Goal: Task Accomplishment & Management: Manage account settings

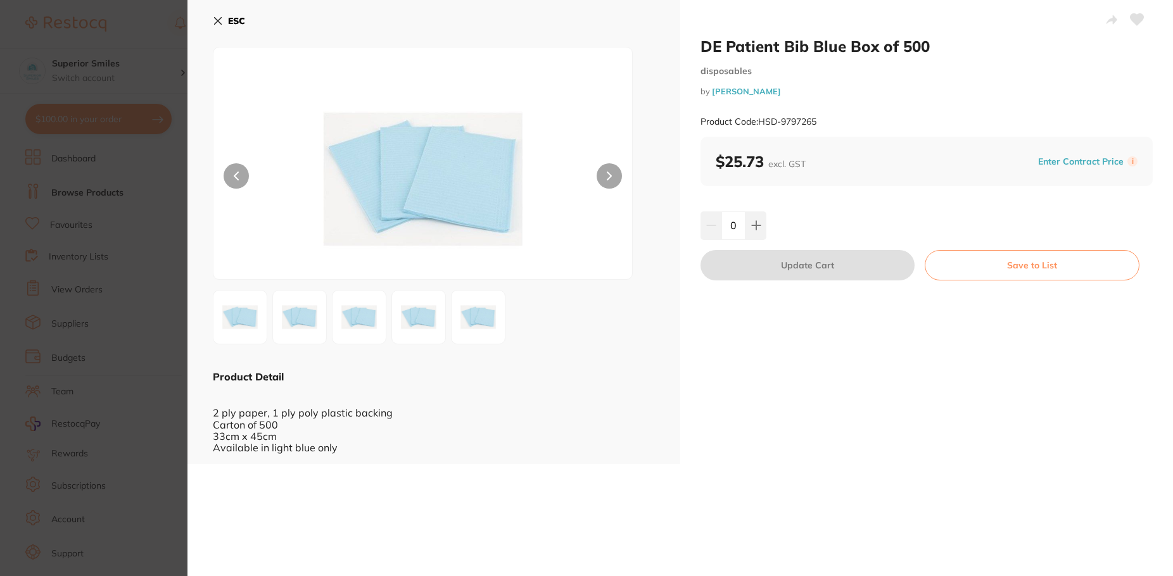
scroll to position [253, 0]
click at [236, 17] on b "ESC" at bounding box center [236, 20] width 17 height 11
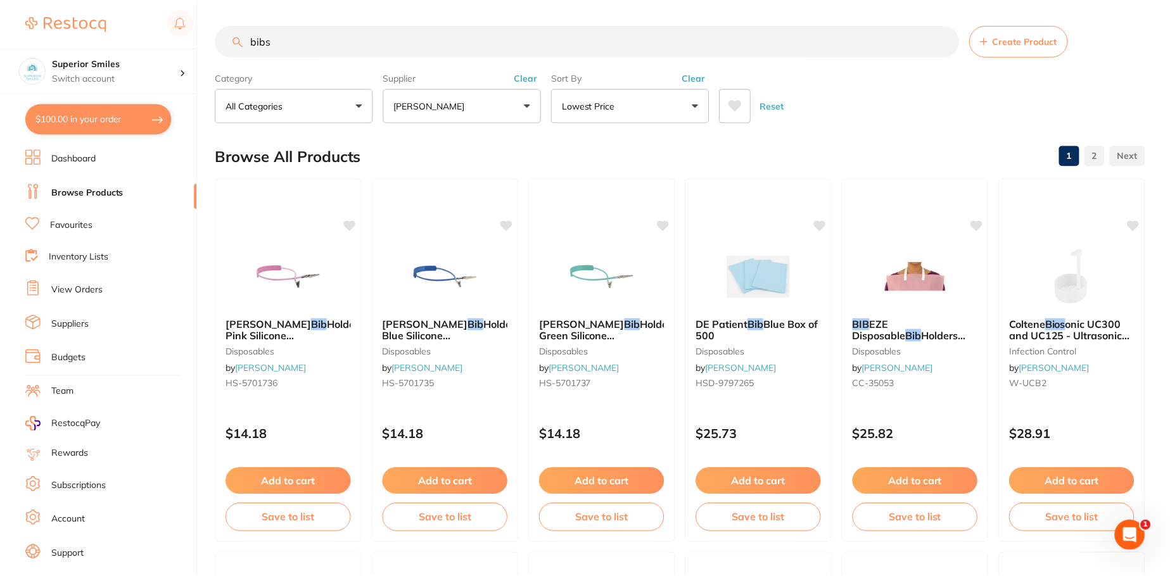
scroll to position [481, 0]
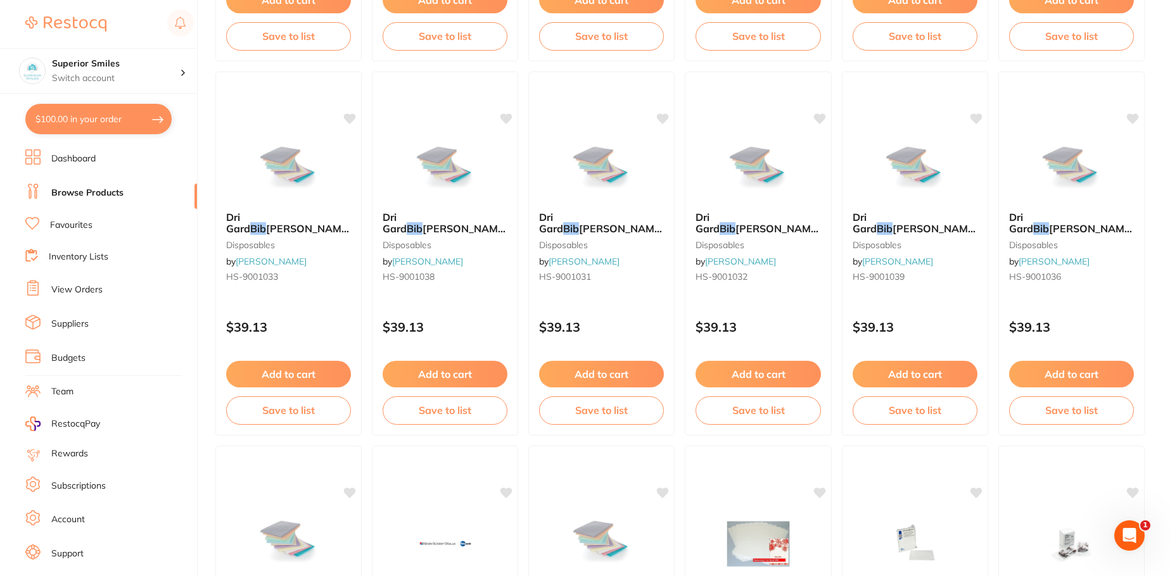
click at [115, 192] on link "Browse Products" at bounding box center [87, 193] width 72 height 13
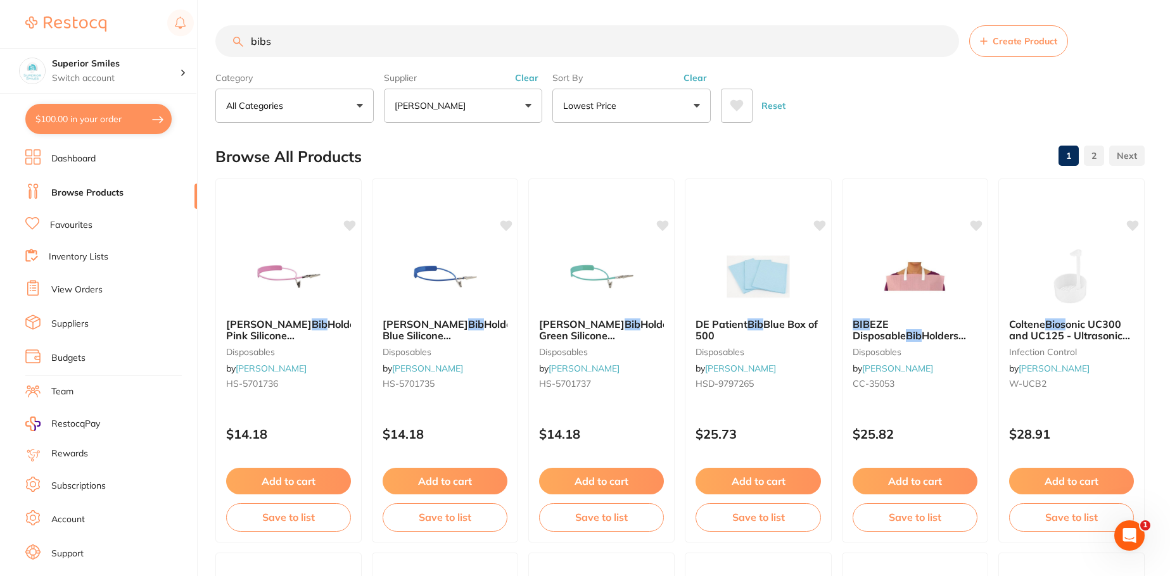
click at [290, 41] on input "bibs" at bounding box center [587, 41] width 744 height 32
type input "b"
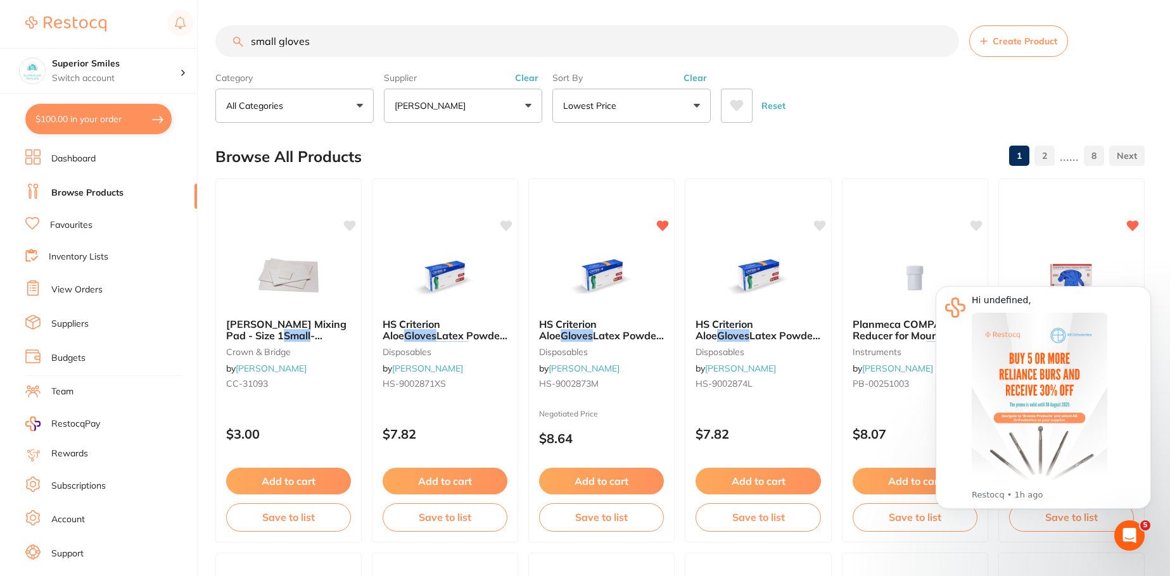
click at [522, 104] on button "[PERSON_NAME]" at bounding box center [463, 106] width 158 height 34
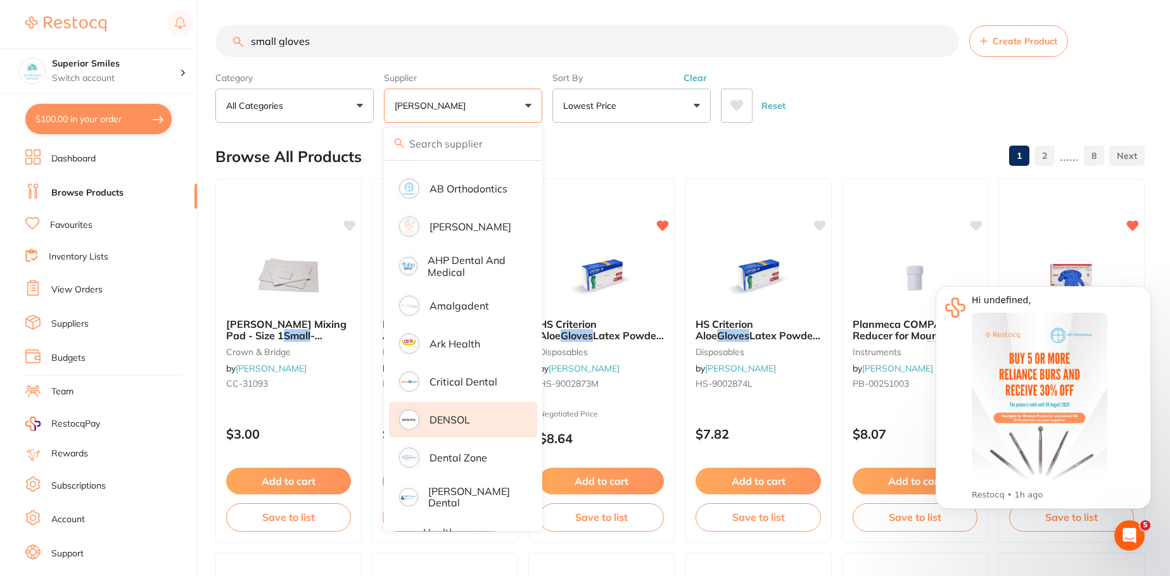
scroll to position [63, 0]
click at [495, 227] on li "[PERSON_NAME]" at bounding box center [463, 227] width 148 height 35
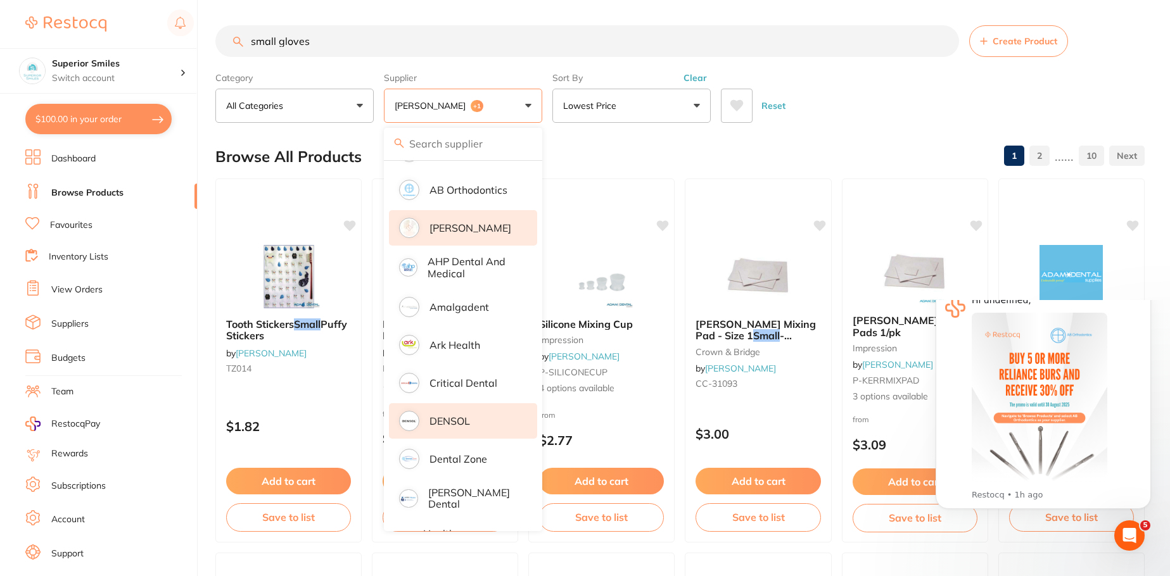
scroll to position [0, 0]
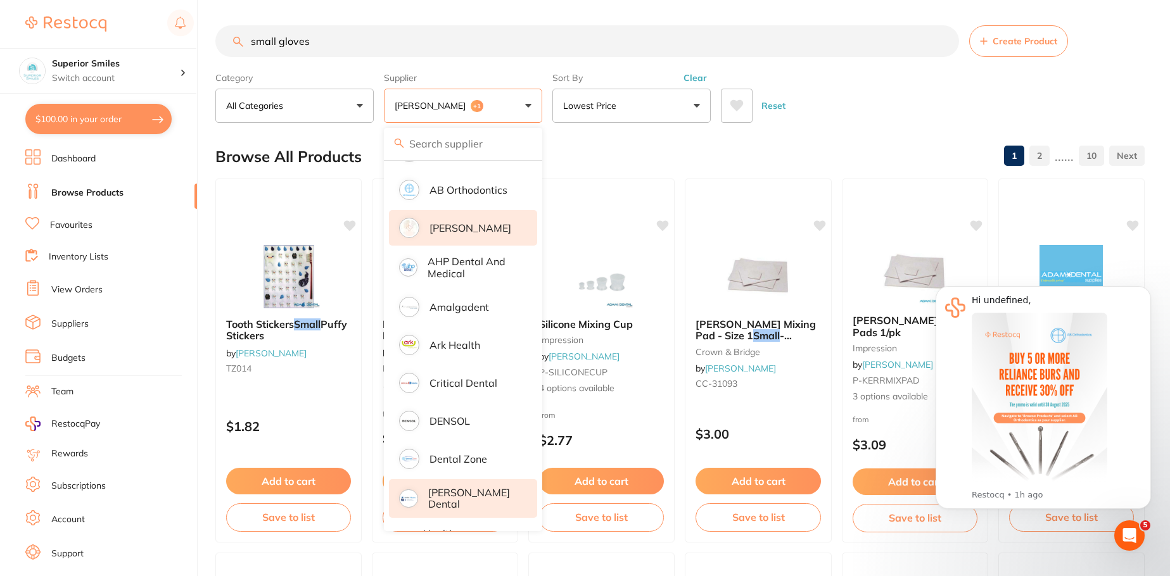
click at [473, 502] on p "[PERSON_NAME] Dental" at bounding box center [473, 498] width 91 height 23
click at [469, 495] on p "[PERSON_NAME] Dental" at bounding box center [473, 498] width 91 height 23
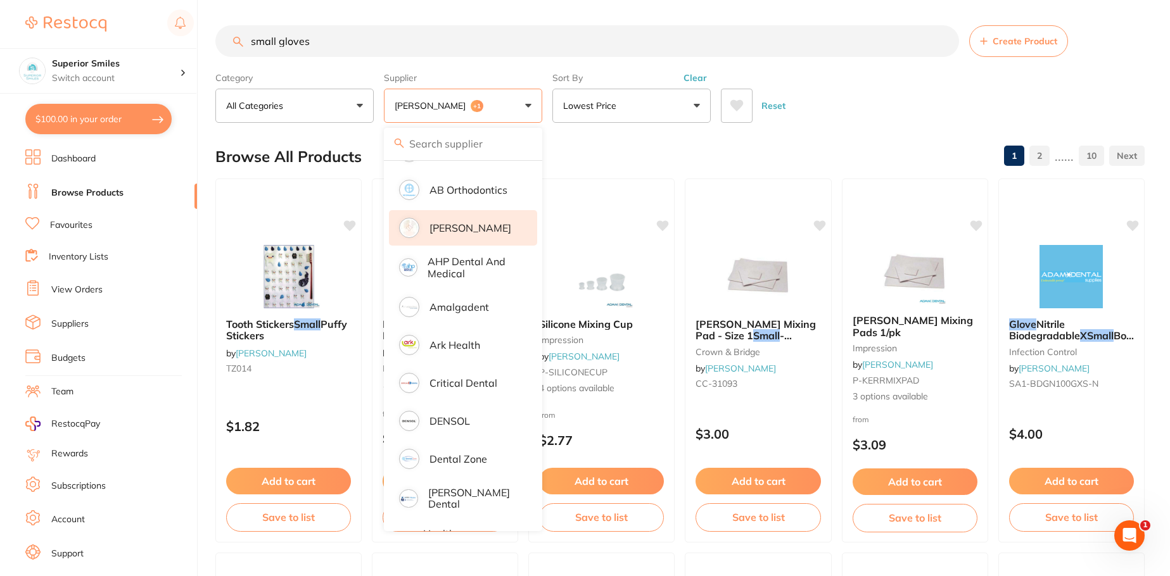
click at [331, 49] on input "small gloves" at bounding box center [587, 41] width 744 height 32
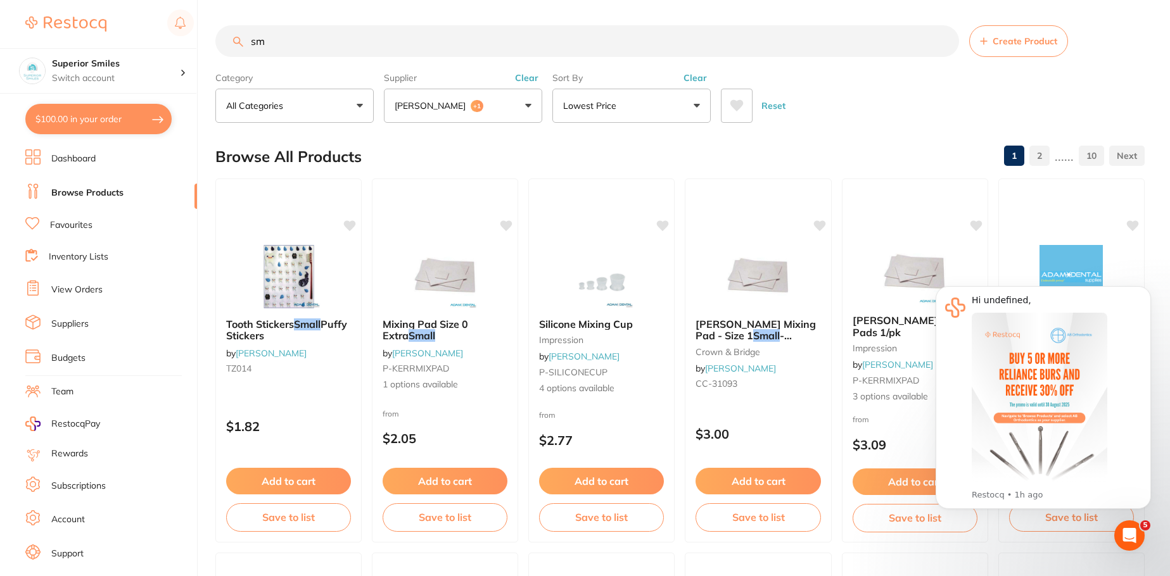
type input "s"
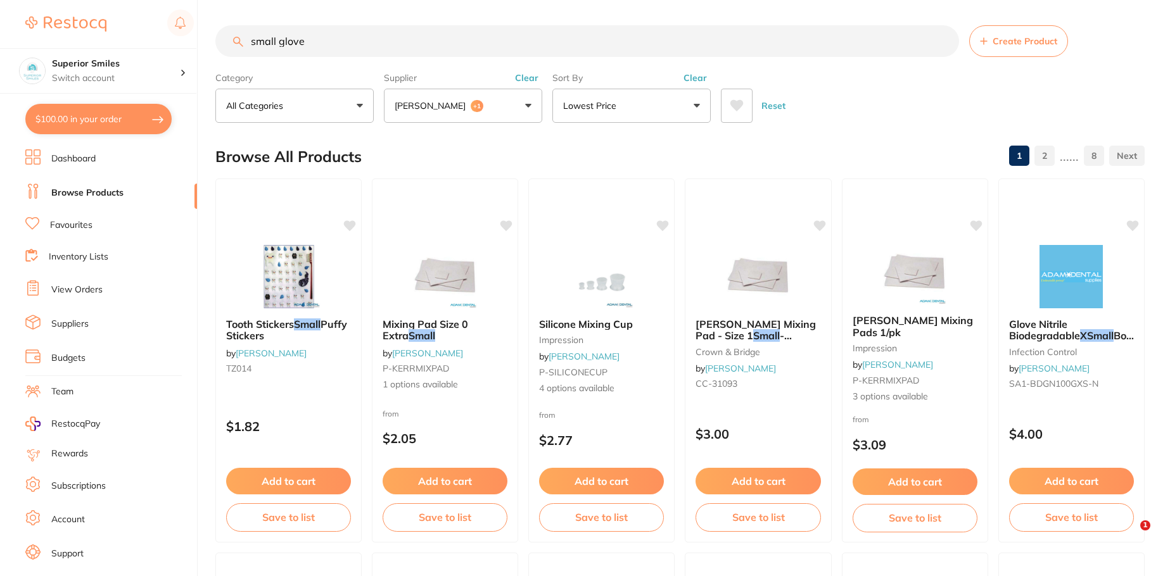
type input "small gloves"
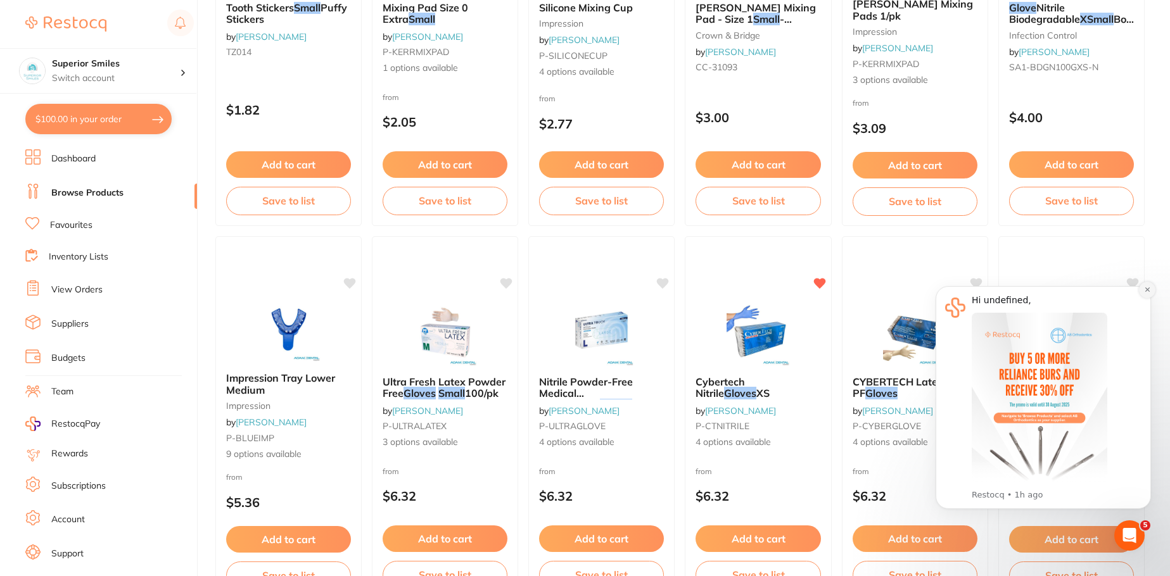
drag, startPoint x: 1153, startPoint y: 292, endPoint x: 2069, endPoint y: 566, distance: 956.6
click at [1153, 292] on button "Dismiss notification" at bounding box center [1147, 290] width 16 height 16
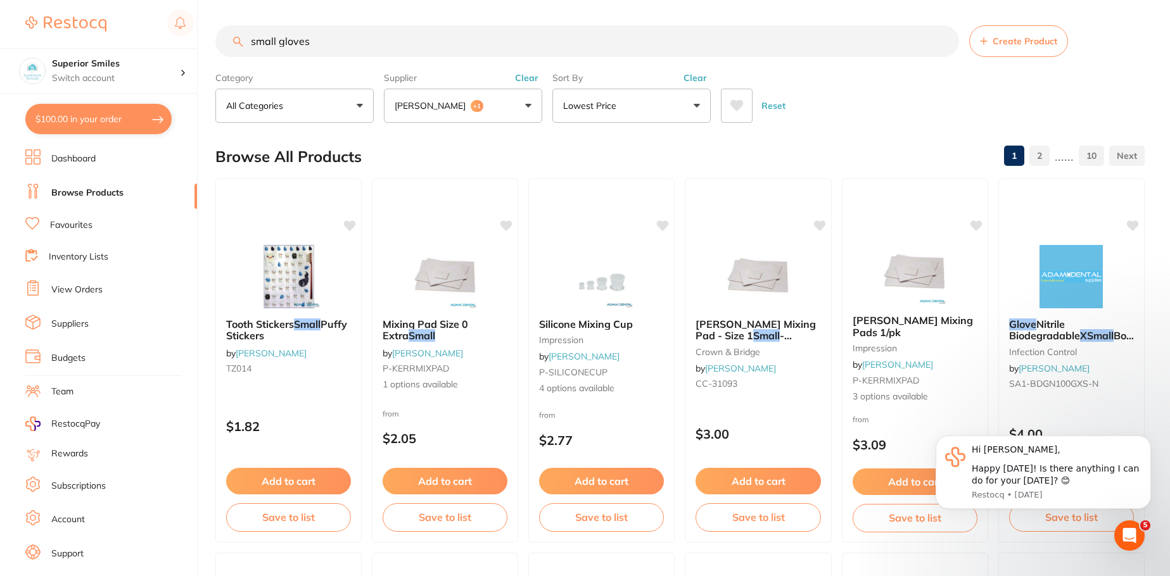
click at [471, 103] on span "+1" at bounding box center [477, 106] width 13 height 13
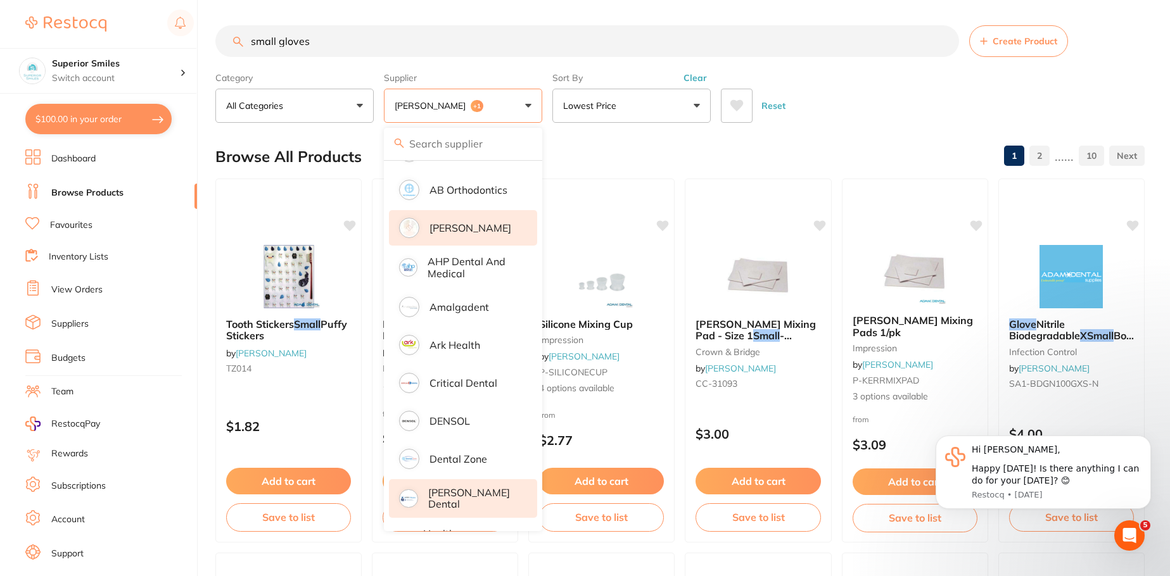
click at [464, 502] on p "[PERSON_NAME] Dental" at bounding box center [473, 498] width 91 height 23
click at [475, 227] on p "[PERSON_NAME]" at bounding box center [470, 227] width 82 height 11
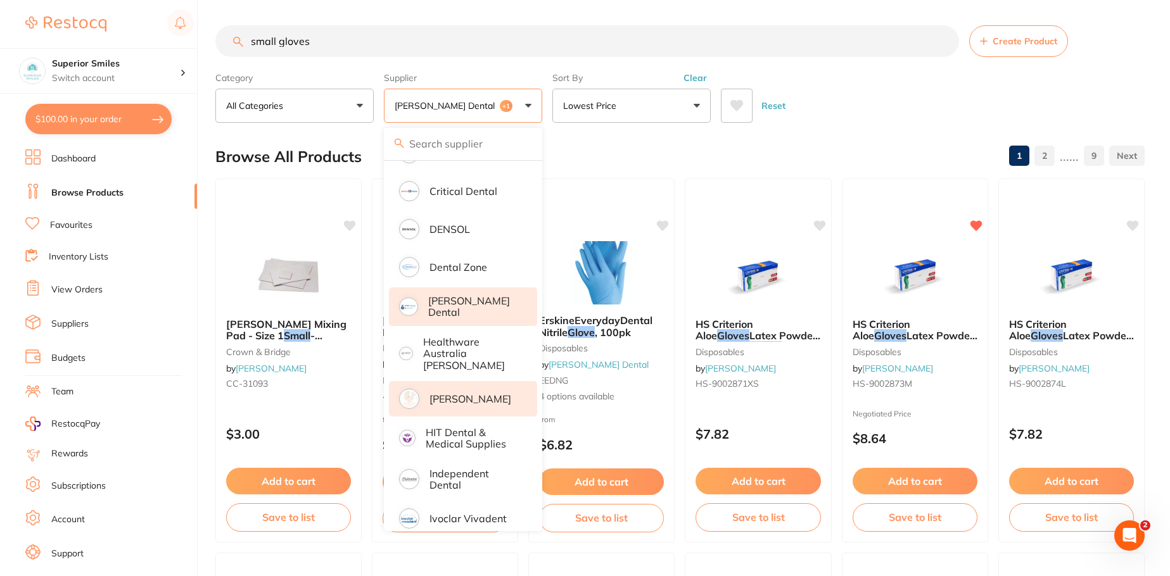
scroll to position [253, 0]
click at [480, 395] on p "[PERSON_NAME]" at bounding box center [470, 400] width 82 height 11
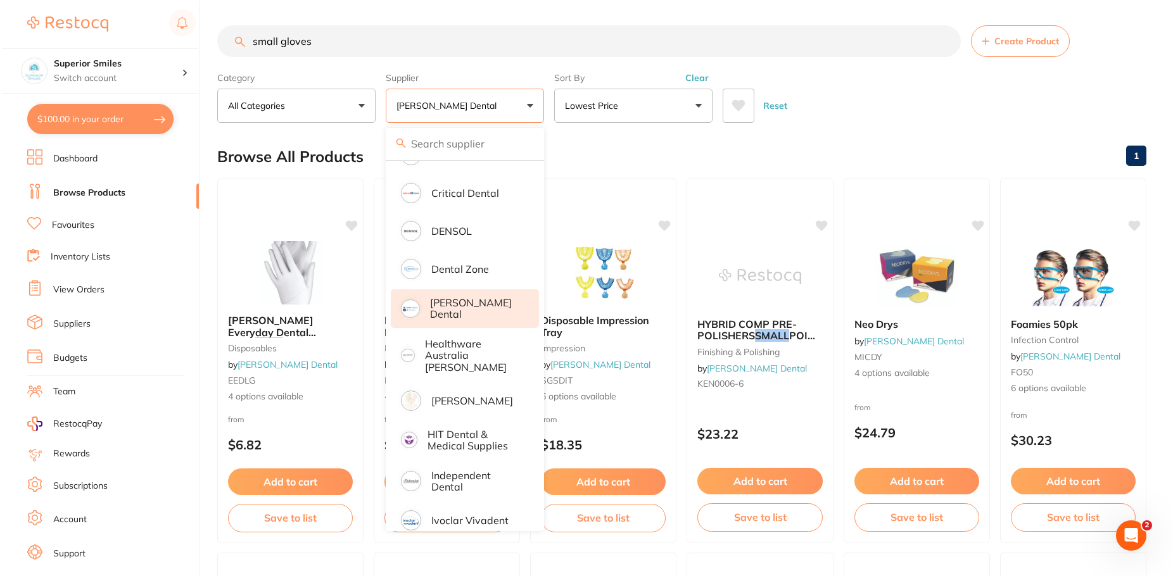
scroll to position [0, 0]
drag, startPoint x: 910, startPoint y: 105, endPoint x: 842, endPoint y: 142, distance: 77.1
click at [906, 109] on div "Reset" at bounding box center [928, 101] width 414 height 44
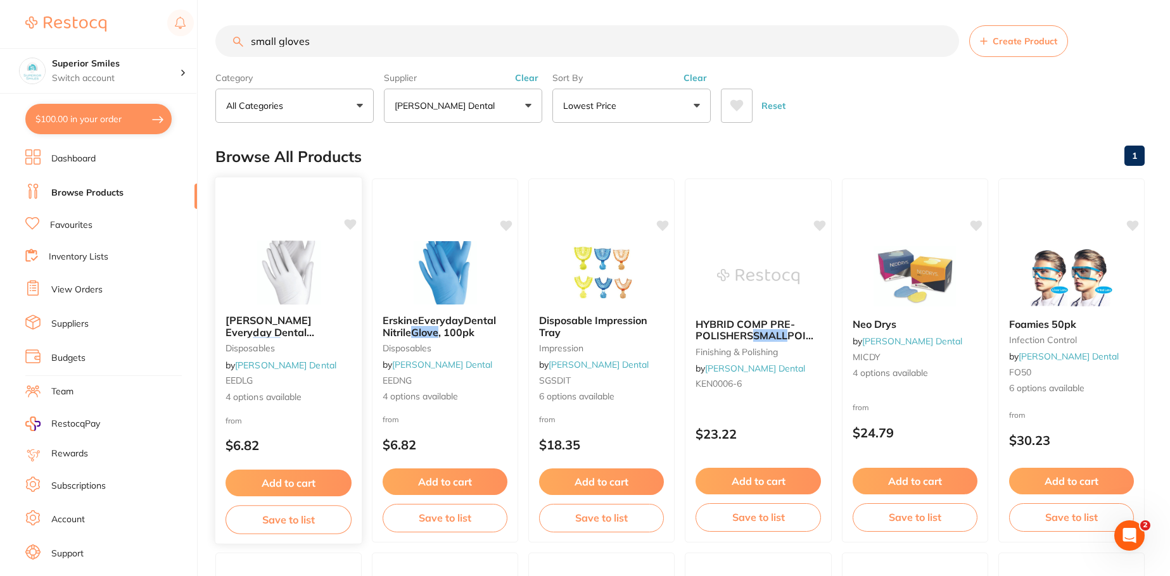
click at [306, 320] on span "[PERSON_NAME] Everyday Dental Latex" at bounding box center [270, 332] width 89 height 36
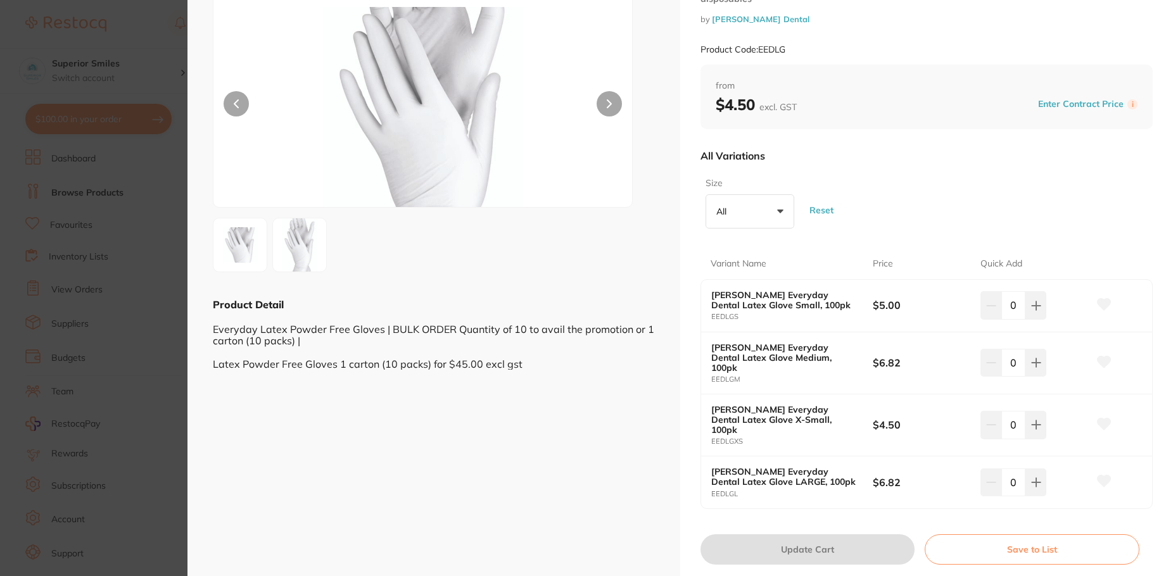
scroll to position [127, 0]
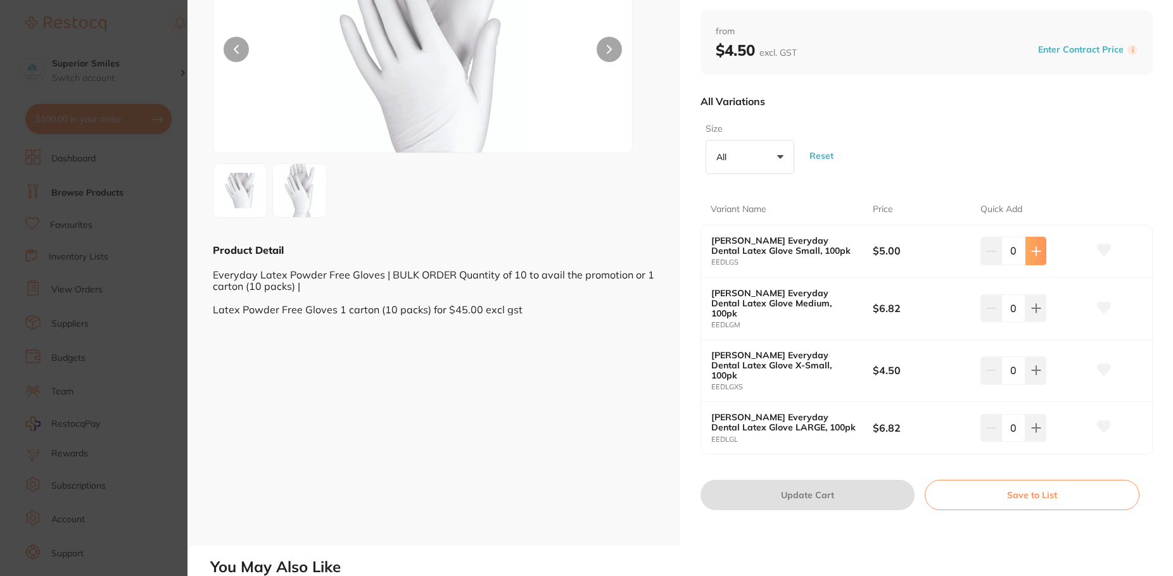
click at [1036, 254] on icon at bounding box center [1036, 251] width 10 height 10
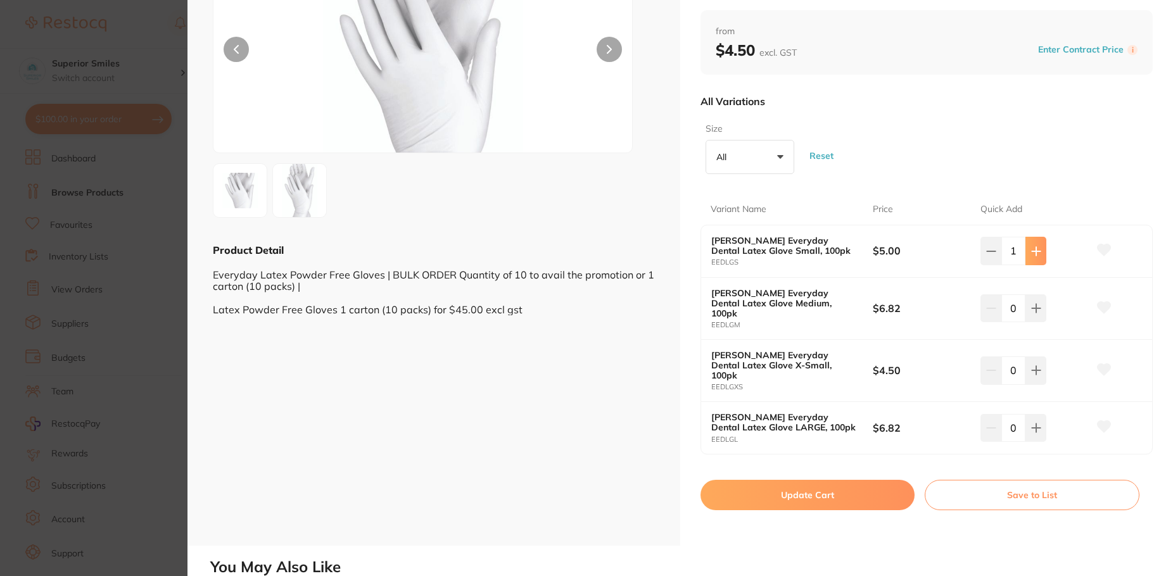
click at [1034, 252] on icon at bounding box center [1036, 251] width 10 height 10
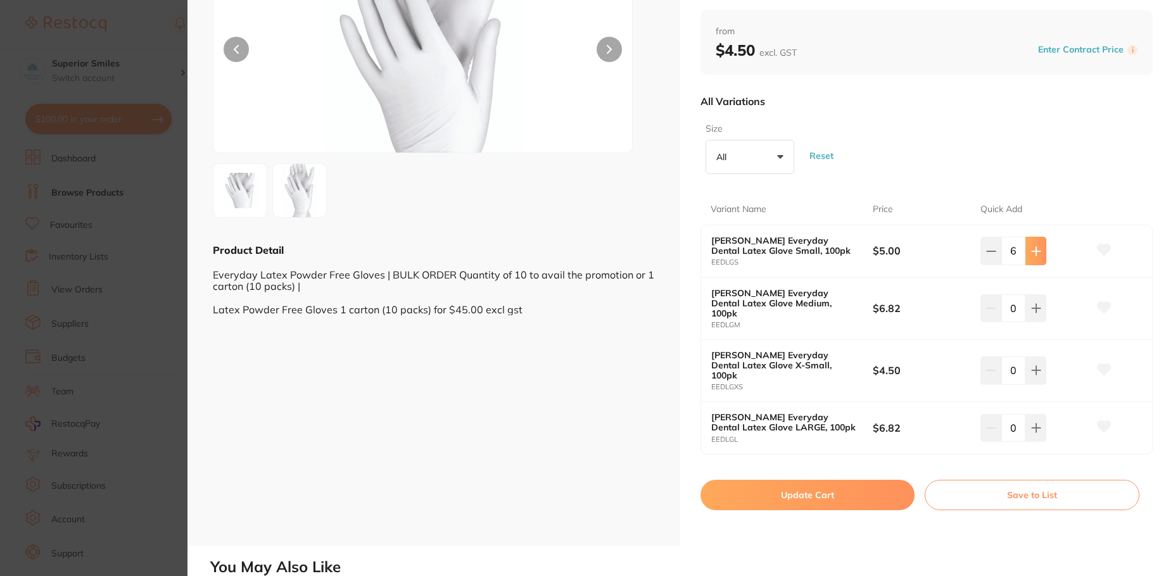
click at [1034, 252] on icon at bounding box center [1036, 251] width 10 height 10
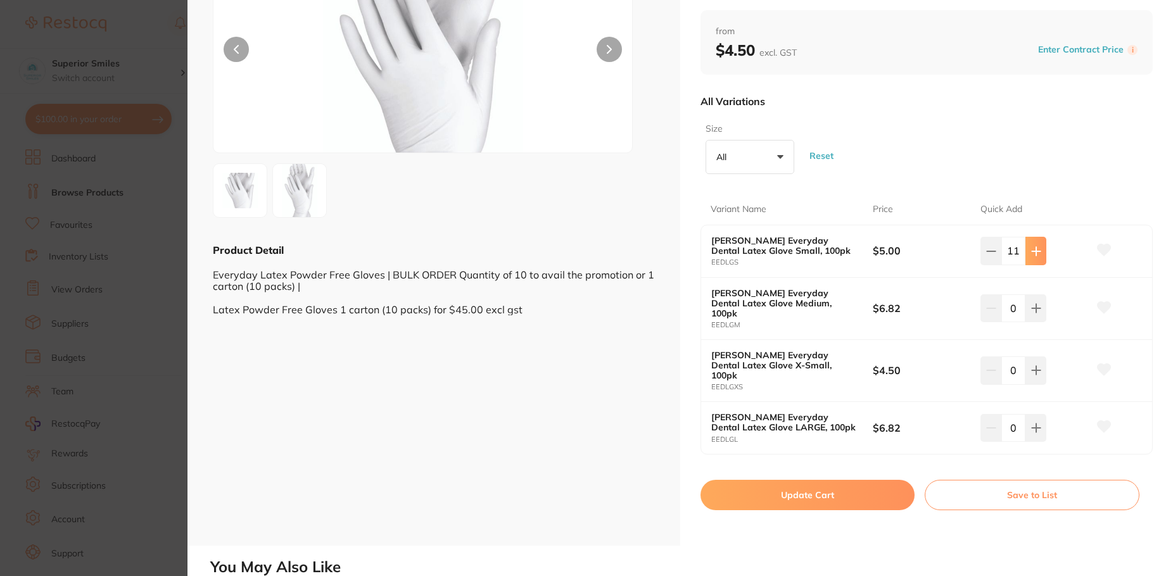
scroll to position [0, 0]
click at [989, 253] on icon at bounding box center [991, 251] width 10 height 10
type input "10"
click at [827, 481] on button "Update Cart" at bounding box center [808, 495] width 214 height 30
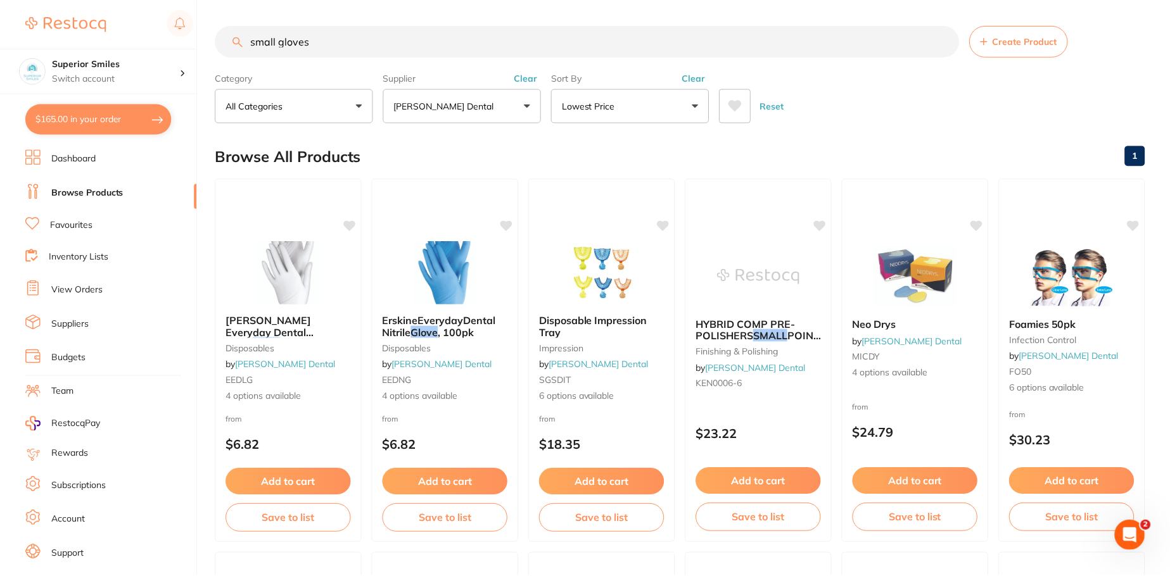
scroll to position [11, 0]
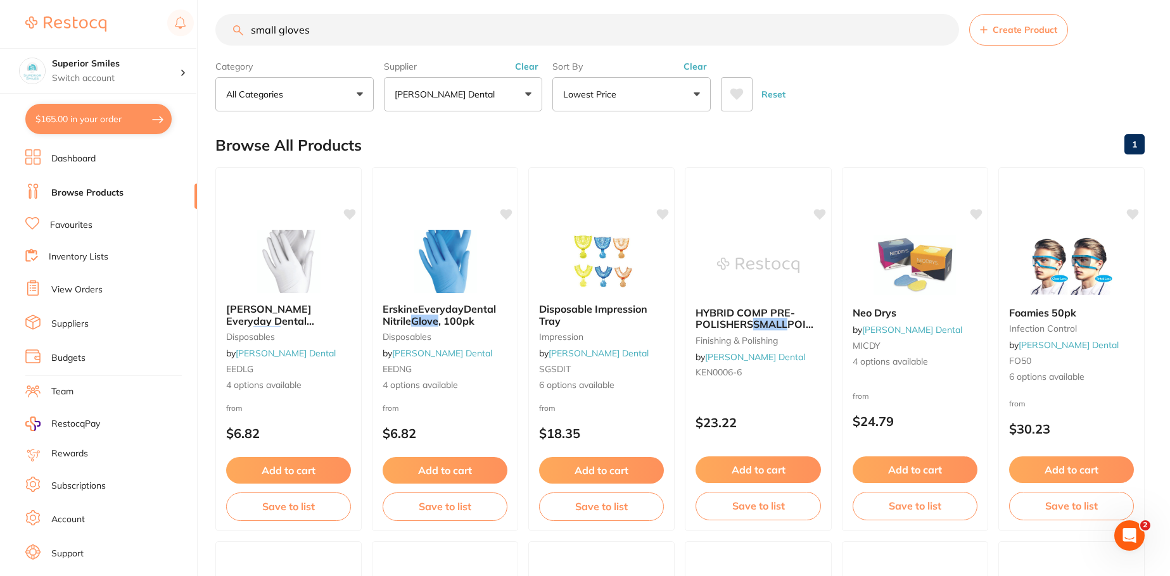
click at [127, 111] on button "$165.00 in your order" at bounding box center [98, 119] width 146 height 30
checkbox input "true"
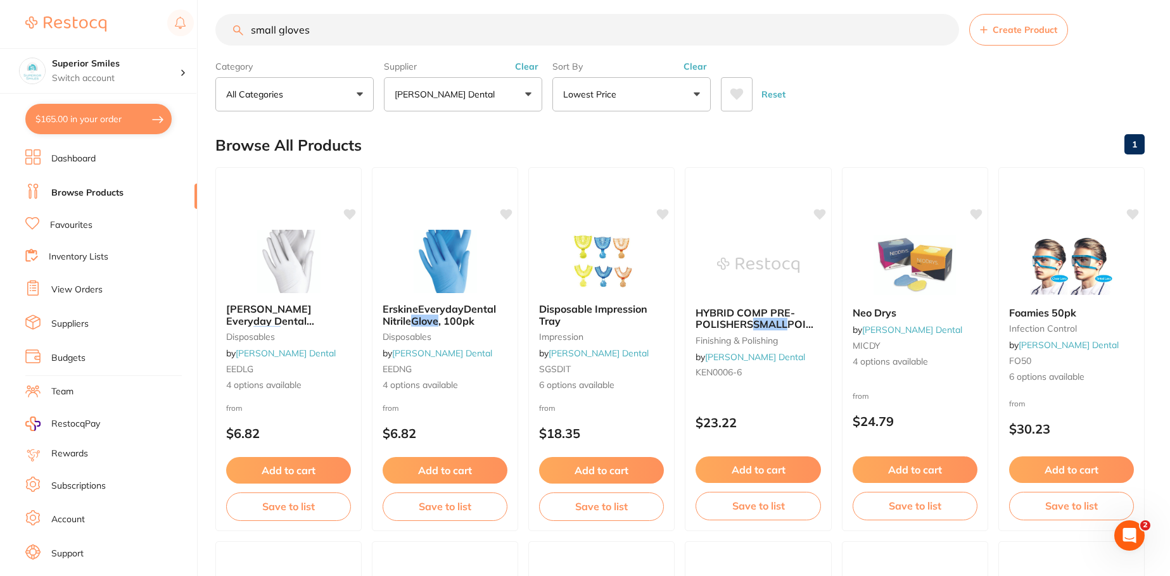
checkbox input "true"
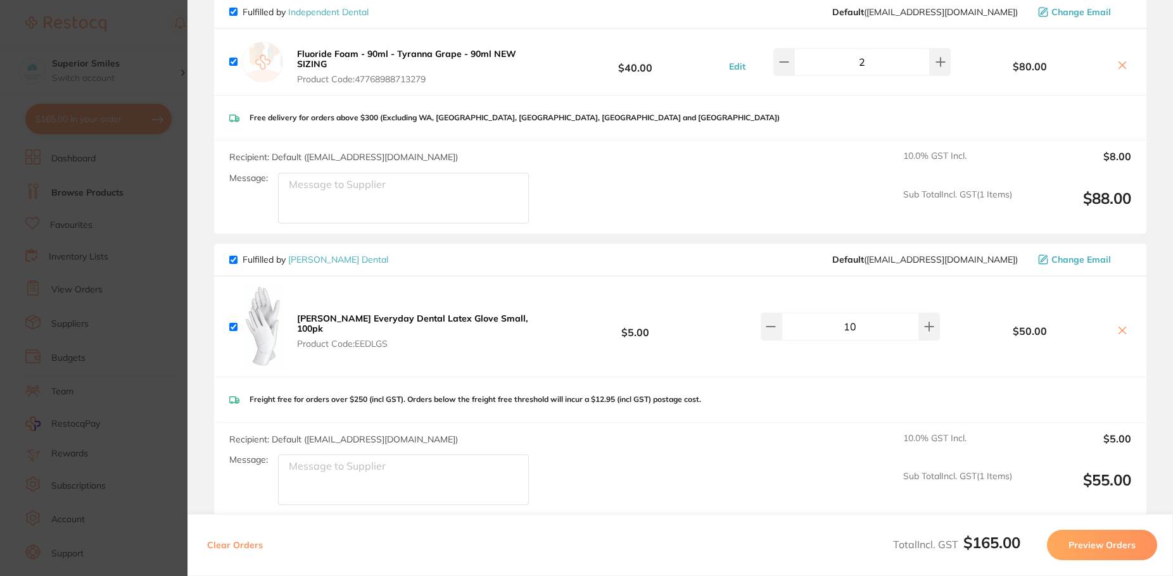
scroll to position [0, 0]
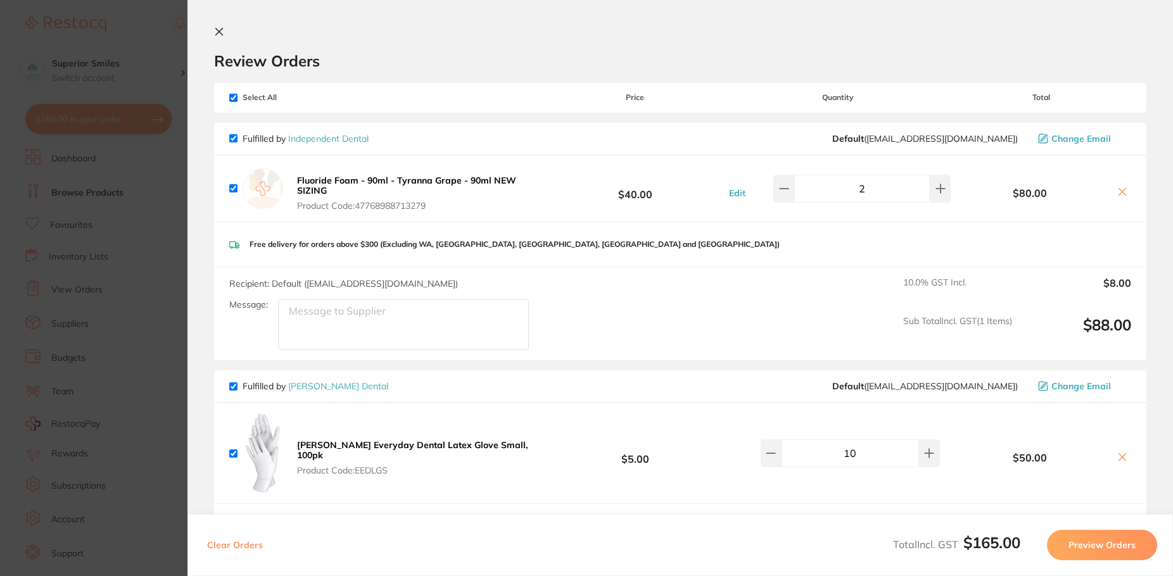
click at [217, 31] on icon at bounding box center [219, 32] width 10 height 10
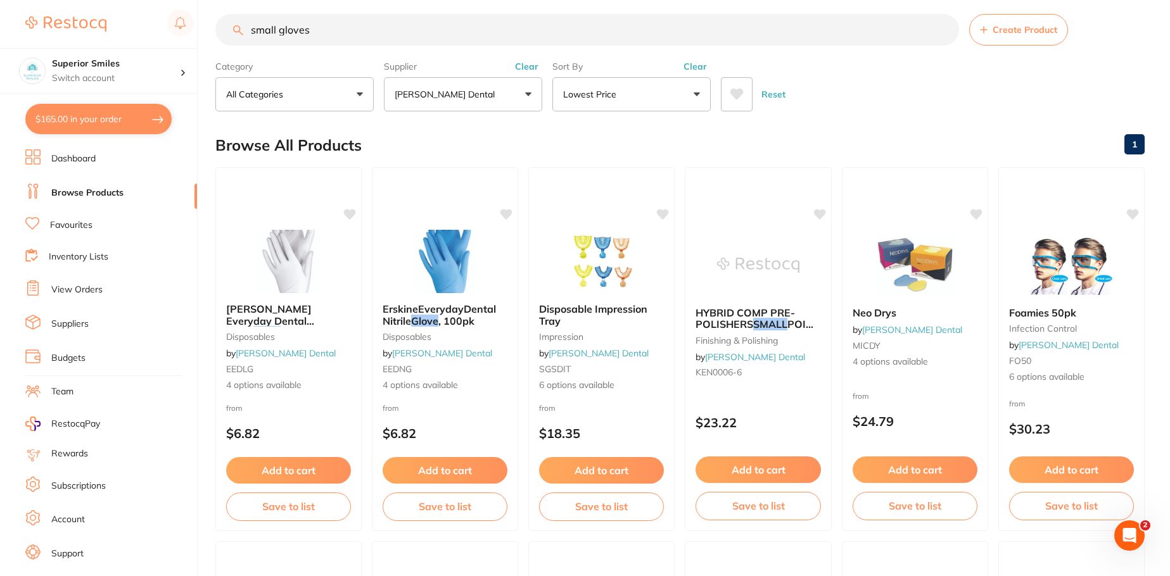
click at [348, 14] on input "small gloves" at bounding box center [587, 30] width 744 height 32
drag, startPoint x: 344, startPoint y: 23, endPoint x: 186, endPoint y: 34, distance: 158.1
click at [186, 34] on div "$165.00 Superior Smiles Switch account Superior Smiles $165.00 in your order Da…" at bounding box center [585, 277] width 1170 height 576
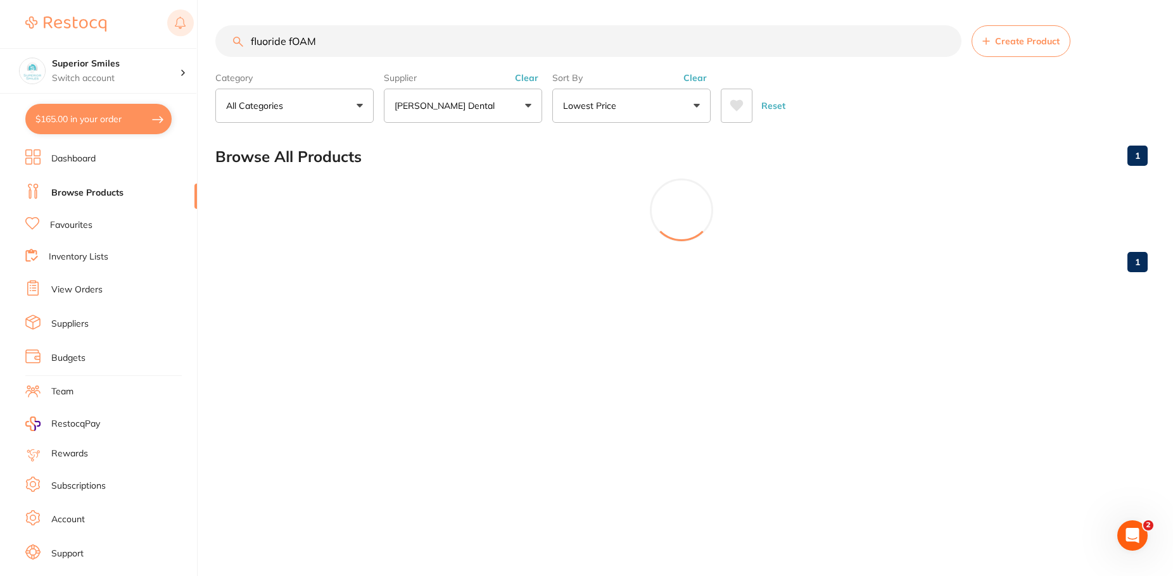
type input "fluoride fOAM"
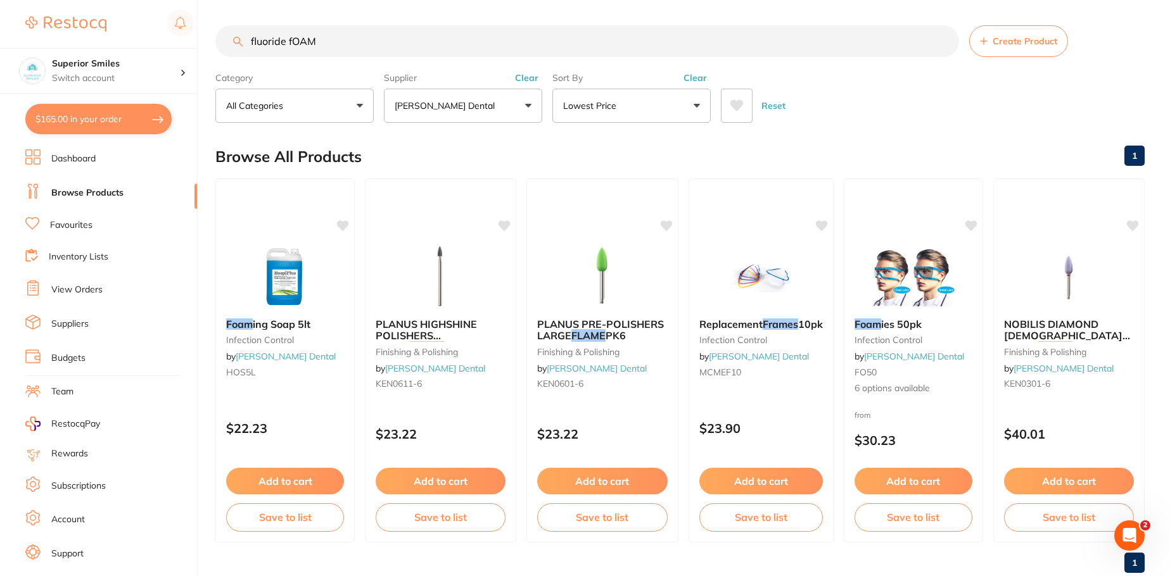
click at [945, 44] on input "fluoride fOAM" at bounding box center [587, 41] width 744 height 32
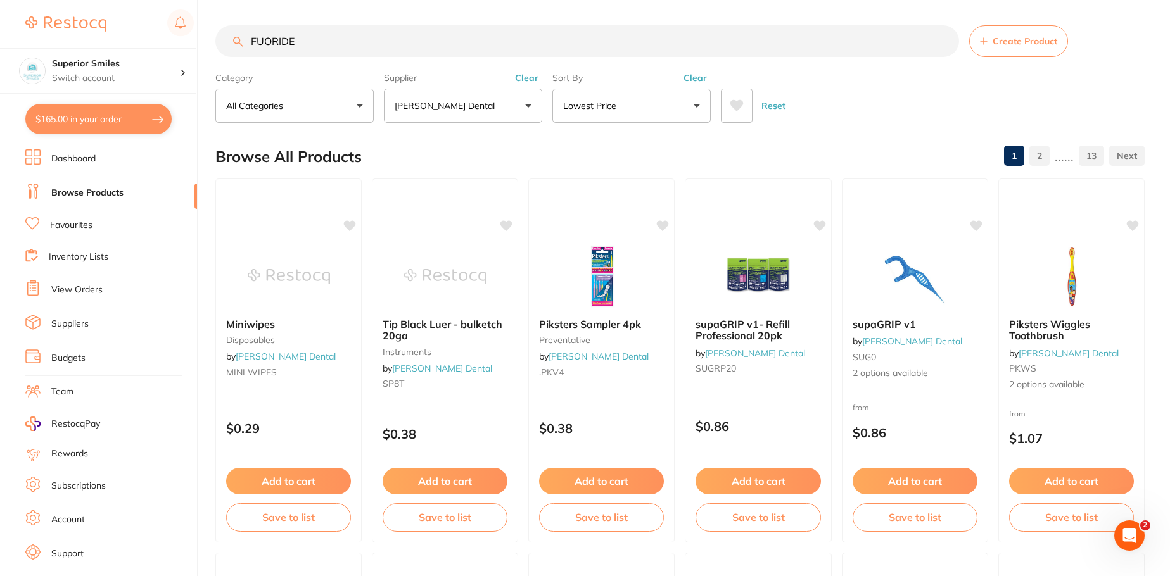
type input "FUORIDE"
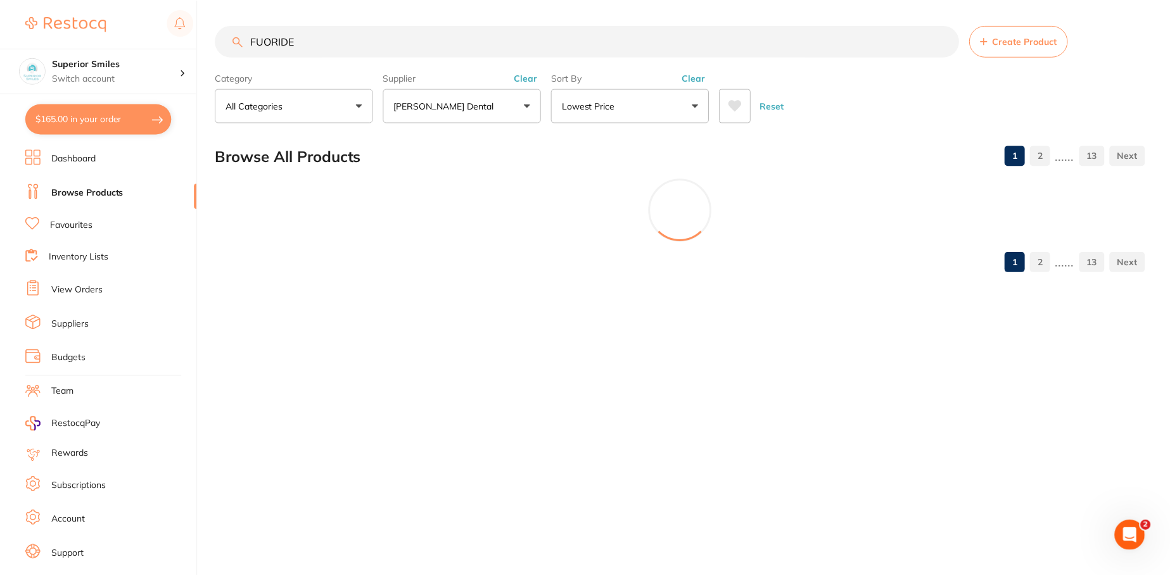
scroll to position [253, 0]
drag, startPoint x: 316, startPoint y: 48, endPoint x: 191, endPoint y: 35, distance: 125.4
click at [191, 35] on div "$165.00 Superior Smiles Switch account Superior Smiles $165.00 in your order Da…" at bounding box center [586, 288] width 1173 height 576
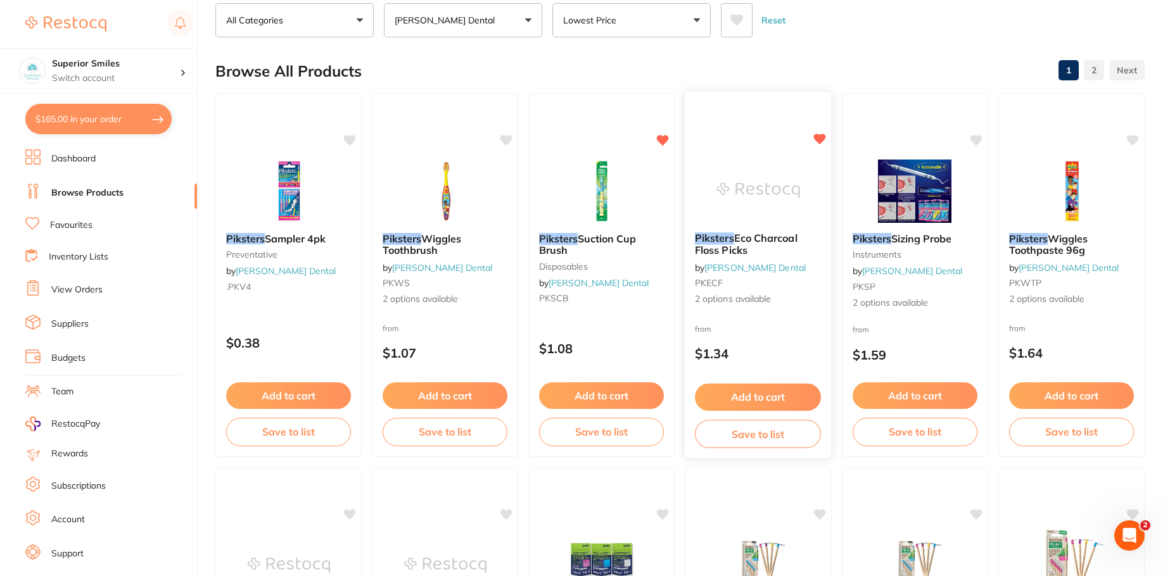
scroll to position [0, 0]
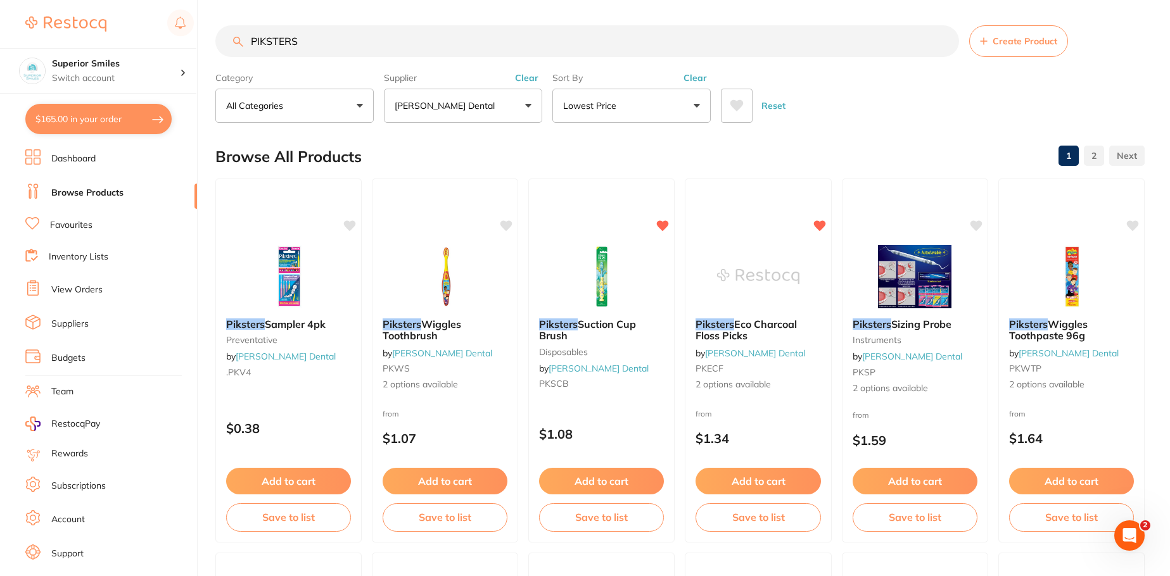
drag, startPoint x: 329, startPoint y: 35, endPoint x: 189, endPoint y: 47, distance: 140.5
click at [189, 47] on div "$165.00 Superior Smiles Switch account Superior Smiles $165.00 in your order Da…" at bounding box center [585, 288] width 1170 height 576
type input "FLUORIDE FOAM"
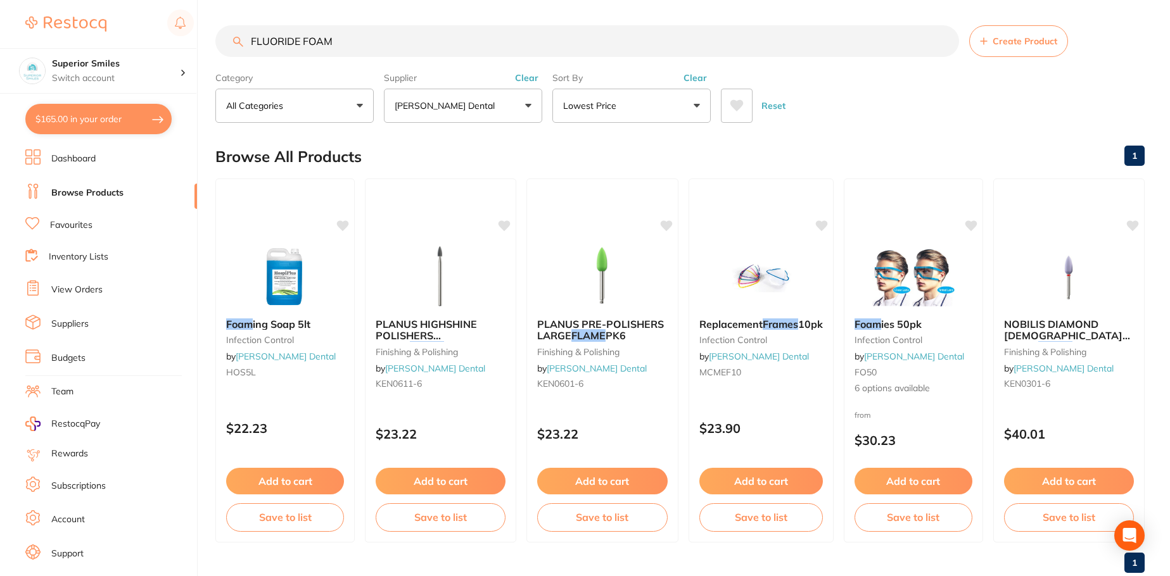
click at [486, 111] on button "[PERSON_NAME] Dental" at bounding box center [463, 106] width 158 height 34
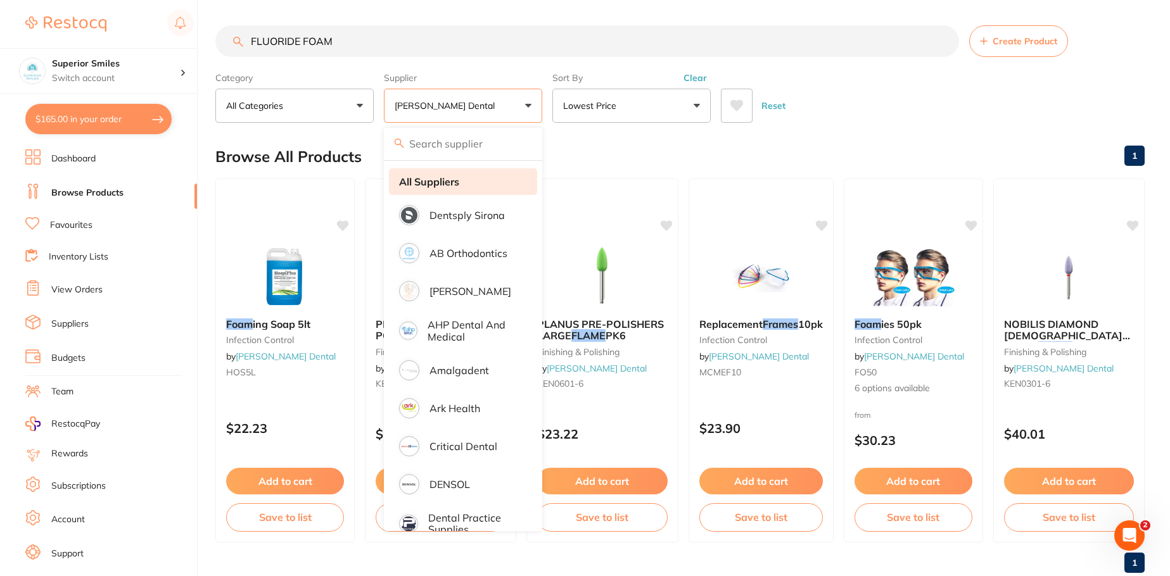
click at [416, 180] on strong "All Suppliers" at bounding box center [429, 181] width 60 height 11
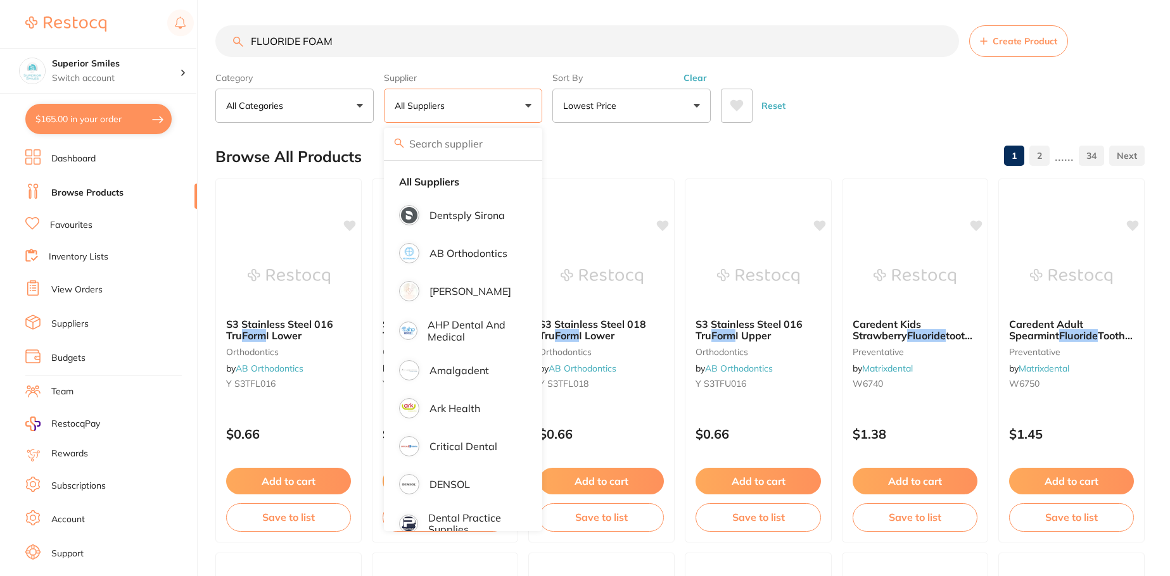
click at [846, 100] on div "Reset" at bounding box center [928, 101] width 414 height 44
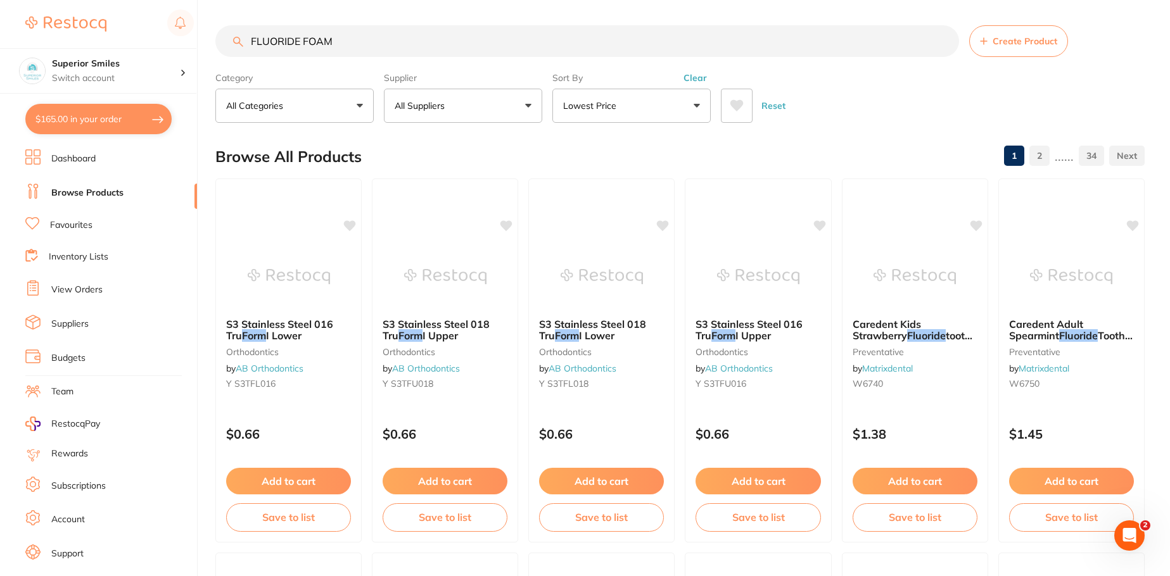
click at [635, 106] on button "Lowest Price" at bounding box center [631, 106] width 158 height 34
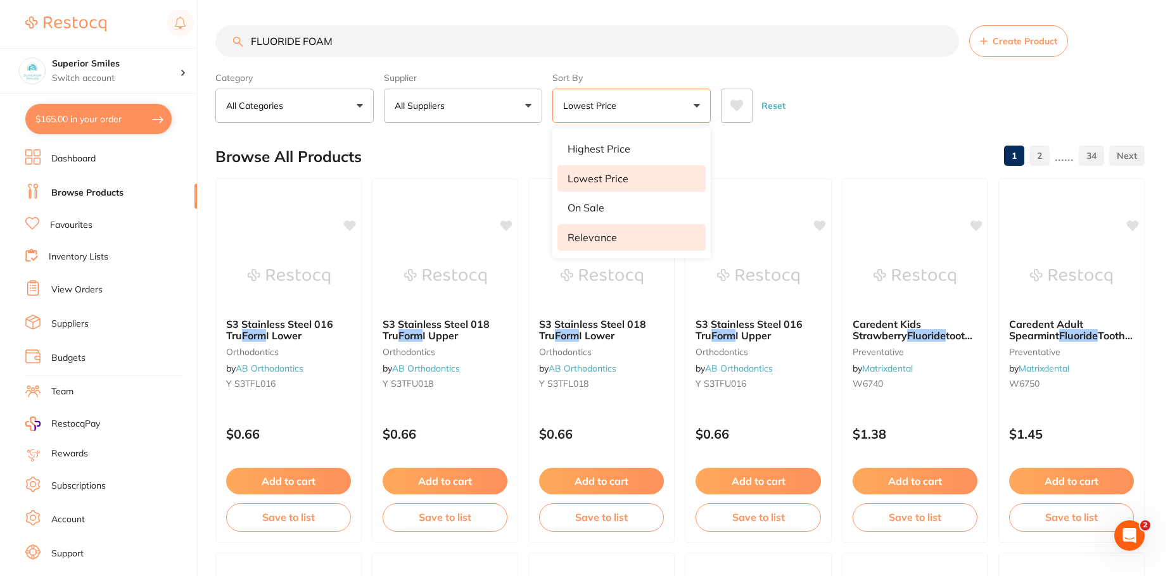
click at [607, 241] on p "Relevance" at bounding box center [592, 237] width 49 height 11
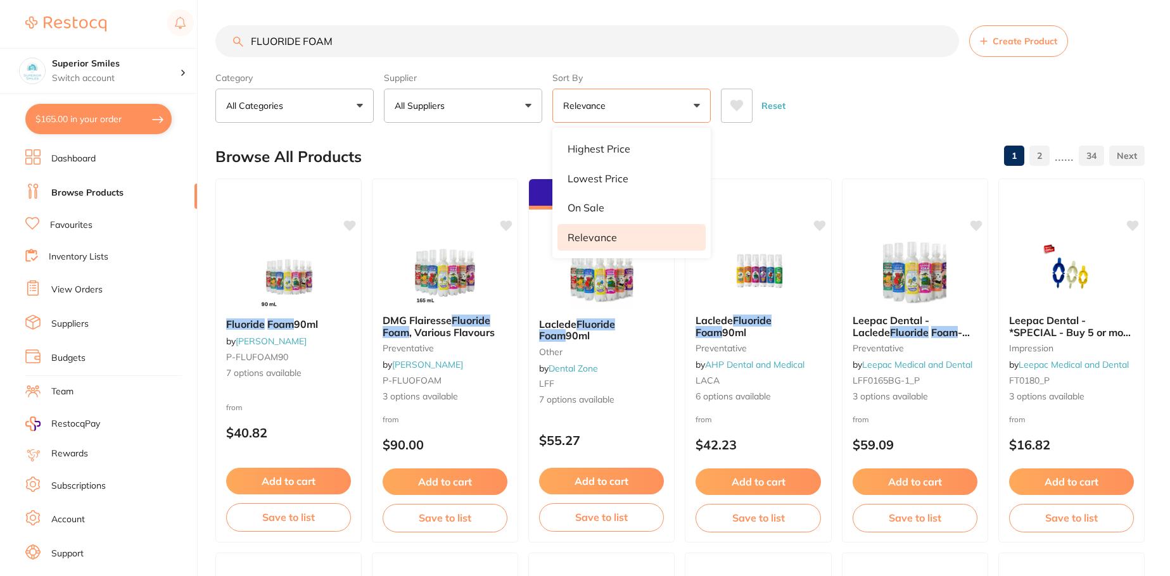
click at [879, 98] on div "Reset" at bounding box center [928, 101] width 414 height 44
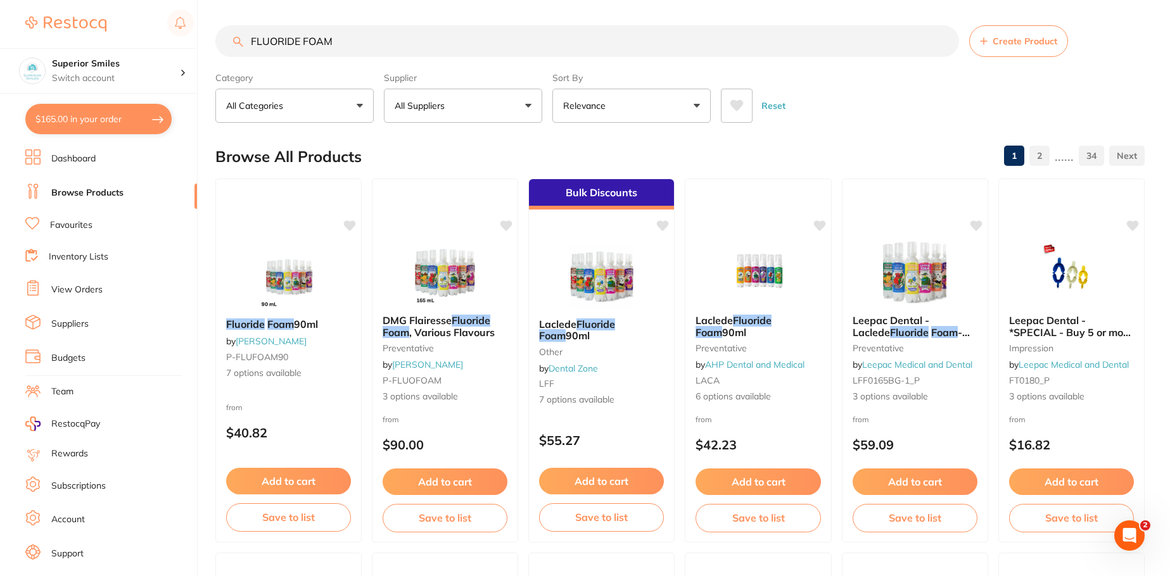
click at [83, 160] on link "Dashboard" at bounding box center [73, 159] width 44 height 13
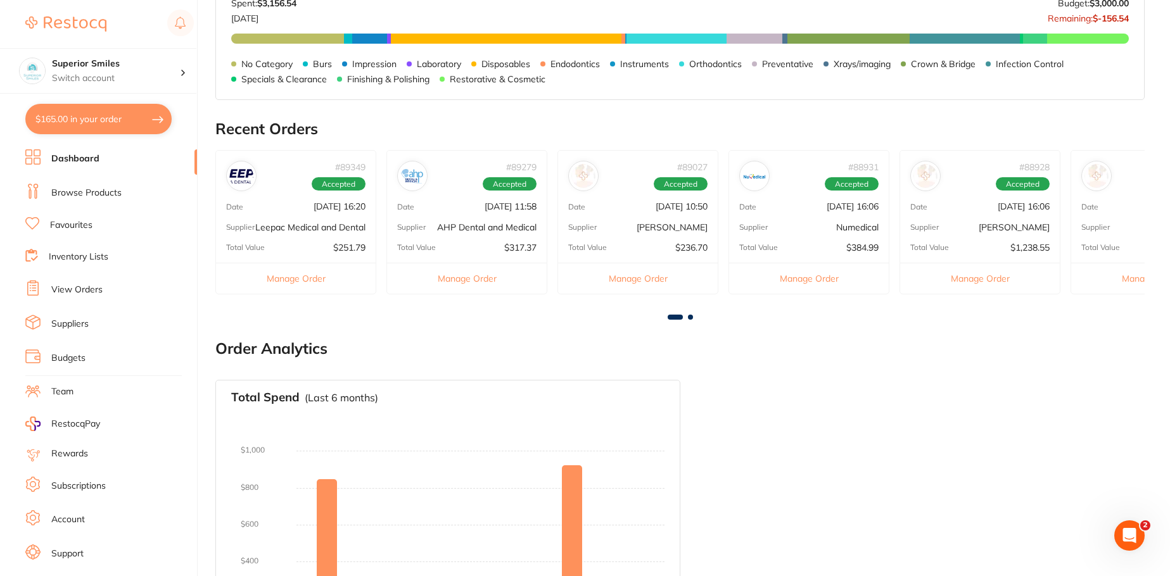
click at [576, 220] on div "# 89027 Accepted Date [DATE] 10:50 Supplier [PERSON_NAME] Total Value $236.70 M…" at bounding box center [637, 222] width 161 height 144
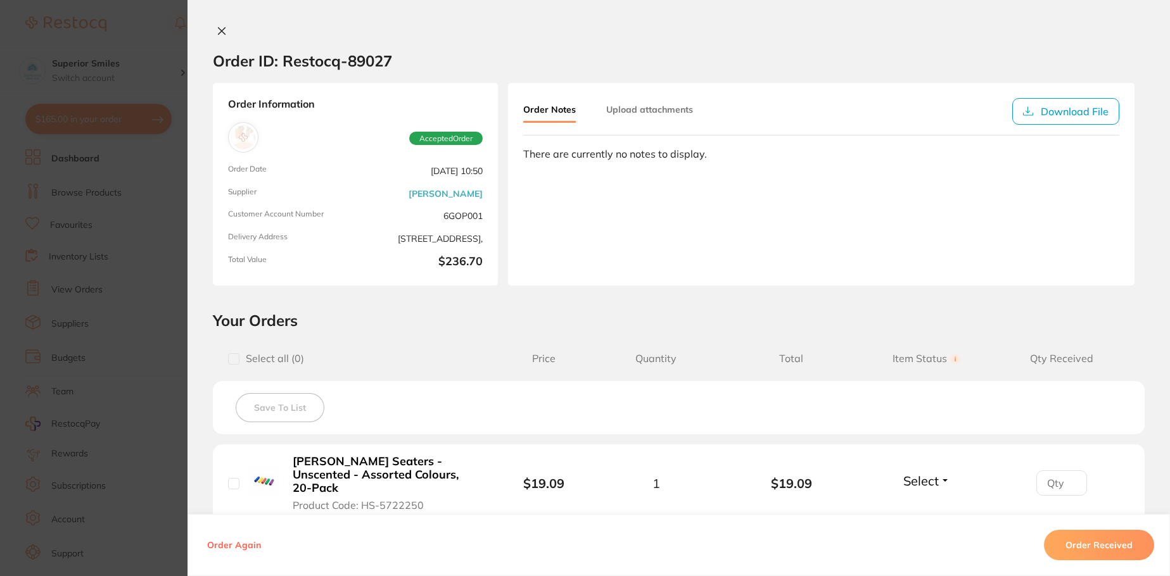
click at [223, 34] on icon at bounding box center [222, 31] width 10 height 10
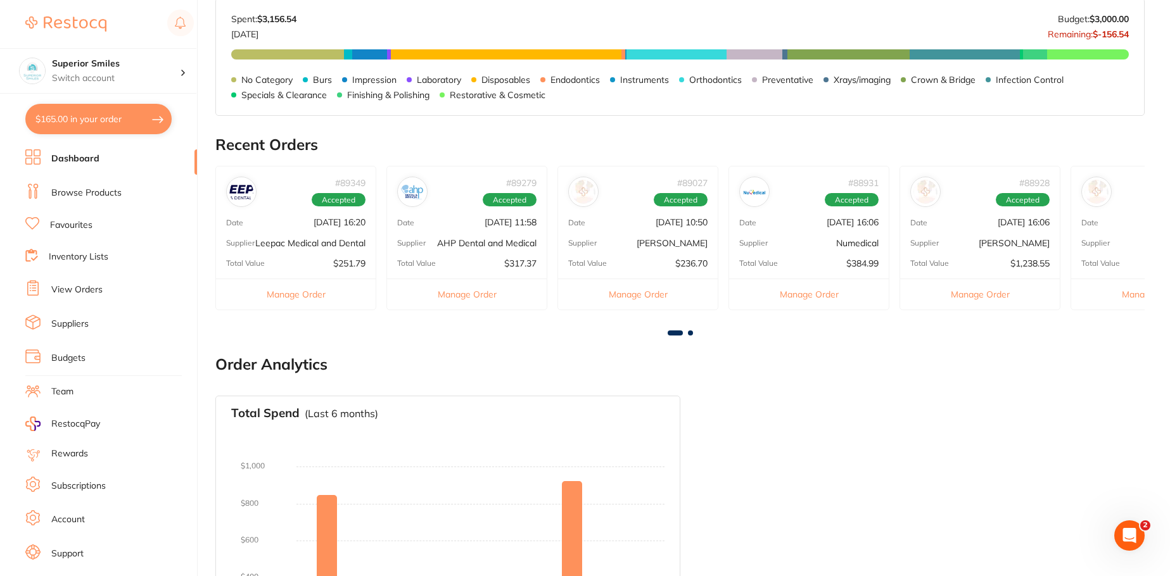
scroll to position [418, 0]
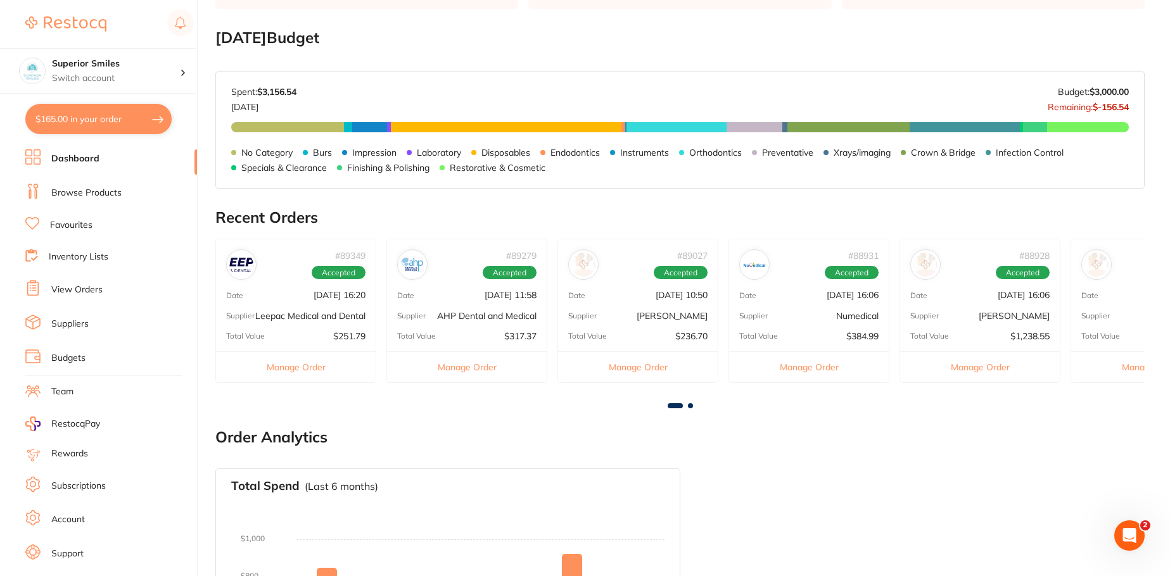
click at [1112, 284] on div "# 88927 Accepted Date [DATE] 16:06 Supplier [PERSON_NAME] Total Value $727.14 M…" at bounding box center [1151, 311] width 161 height 144
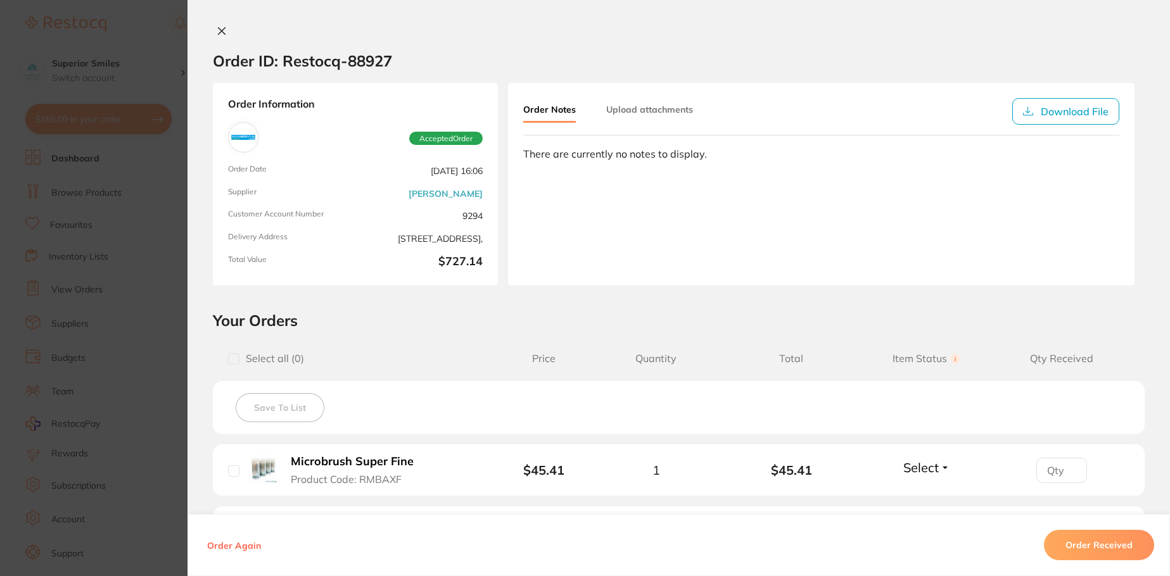
scroll to position [0, 0]
click at [219, 30] on icon at bounding box center [222, 31] width 7 height 7
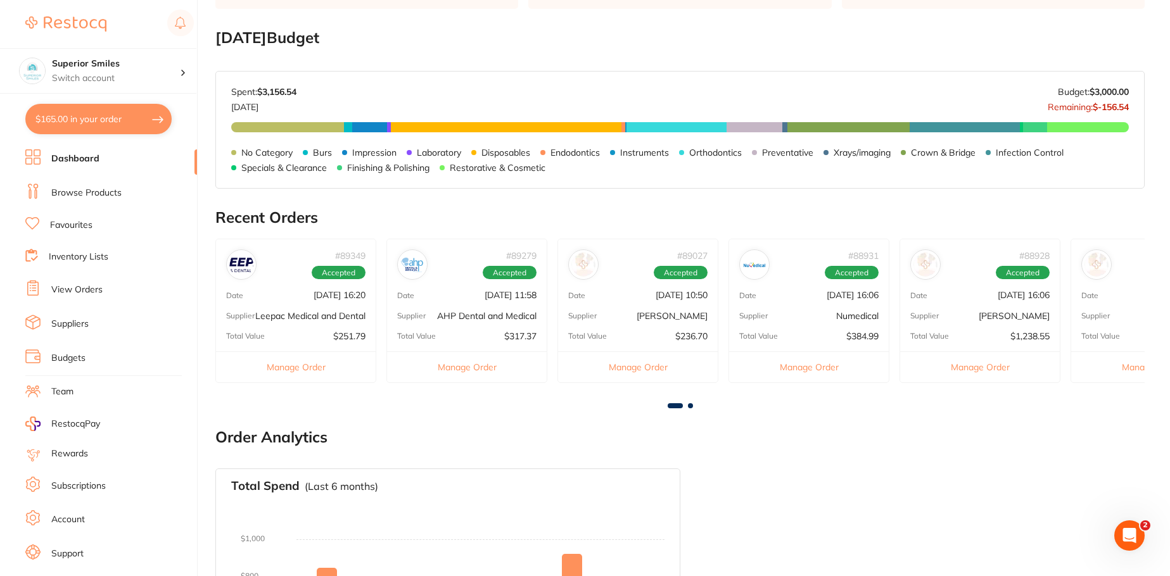
click at [691, 405] on span at bounding box center [690, 406] width 5 height 5
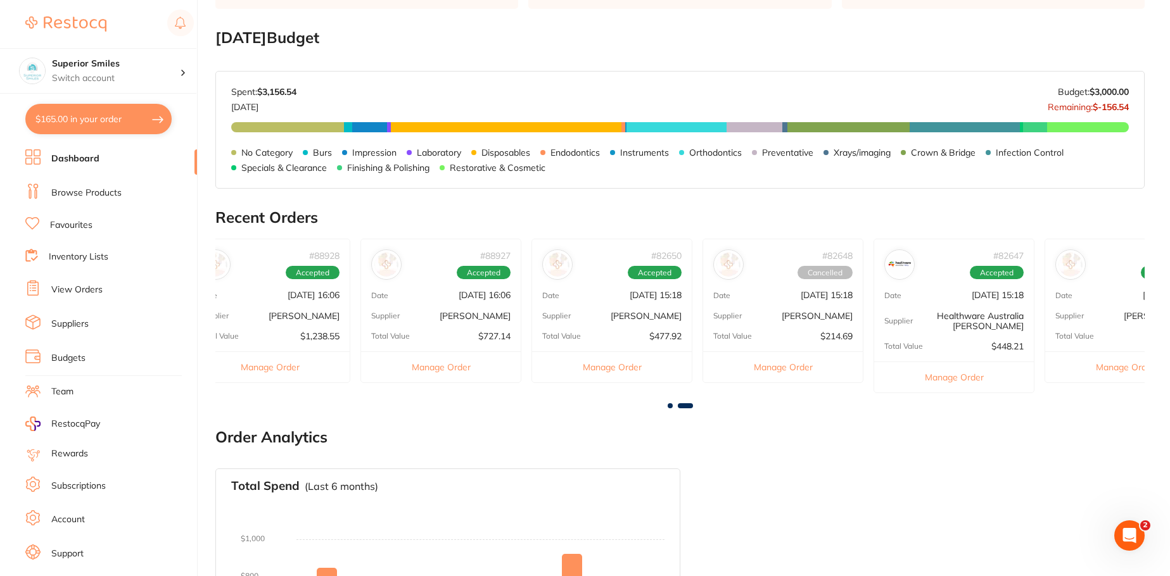
scroll to position [0, 771]
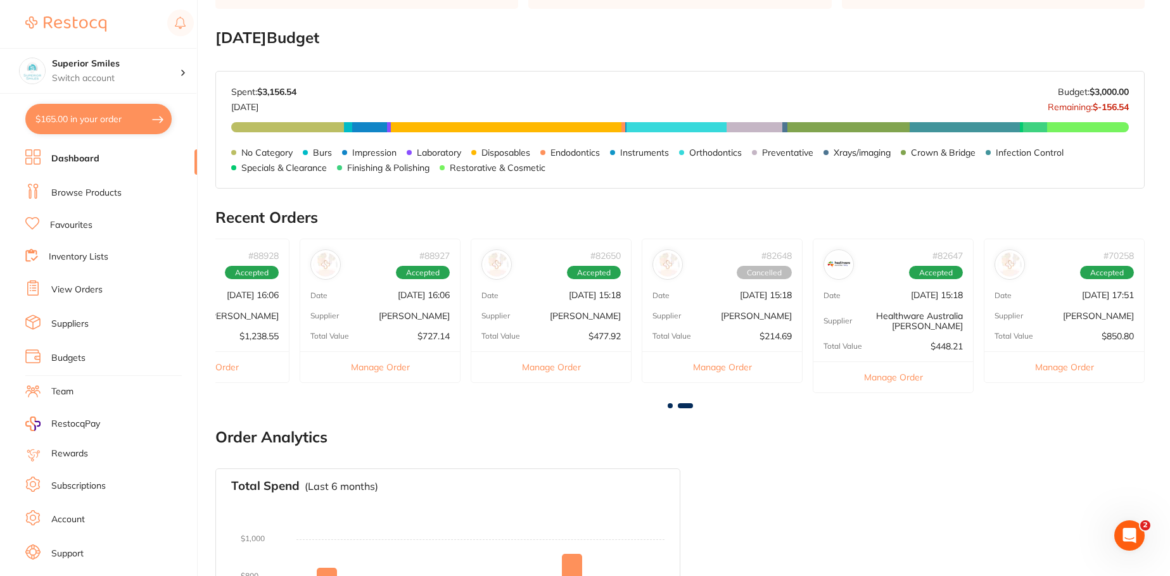
click at [669, 404] on span at bounding box center [670, 406] width 5 height 5
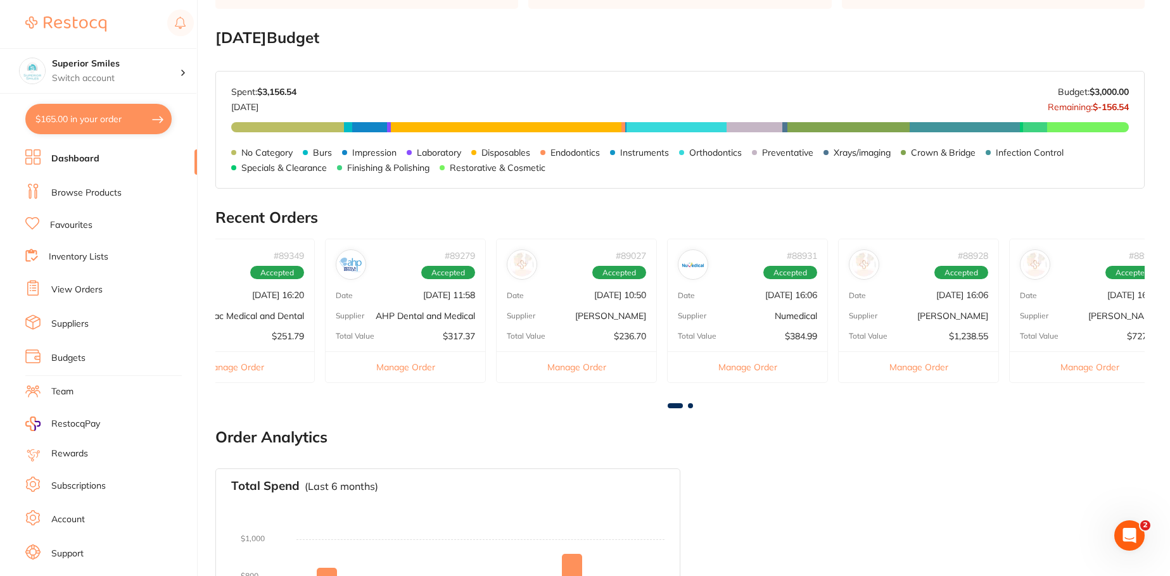
scroll to position [0, 0]
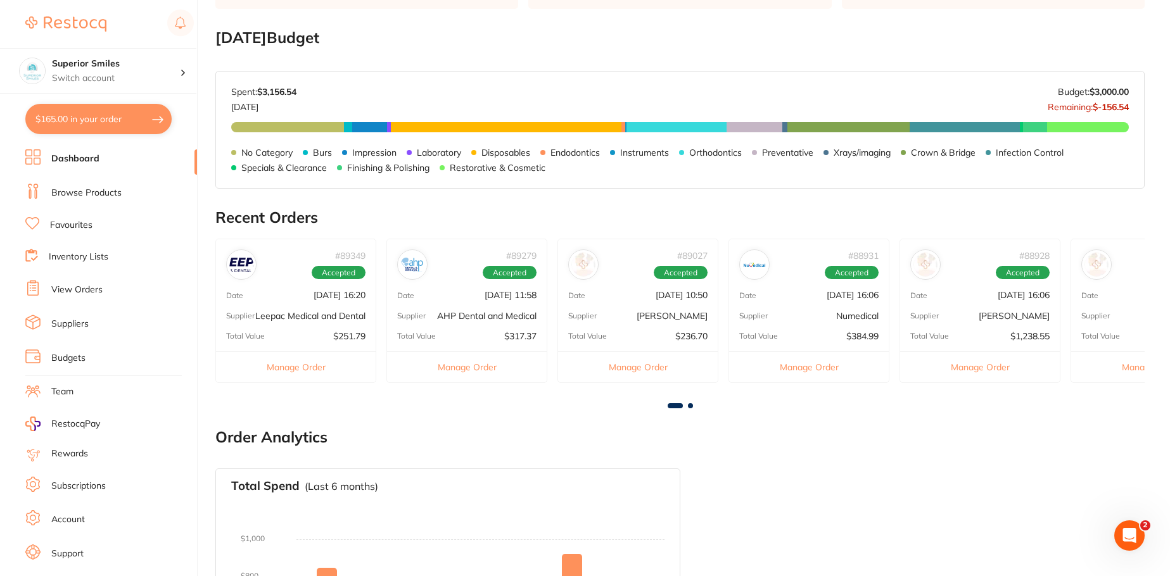
click at [690, 406] on span at bounding box center [690, 406] width 5 height 5
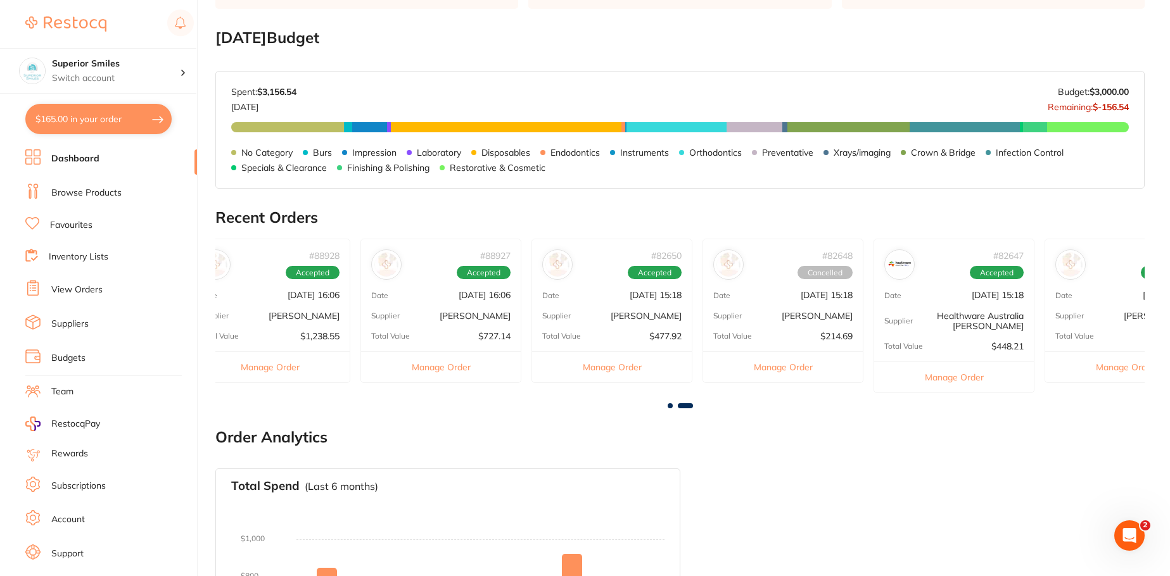
scroll to position [0, 771]
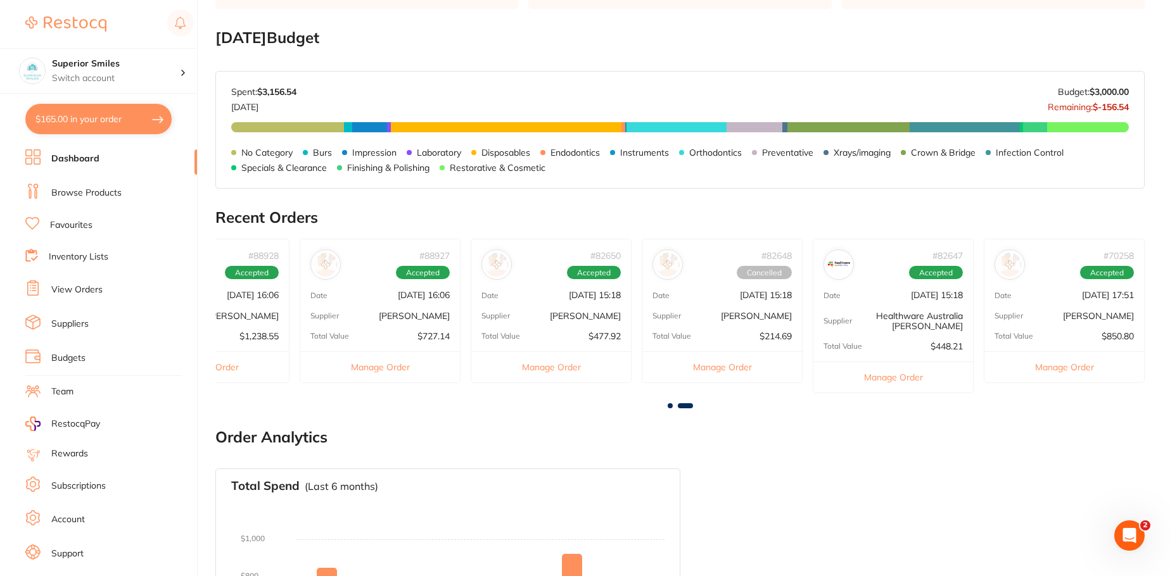
click at [391, 325] on div "# 88927 Accepted Date [DATE] 16:06 Supplier [PERSON_NAME] Total Value $727.14 M…" at bounding box center [380, 311] width 161 height 144
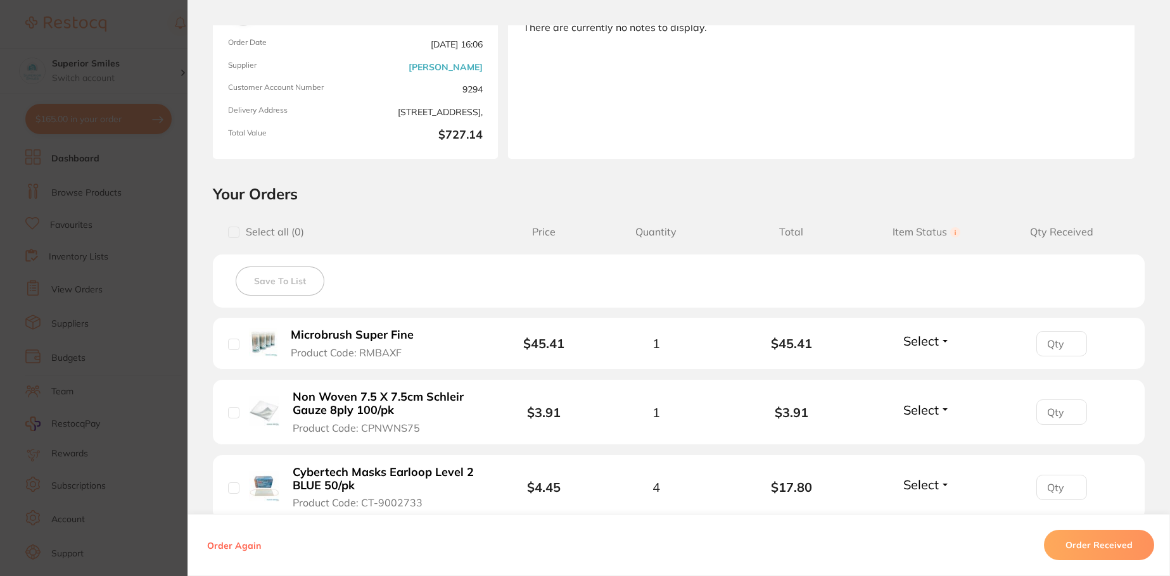
scroll to position [0, 0]
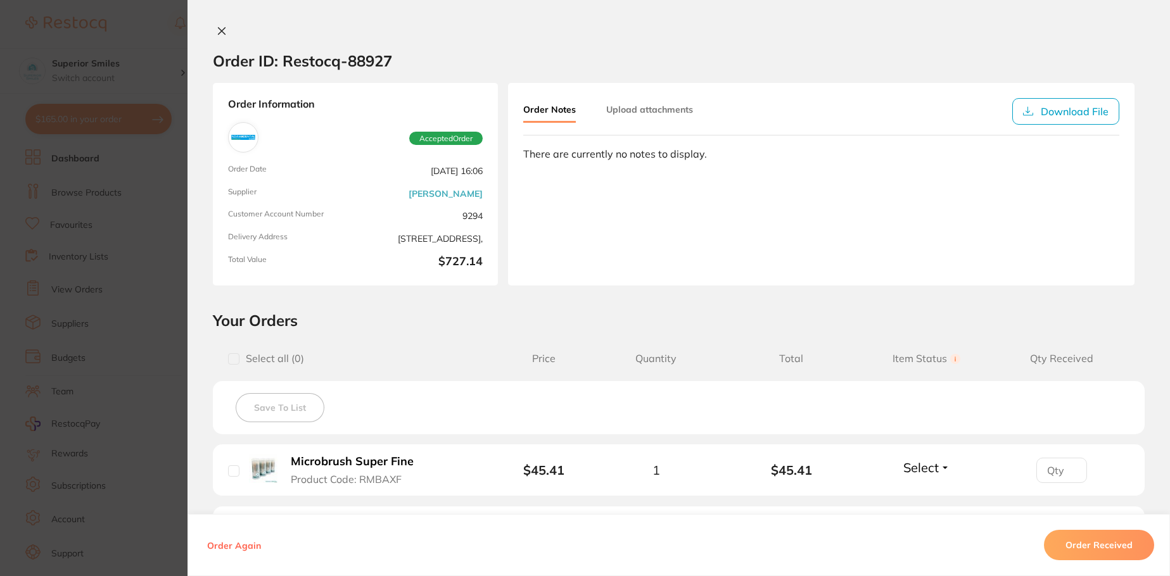
click at [219, 29] on icon at bounding box center [222, 31] width 7 height 7
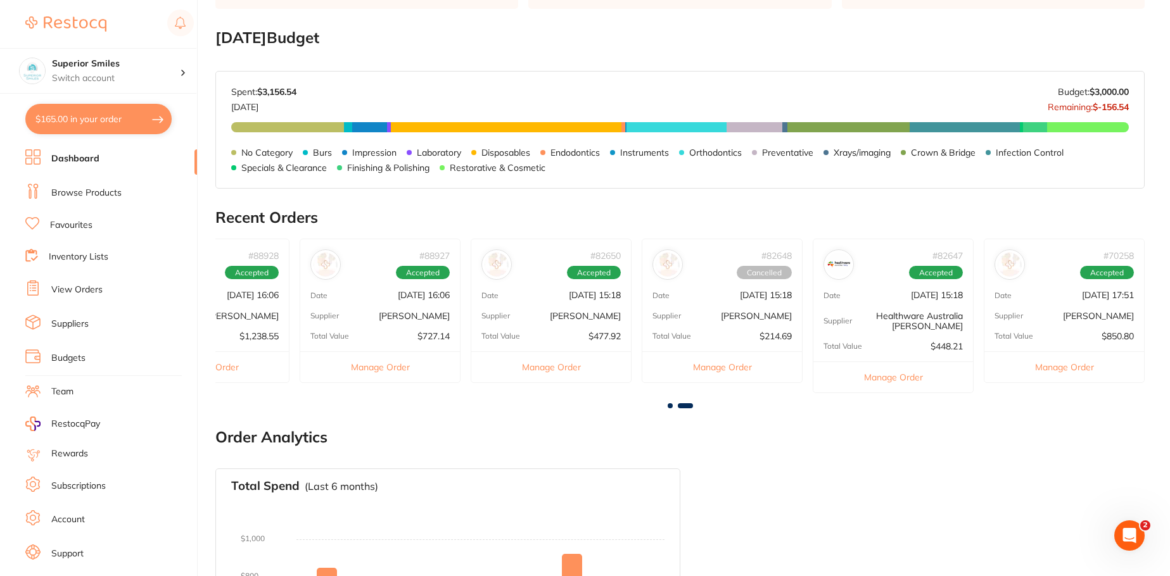
click at [741, 365] on button "Manage Order" at bounding box center [722, 367] width 160 height 31
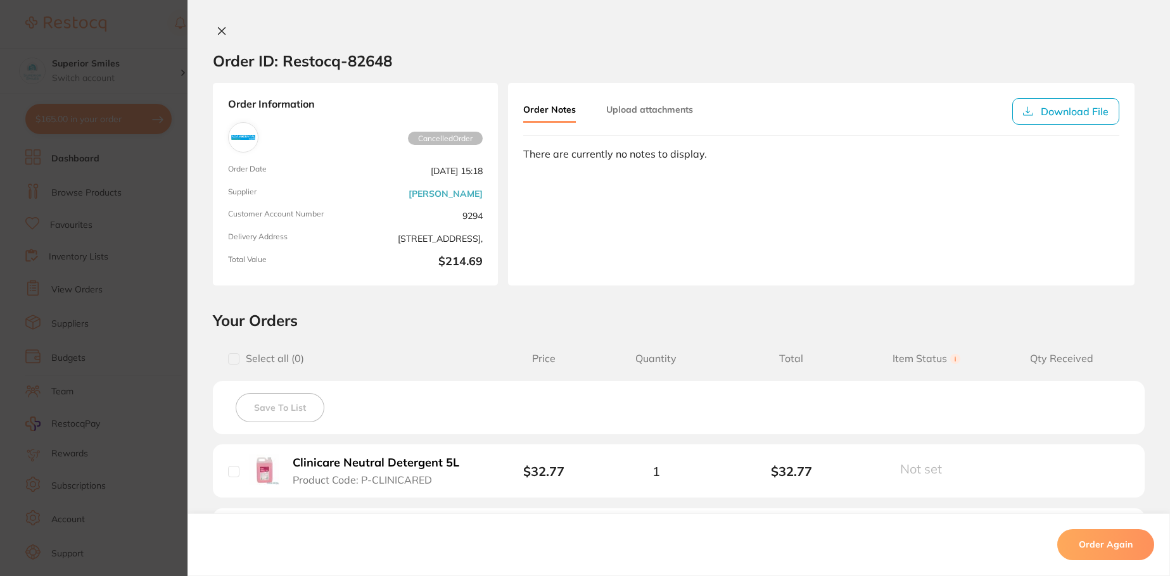
scroll to position [291, 0]
click at [219, 28] on icon at bounding box center [222, 31] width 7 height 7
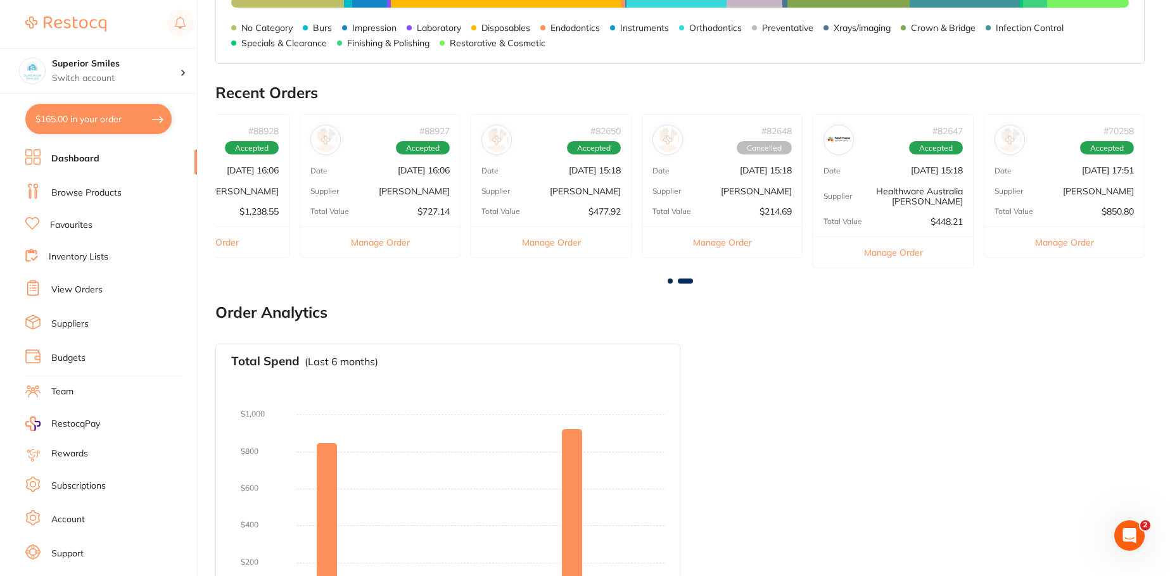
scroll to position [545, 0]
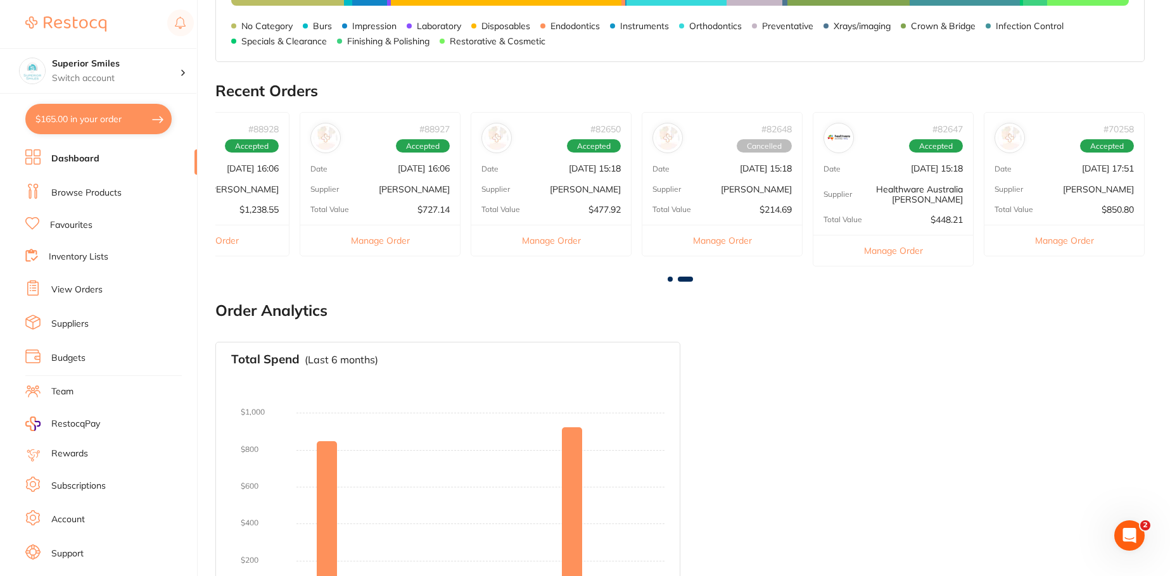
click at [692, 279] on span at bounding box center [685, 279] width 15 height 5
click at [670, 277] on span at bounding box center [670, 279] width 5 height 5
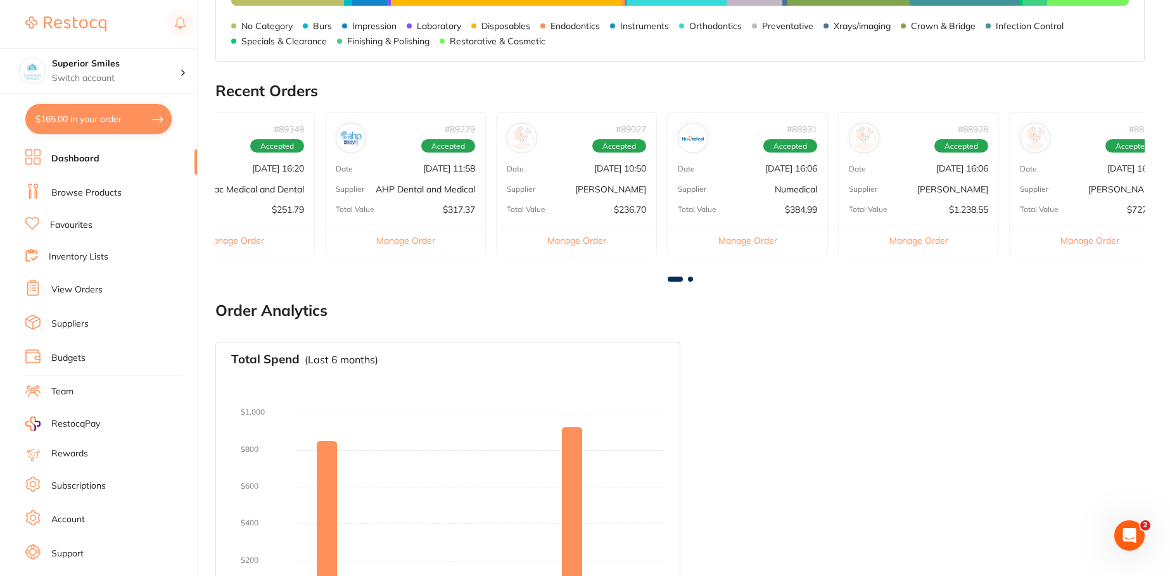
scroll to position [0, 0]
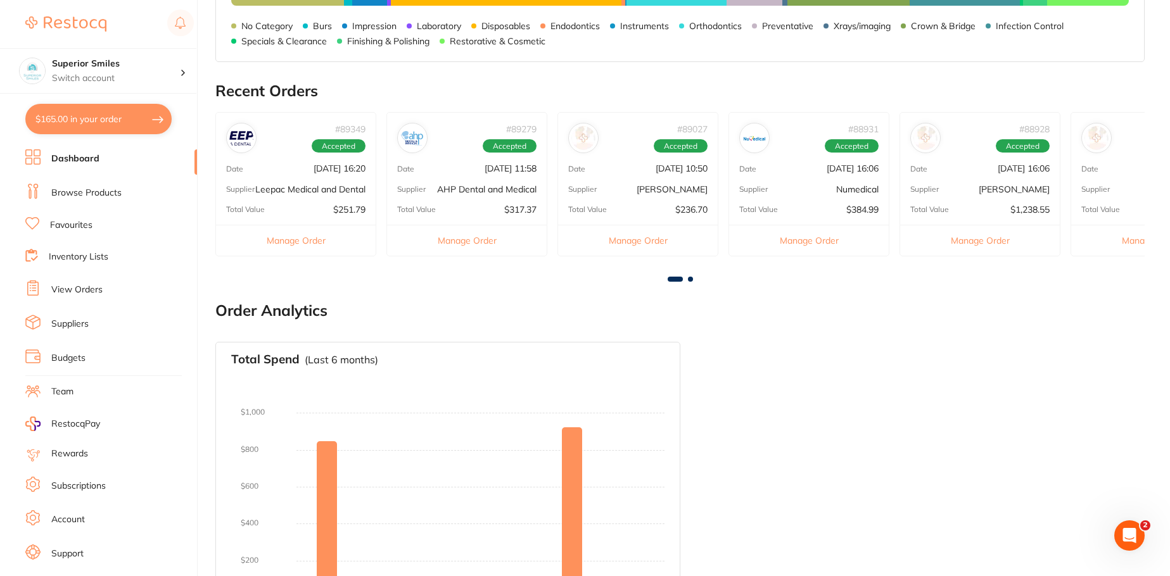
click at [691, 279] on span at bounding box center [690, 279] width 5 height 5
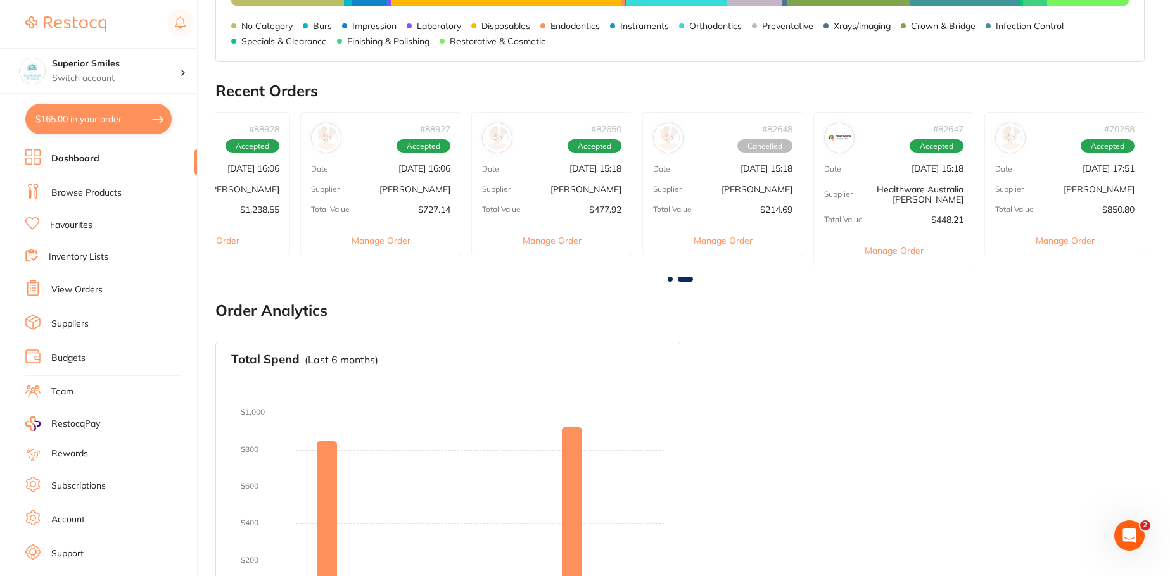
scroll to position [0, 771]
click at [1069, 239] on button "Manage Order" at bounding box center [1064, 240] width 160 height 31
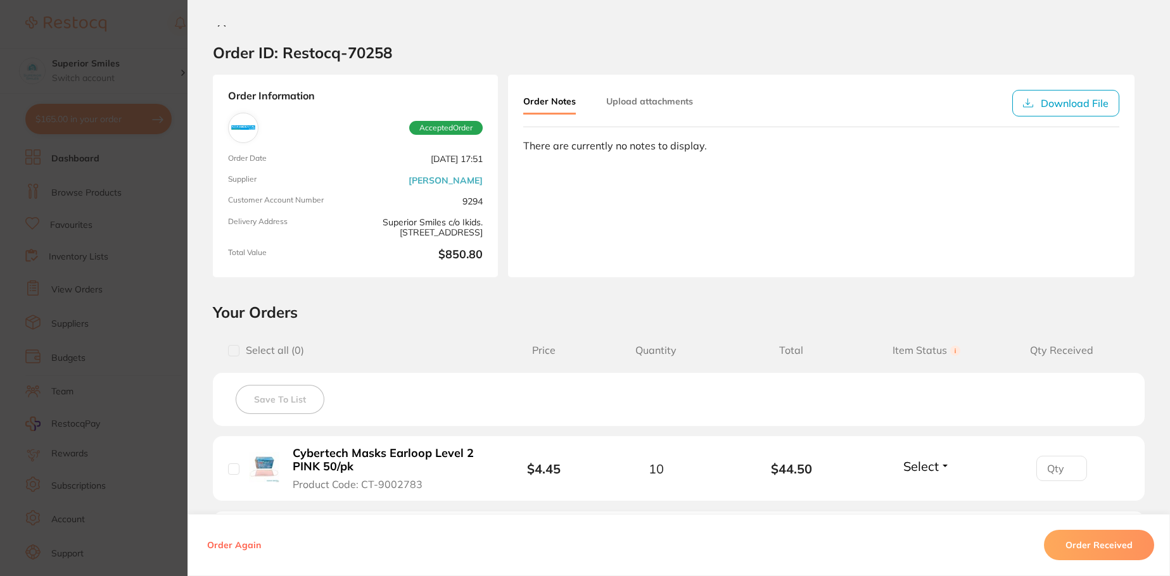
scroll to position [0, 0]
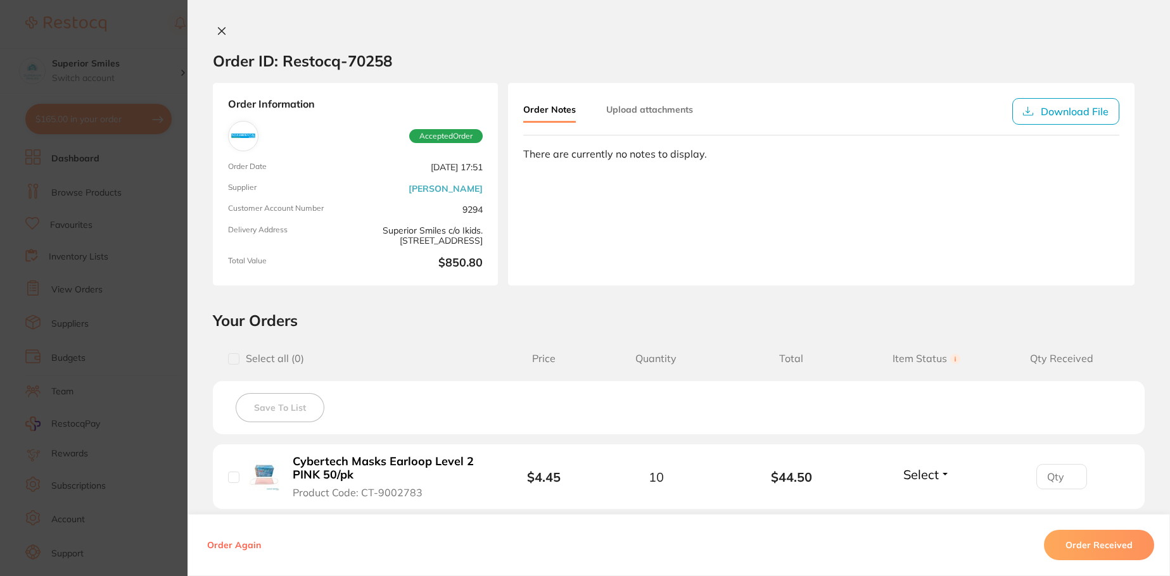
click at [217, 25] on button at bounding box center [222, 31] width 18 height 13
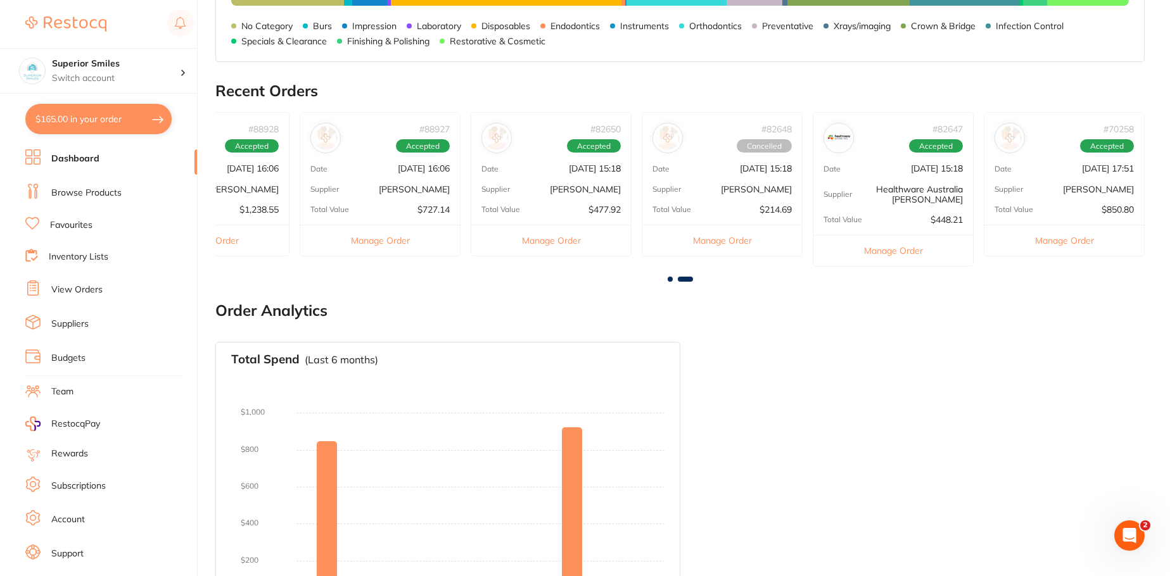
click at [897, 249] on button "Manage Order" at bounding box center [893, 250] width 160 height 31
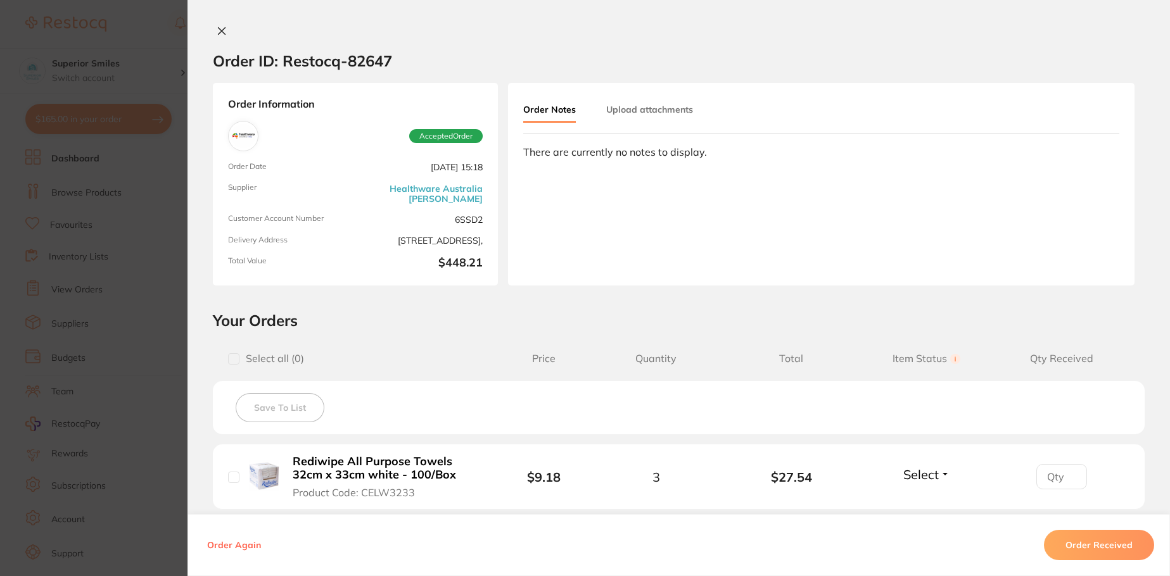
click at [219, 27] on icon at bounding box center [222, 31] width 10 height 10
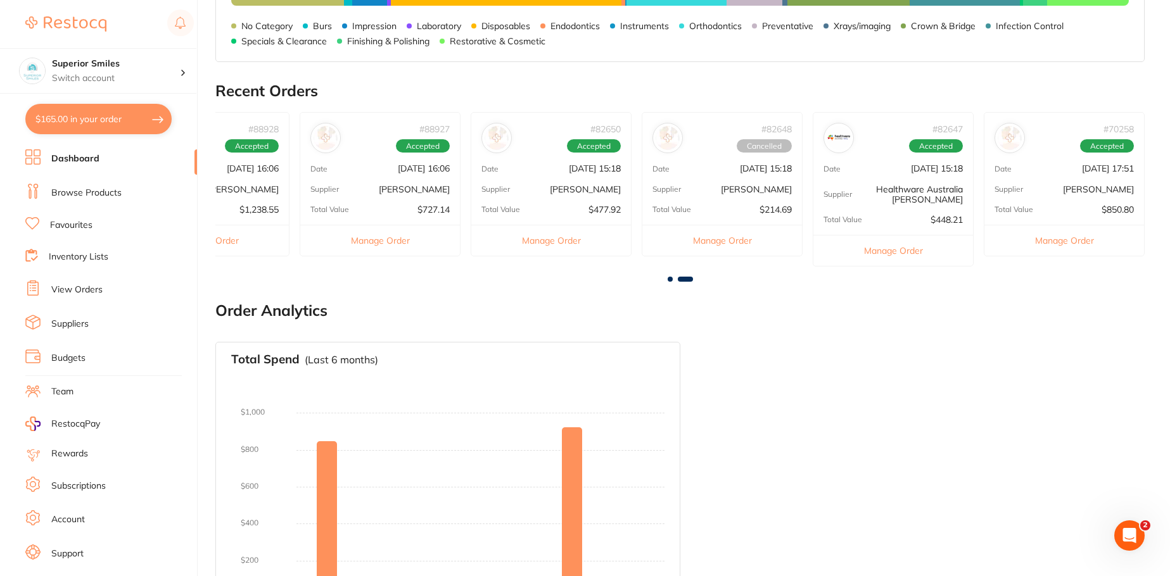
click at [669, 279] on span at bounding box center [670, 279] width 5 height 5
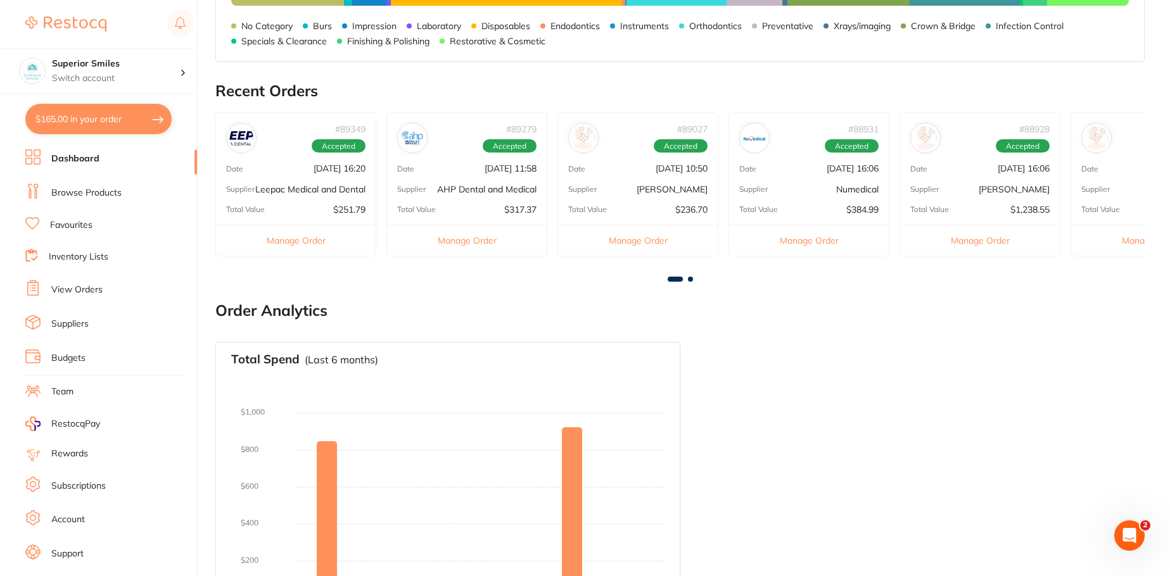
click at [690, 278] on span at bounding box center [690, 279] width 5 height 5
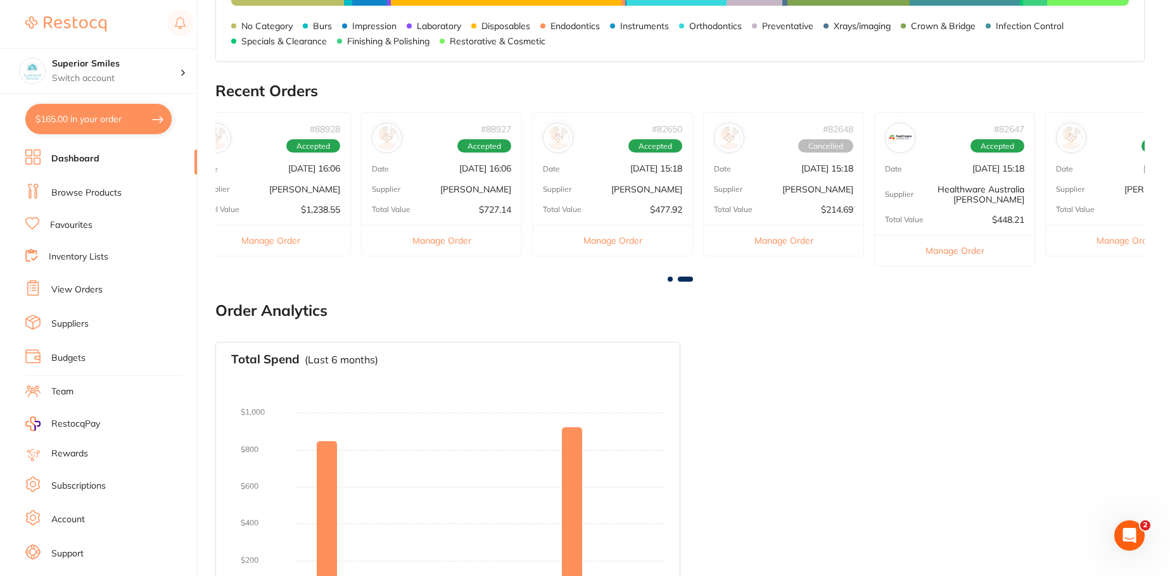
scroll to position [0, 771]
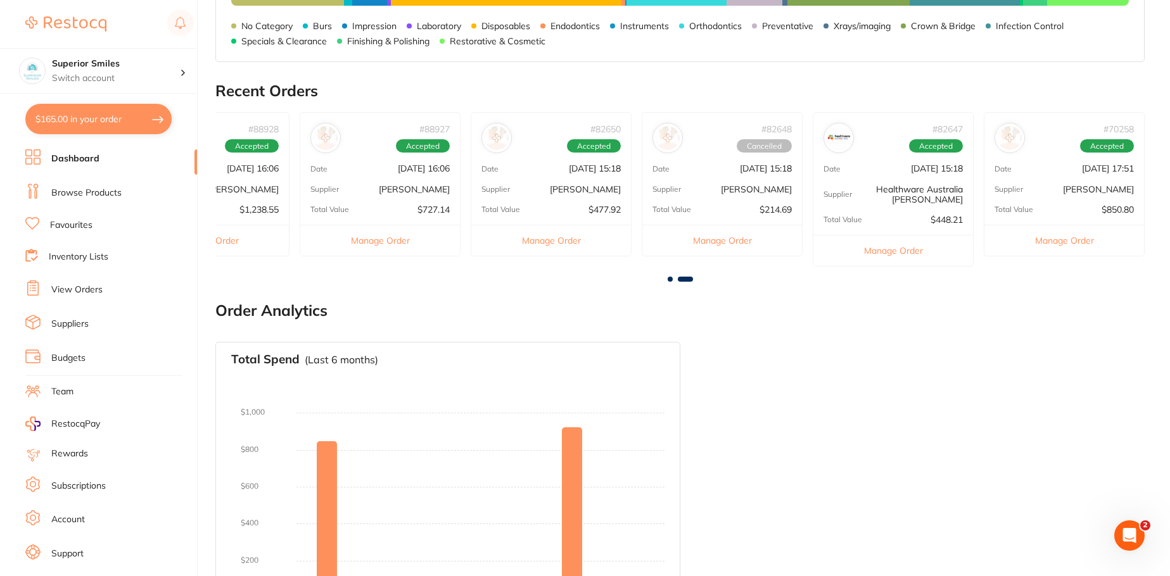
click at [554, 239] on button "Manage Order" at bounding box center [551, 240] width 160 height 31
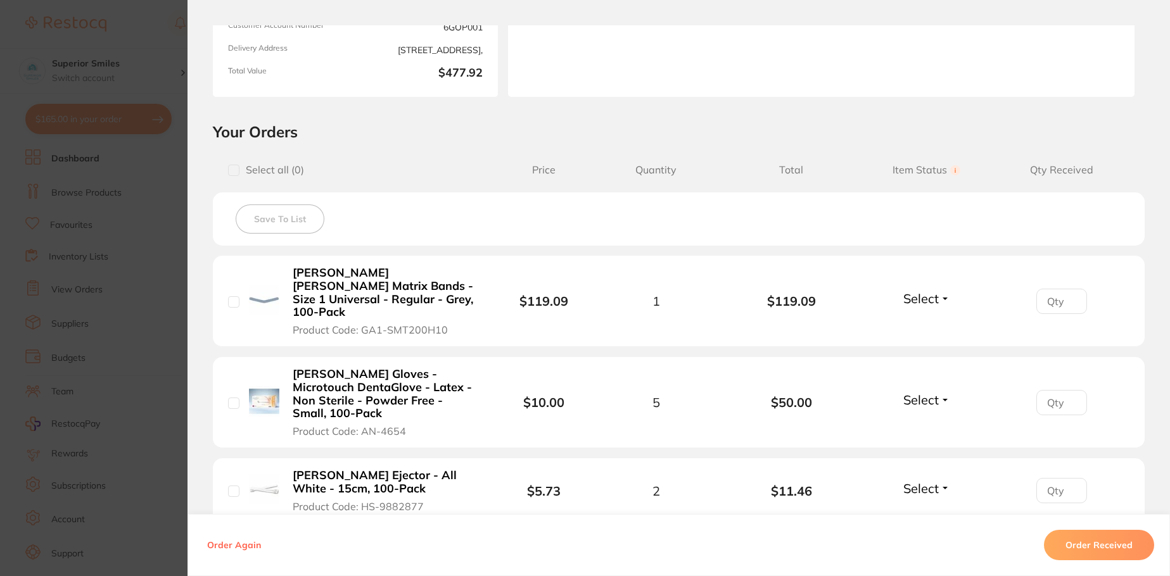
scroll to position [0, 0]
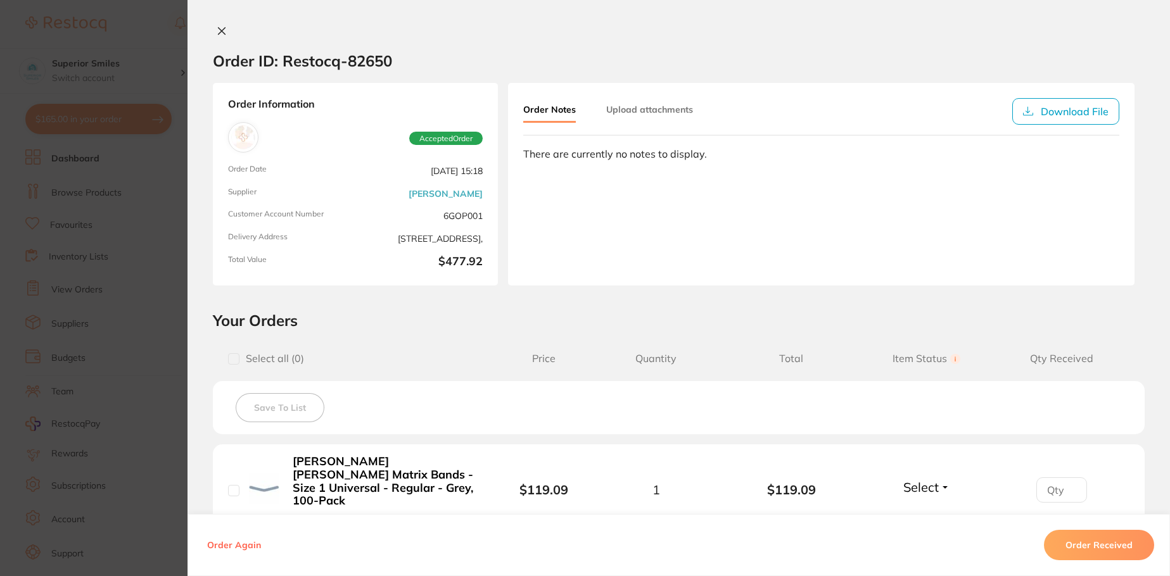
click at [219, 32] on icon at bounding box center [222, 31] width 7 height 7
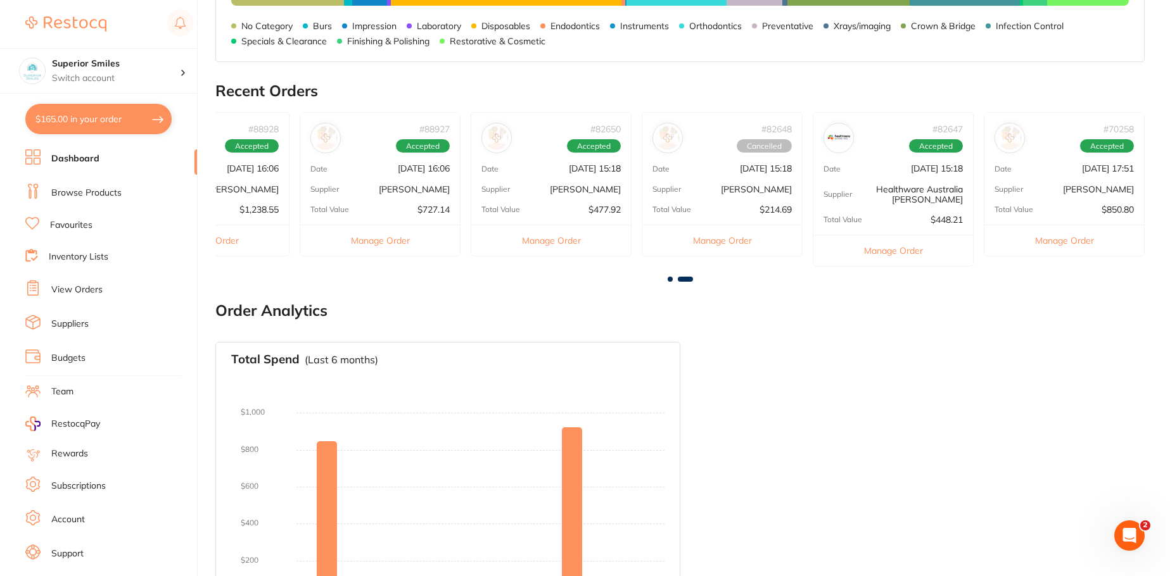
click at [393, 238] on button "Manage Order" at bounding box center [380, 240] width 160 height 31
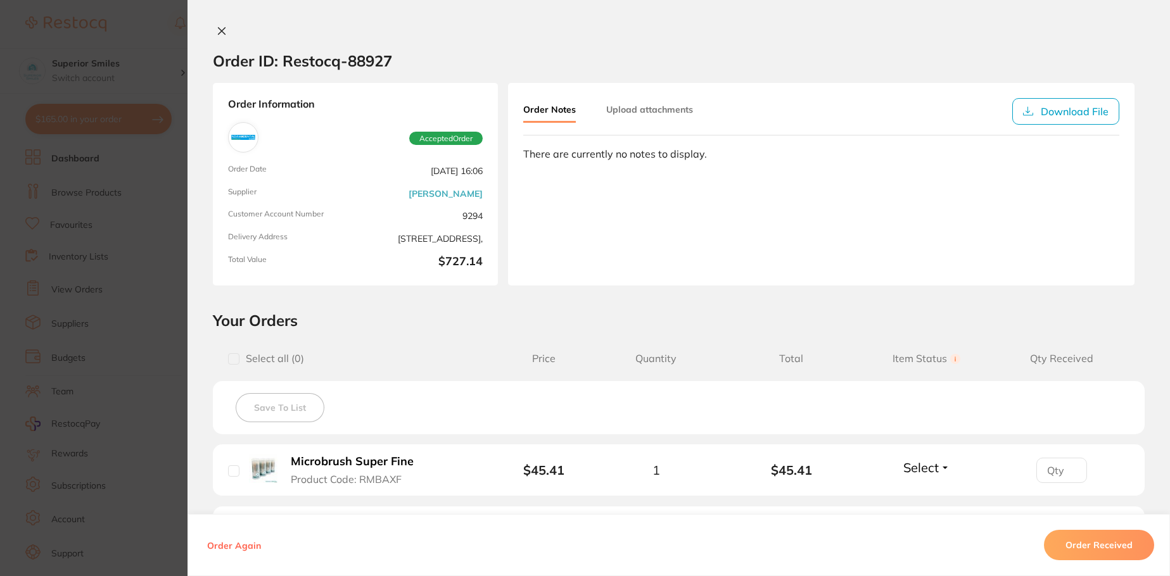
scroll to position [355, 0]
click at [222, 25] on button at bounding box center [222, 31] width 18 height 13
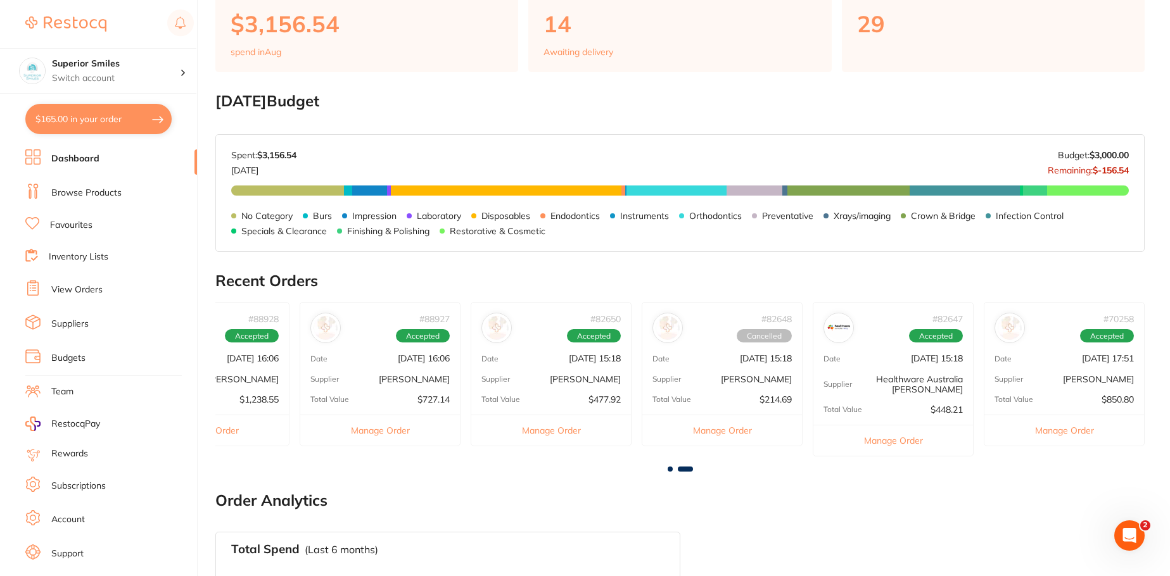
scroll to position [0, 0]
click at [668, 469] on span at bounding box center [670, 469] width 5 height 5
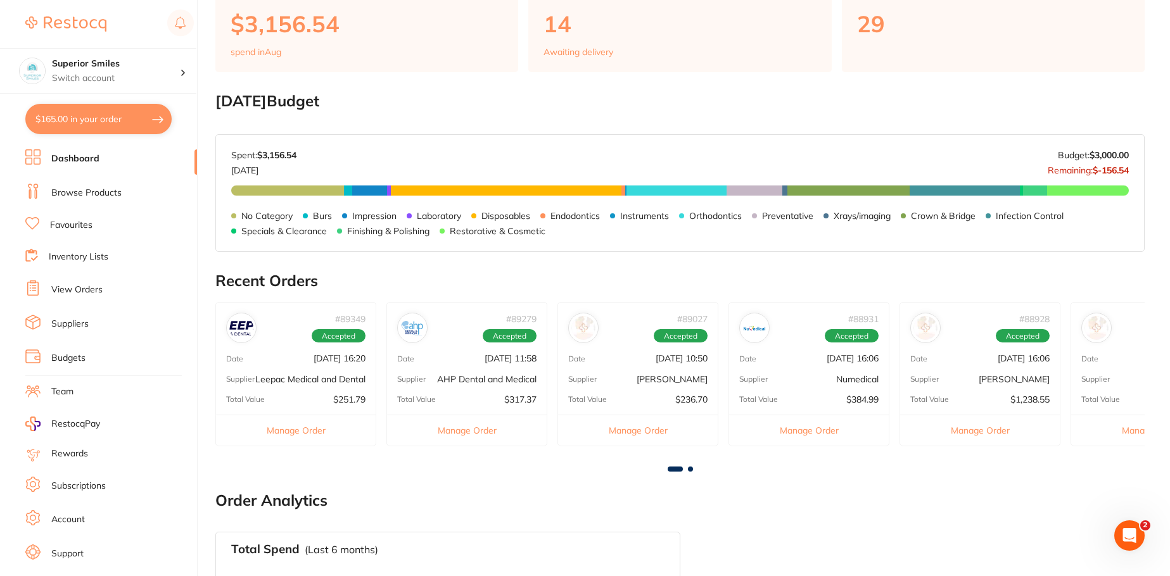
click at [981, 431] on button "Manage Order" at bounding box center [980, 430] width 160 height 31
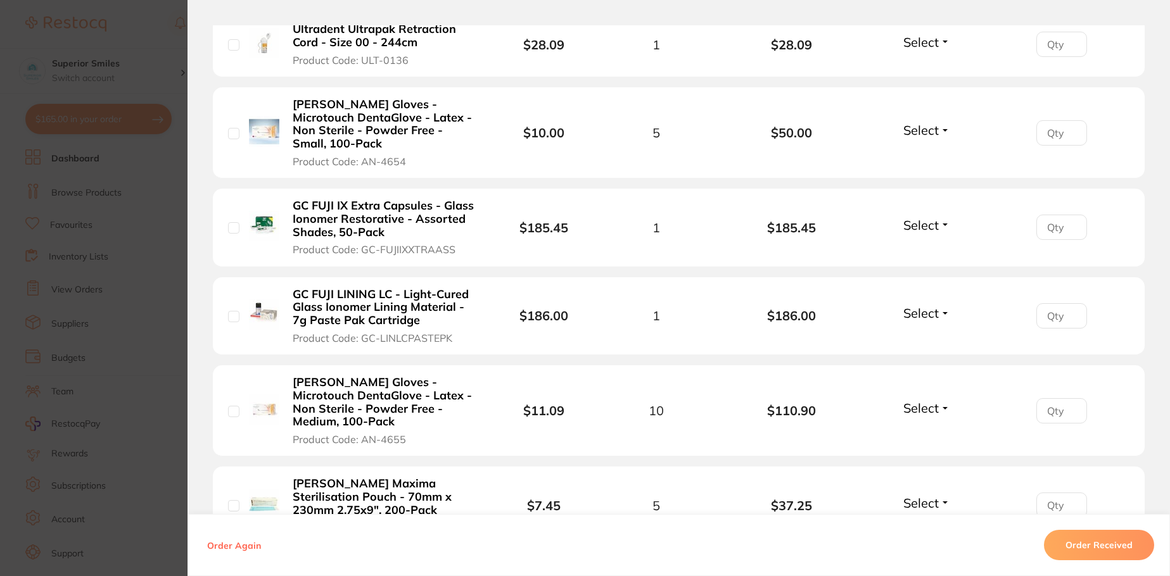
scroll to position [1014, 0]
click at [230, 126] on input "checkbox" at bounding box center [233, 131] width 11 height 11
checkbox input "true"
click at [228, 404] on input "checkbox" at bounding box center [233, 409] width 11 height 11
checkbox input "true"
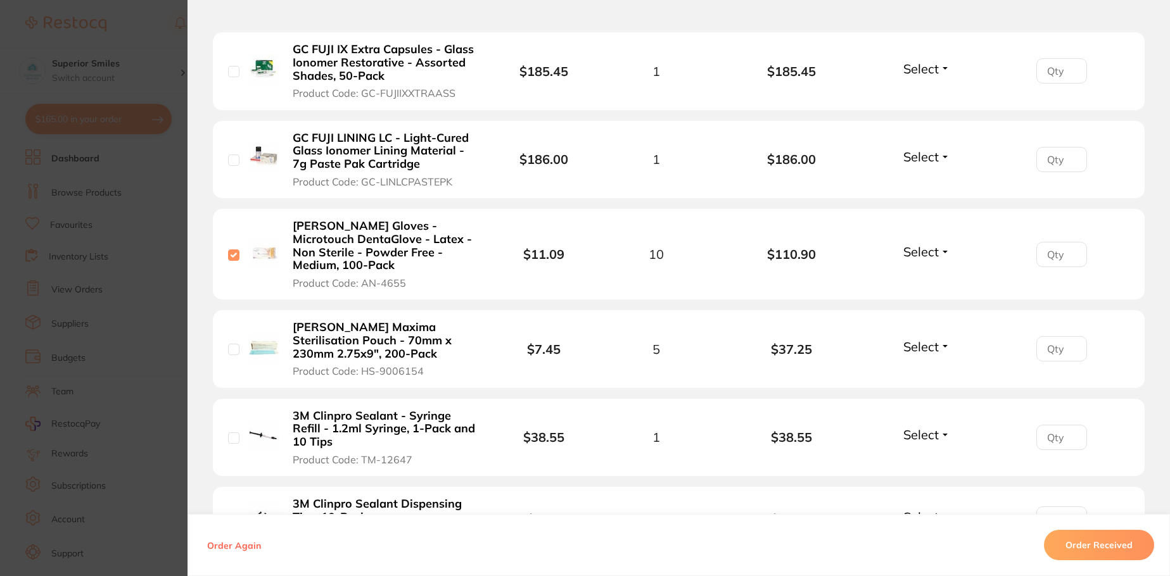
scroll to position [1204, 0]
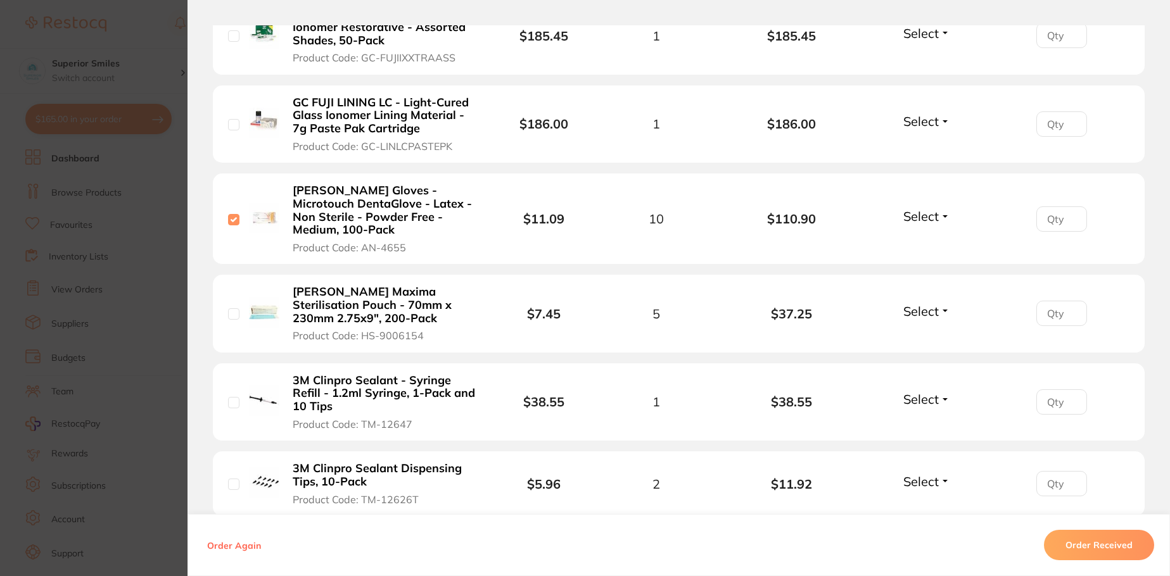
click at [229, 308] on input "checkbox" at bounding box center [233, 313] width 11 height 11
checkbox input "true"
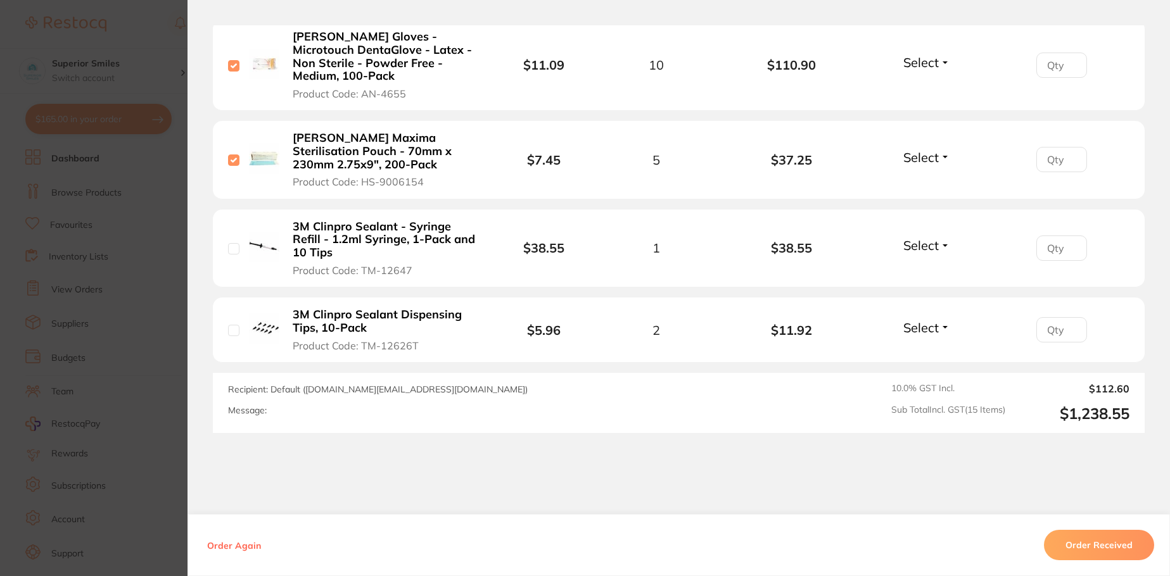
scroll to position [1364, 0]
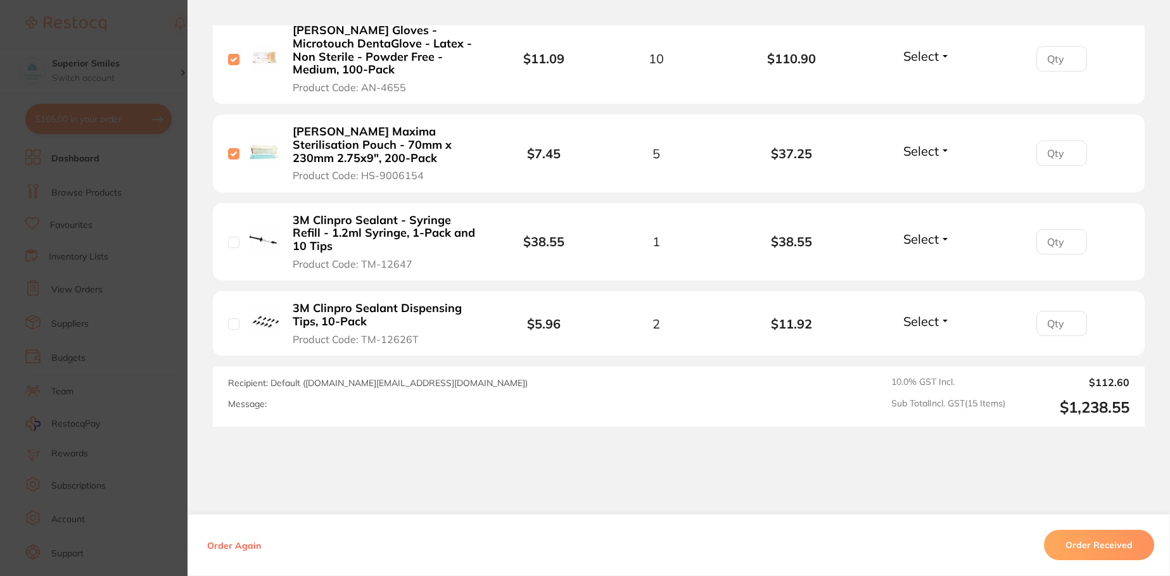
click at [231, 237] on input "checkbox" at bounding box center [233, 242] width 11 height 11
checkbox input "true"
click at [228, 319] on input "checkbox" at bounding box center [233, 324] width 11 height 11
checkbox input "true"
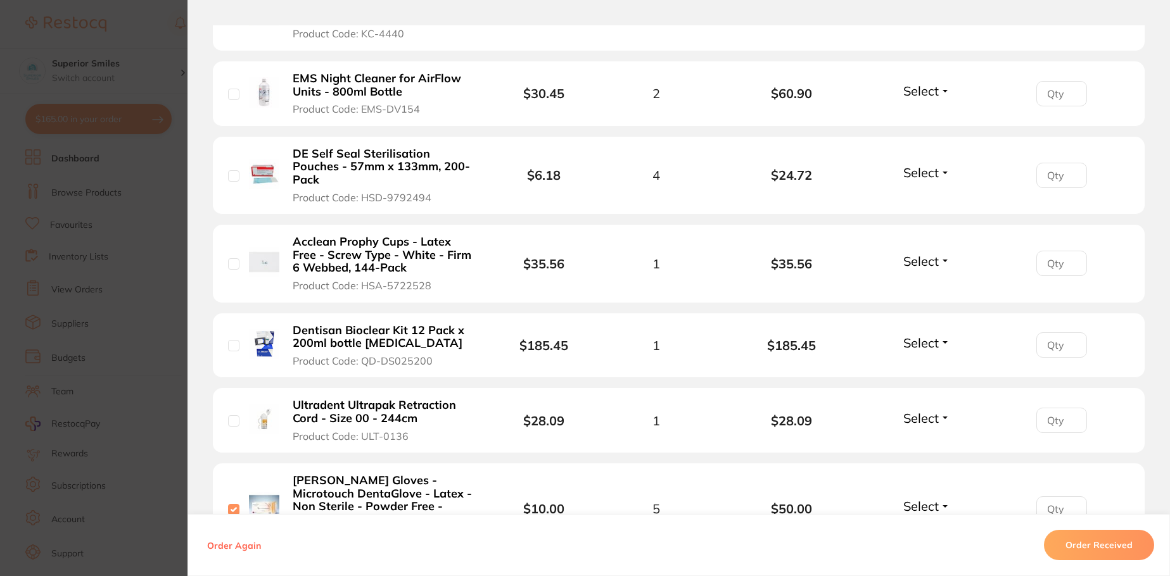
scroll to position [604, 0]
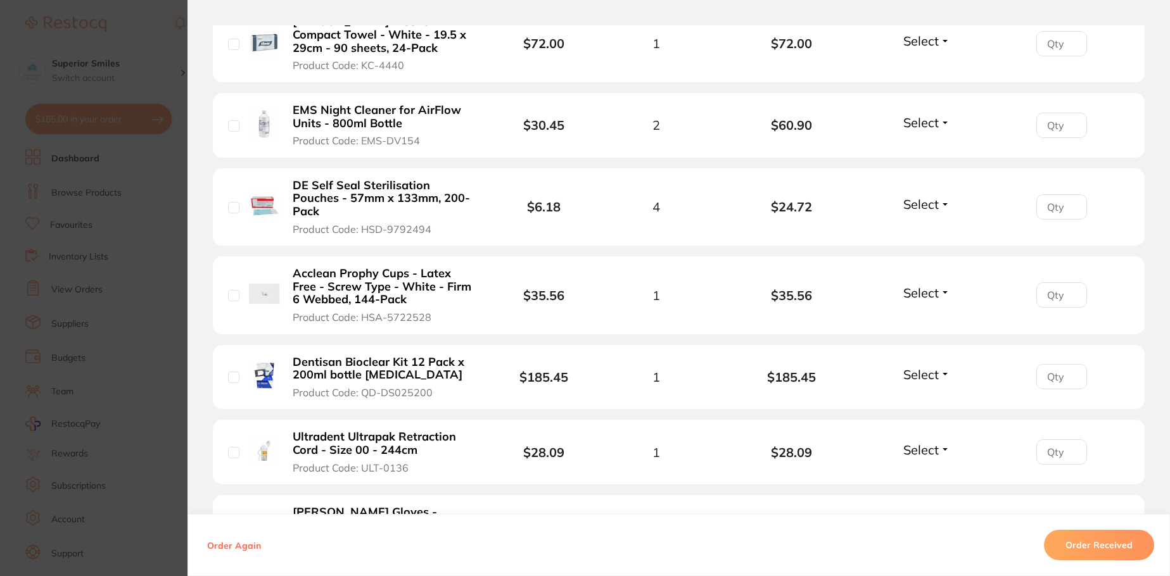
click at [228, 447] on input "checkbox" at bounding box center [233, 452] width 11 height 11
checkbox input "true"
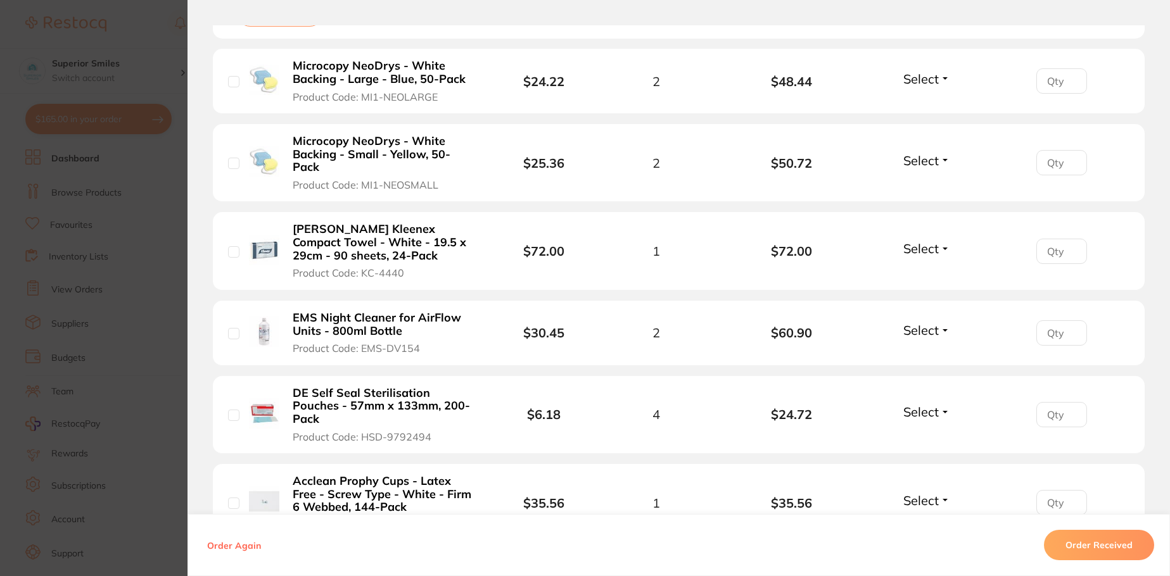
scroll to position [350, 0]
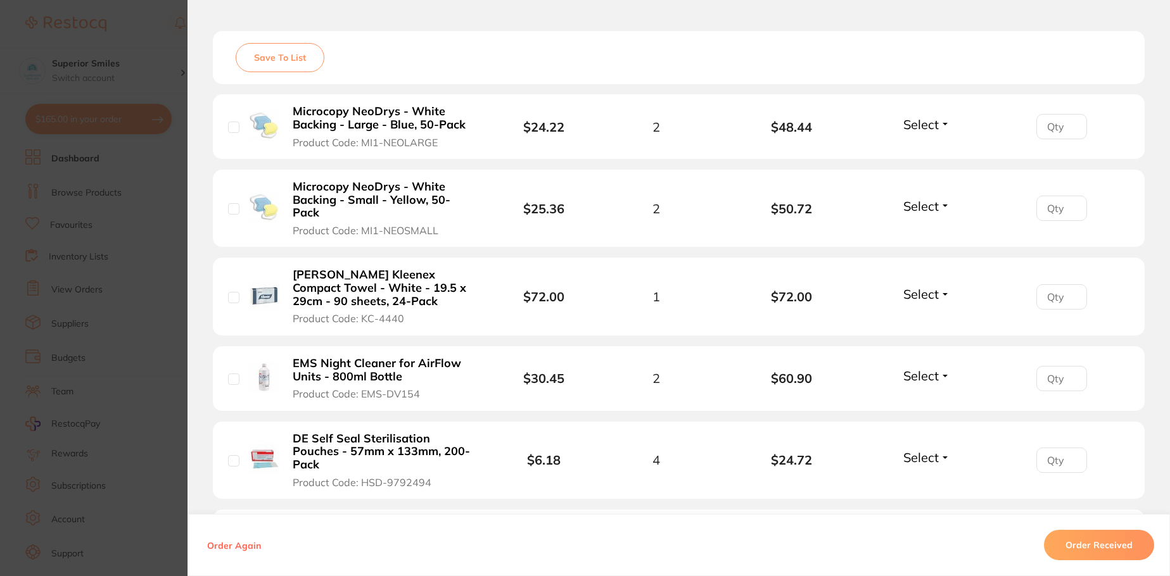
click at [231, 292] on input "checkbox" at bounding box center [233, 297] width 11 height 11
checkbox input "true"
click at [231, 203] on input "checkbox" at bounding box center [233, 208] width 11 height 11
checkbox input "true"
click at [229, 122] on input "checkbox" at bounding box center [233, 127] width 11 height 11
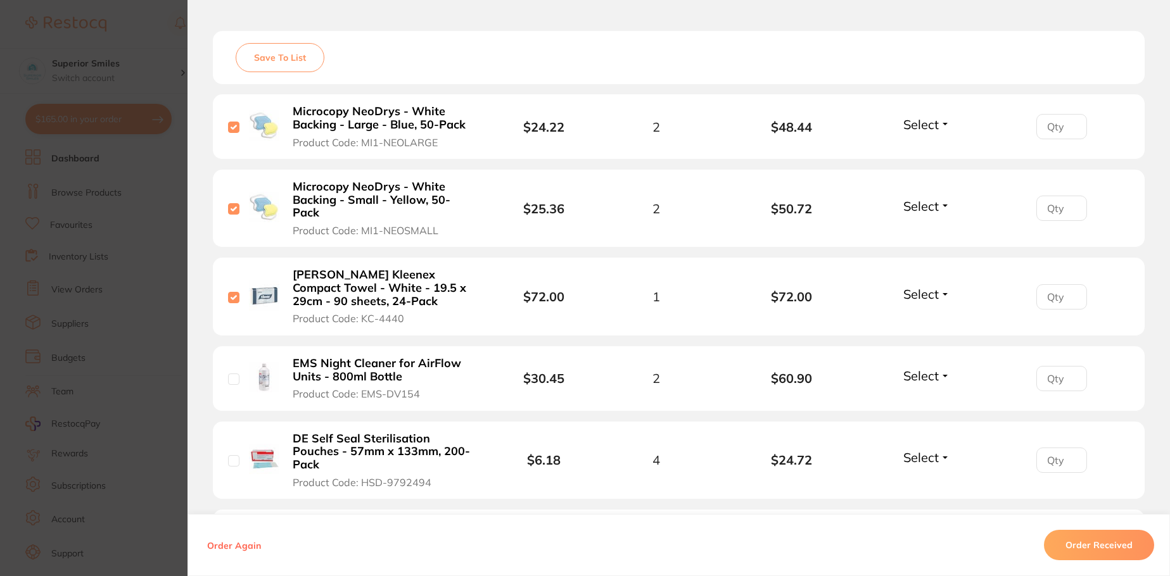
checkbox input "true"
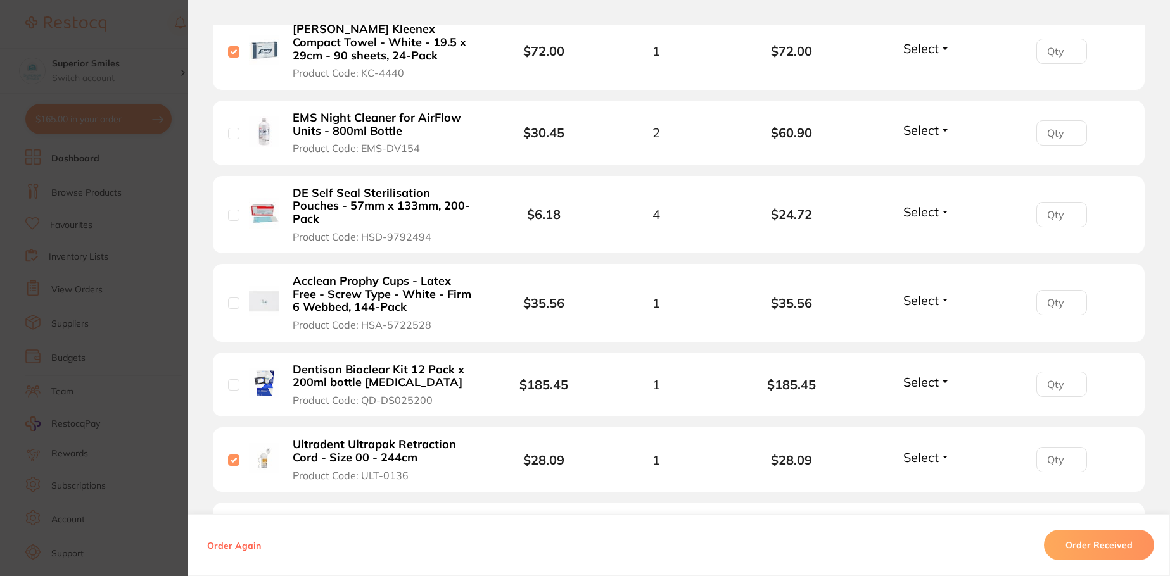
scroll to position [633, 0]
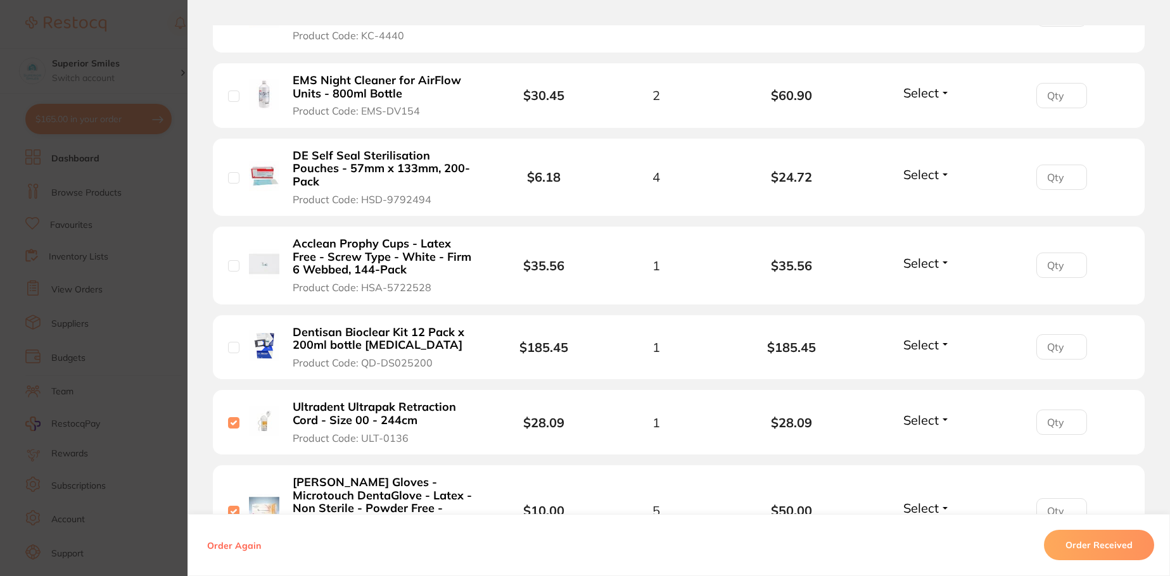
click at [230, 91] on input "checkbox" at bounding box center [233, 96] width 11 height 11
checkbox input "true"
click at [228, 172] on input "checkbox" at bounding box center [233, 177] width 11 height 11
checkbox input "true"
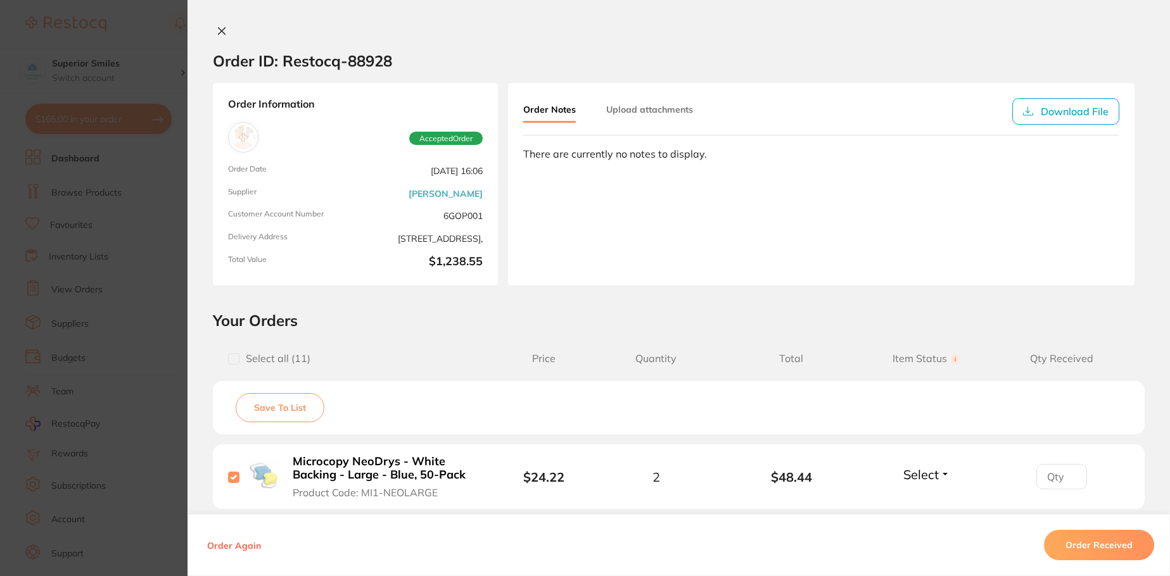
scroll to position [101, 0]
click at [219, 32] on icon at bounding box center [222, 31] width 7 height 7
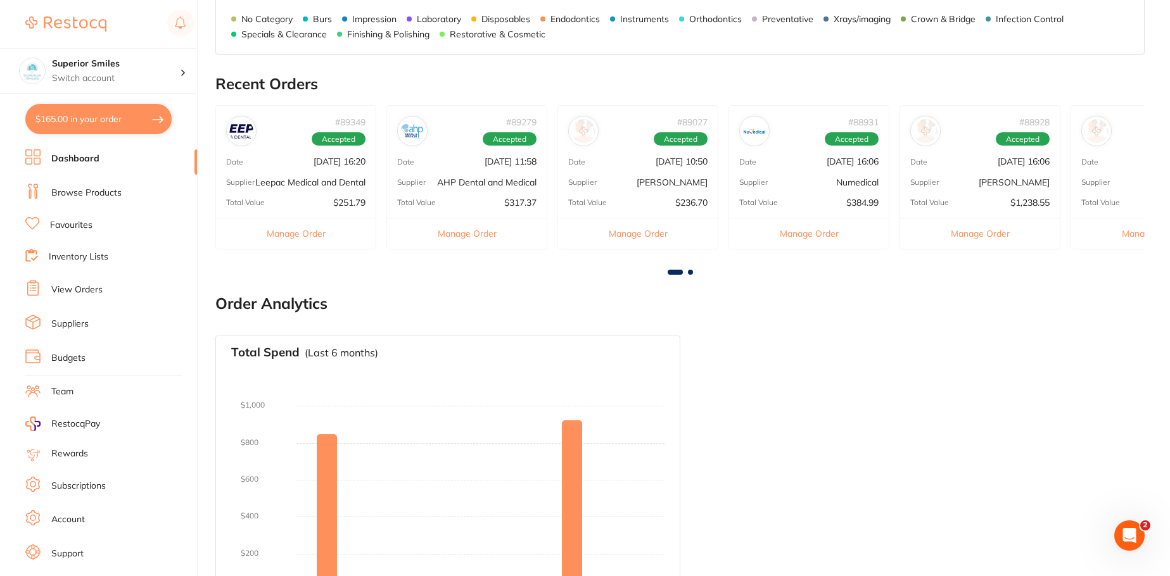
scroll to position [608, 0]
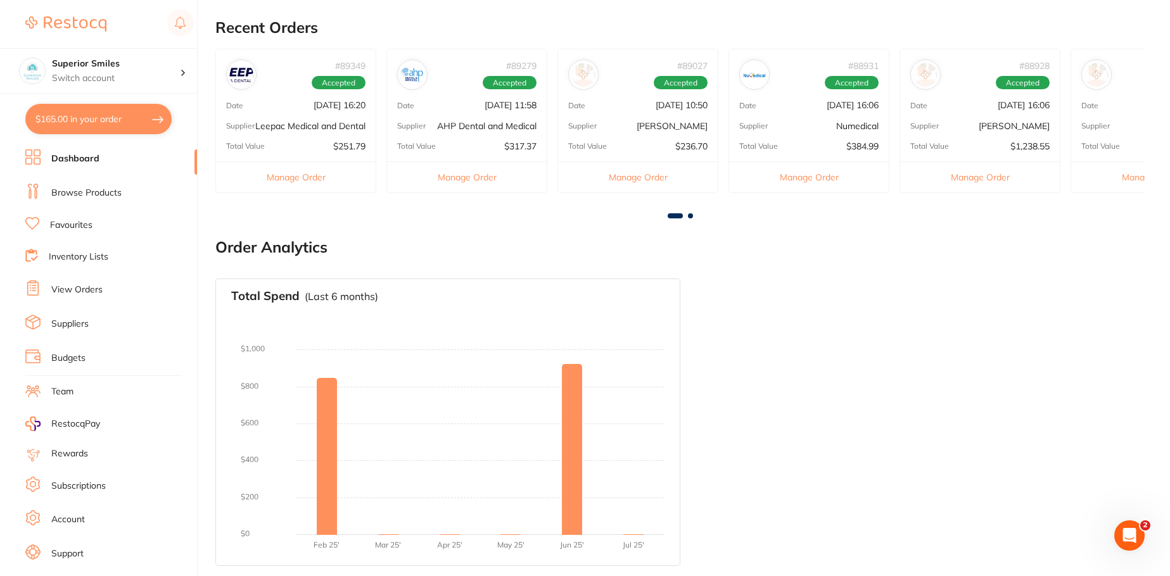
click at [992, 175] on button "Manage Order" at bounding box center [980, 177] width 160 height 31
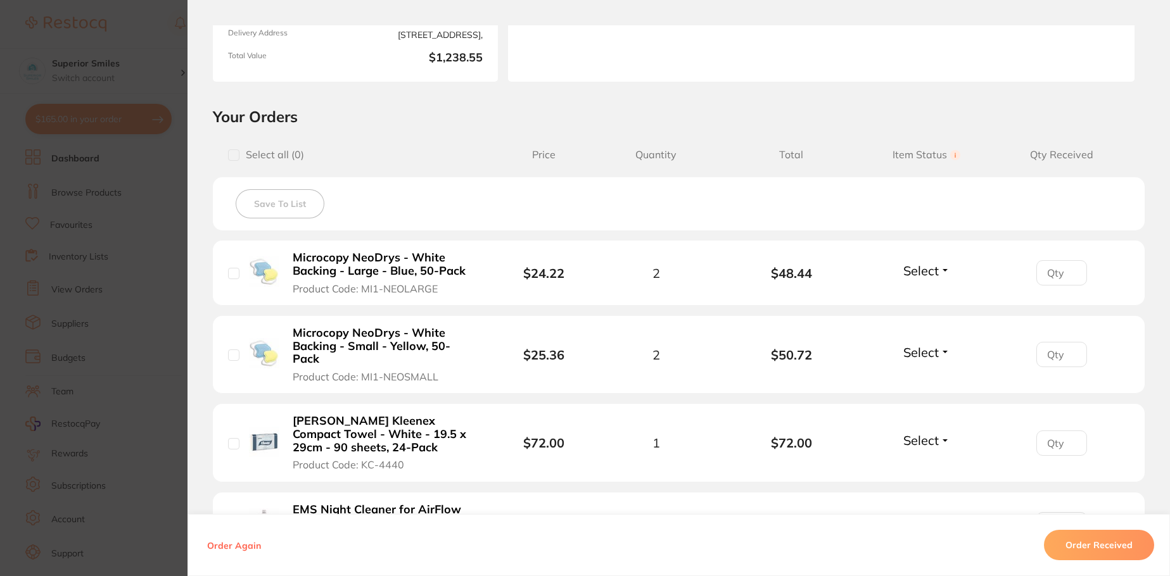
scroll to position [317, 0]
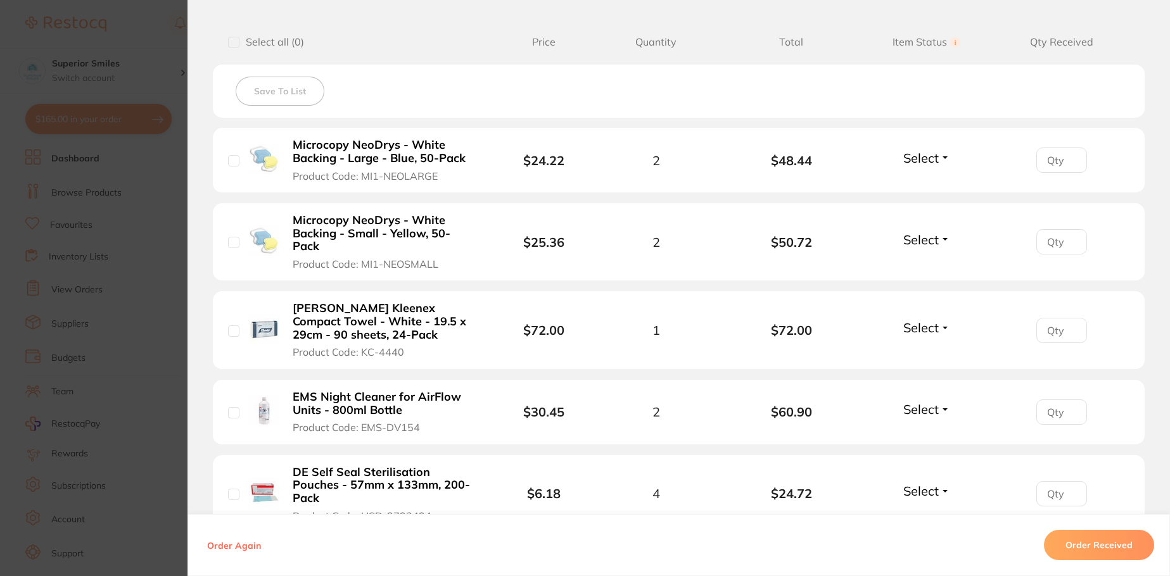
click at [231, 161] on input "checkbox" at bounding box center [233, 160] width 11 height 11
checkbox input "true"
click at [229, 238] on input "checkbox" at bounding box center [233, 242] width 11 height 11
checkbox input "true"
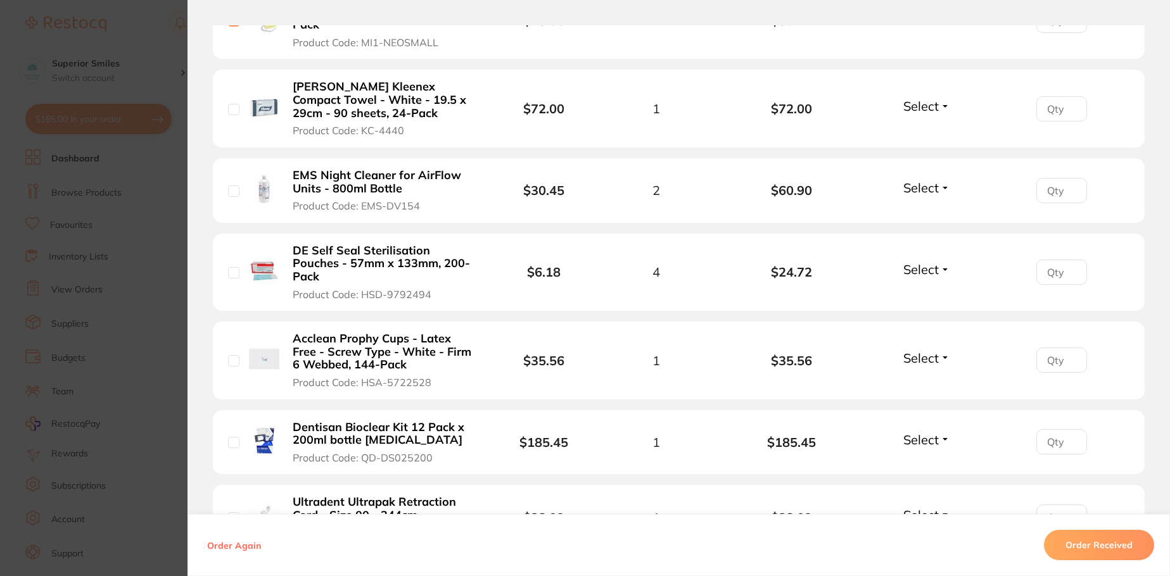
scroll to position [570, 0]
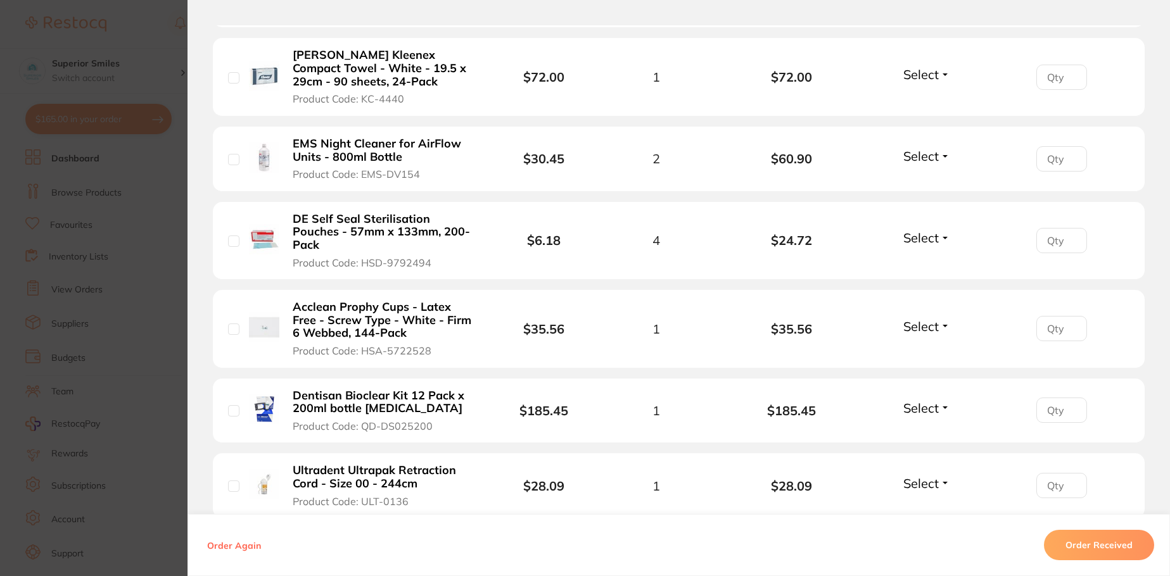
click at [233, 72] on input "checkbox" at bounding box center [233, 77] width 11 height 11
checkbox input "true"
click at [229, 154] on input "checkbox" at bounding box center [233, 159] width 11 height 11
checkbox input "true"
click at [232, 236] on input "checkbox" at bounding box center [233, 241] width 11 height 11
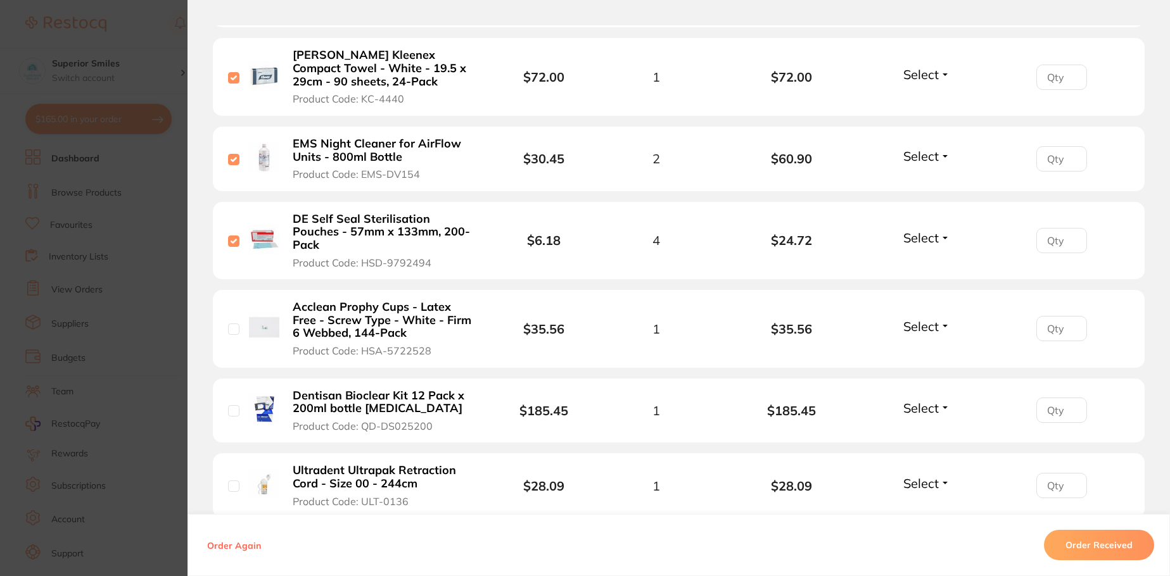
checkbox input "true"
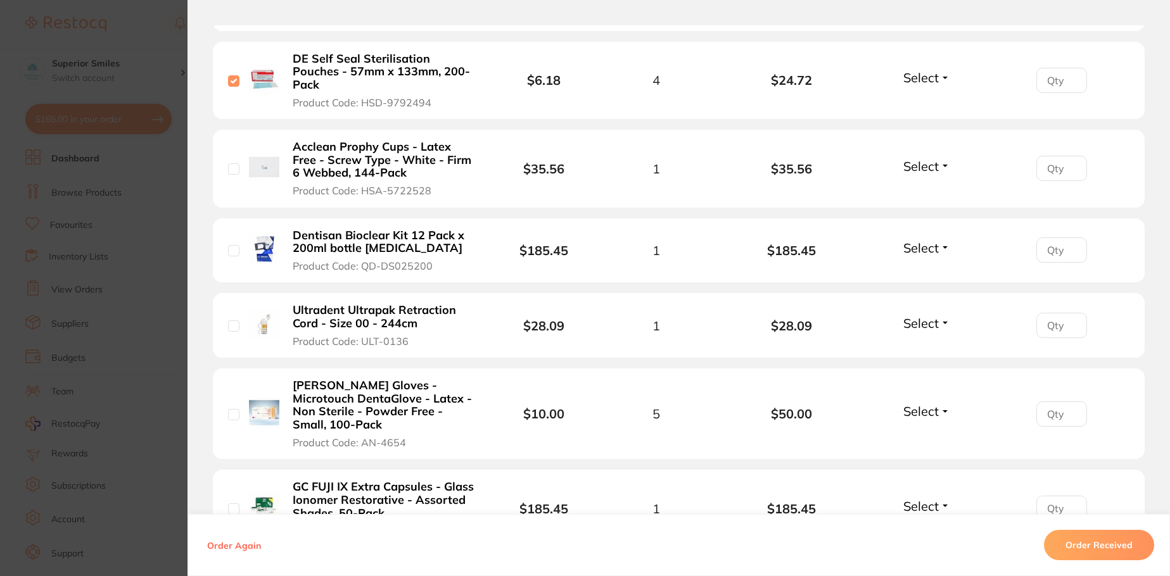
scroll to position [760, 0]
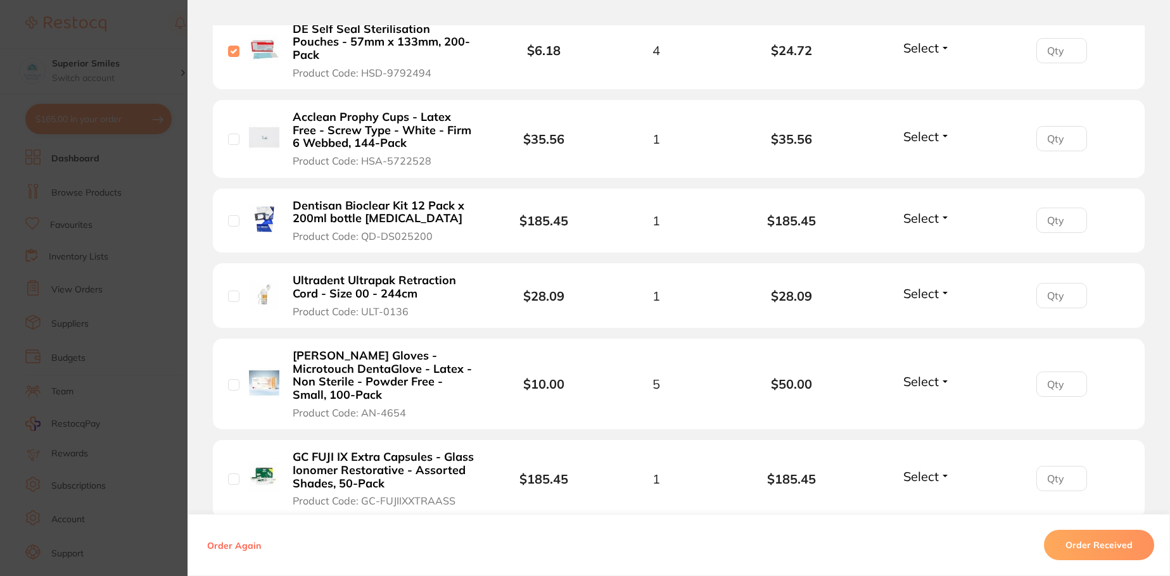
click at [230, 291] on input "checkbox" at bounding box center [233, 296] width 11 height 11
checkbox input "true"
click at [233, 379] on input "checkbox" at bounding box center [233, 384] width 11 height 11
checkbox input "true"
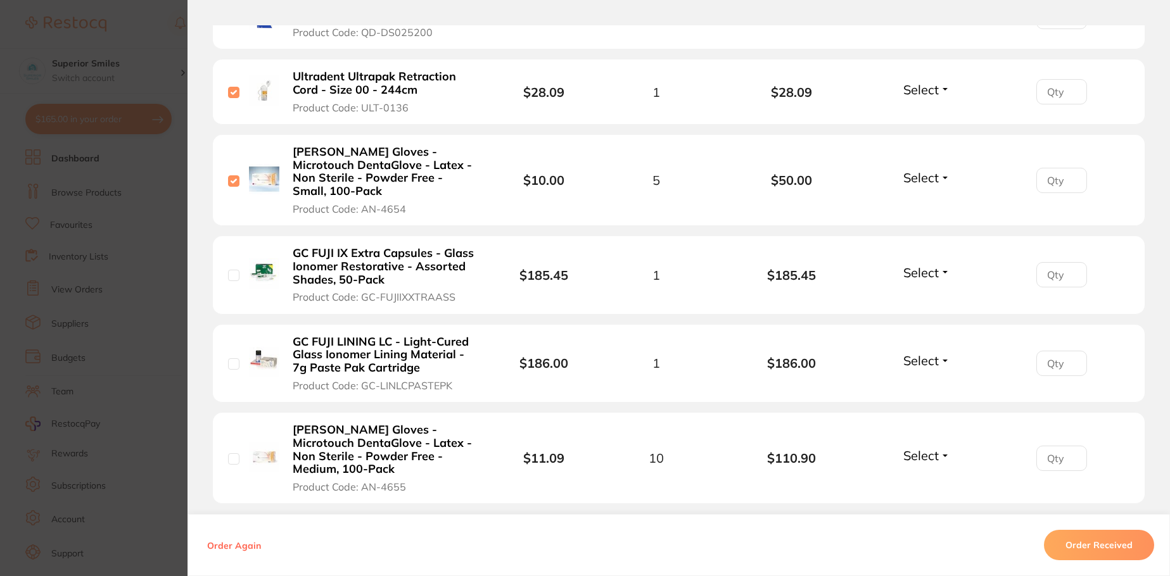
scroll to position [1014, 0]
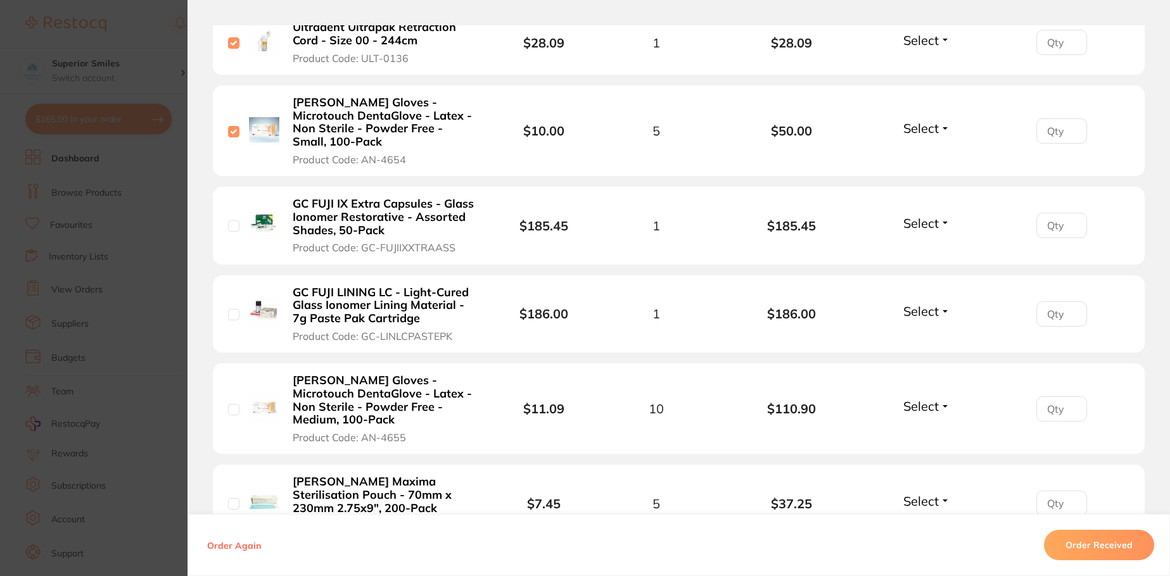
click at [233, 404] on input "checkbox" at bounding box center [233, 409] width 11 height 11
checkbox input "true"
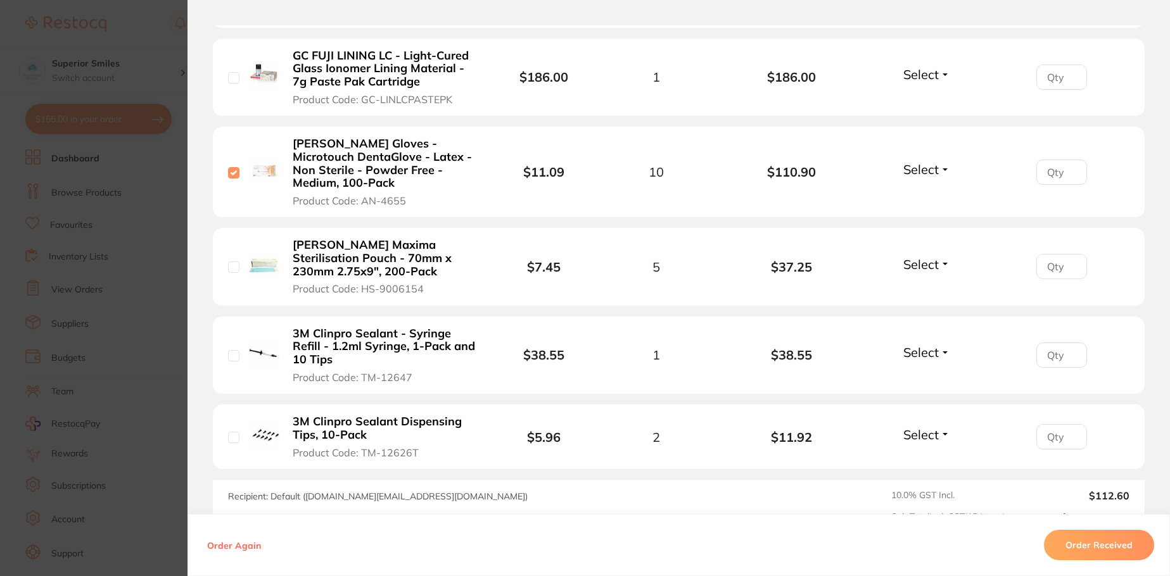
scroll to position [1267, 0]
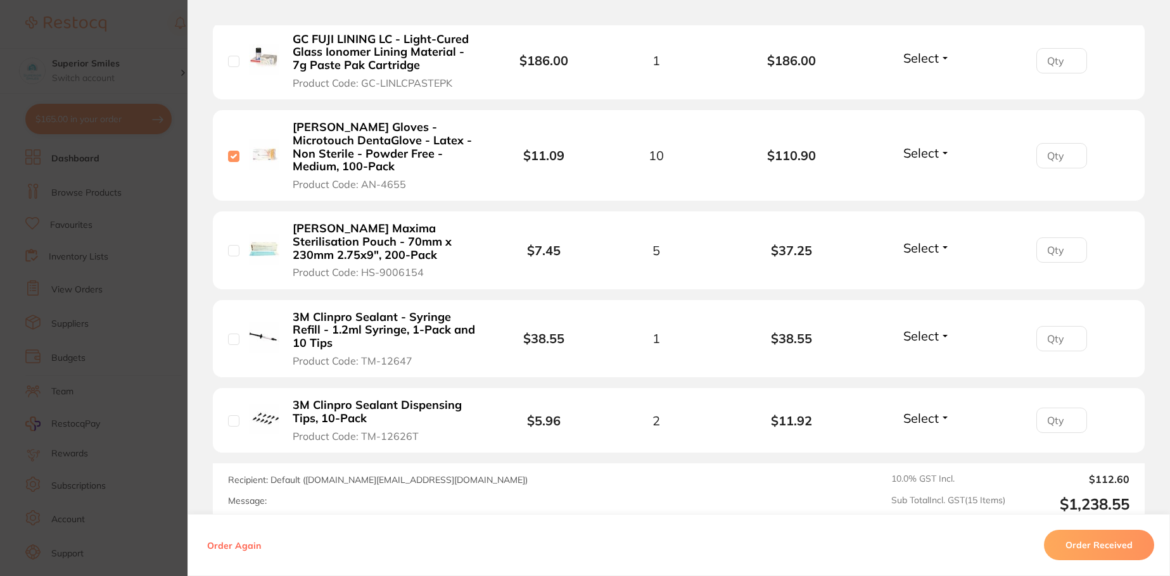
click at [231, 245] on input "checkbox" at bounding box center [233, 250] width 11 height 11
checkbox input "true"
click at [232, 334] on input "checkbox" at bounding box center [233, 339] width 11 height 11
checkbox input "true"
click at [229, 416] on input "checkbox" at bounding box center [233, 421] width 11 height 11
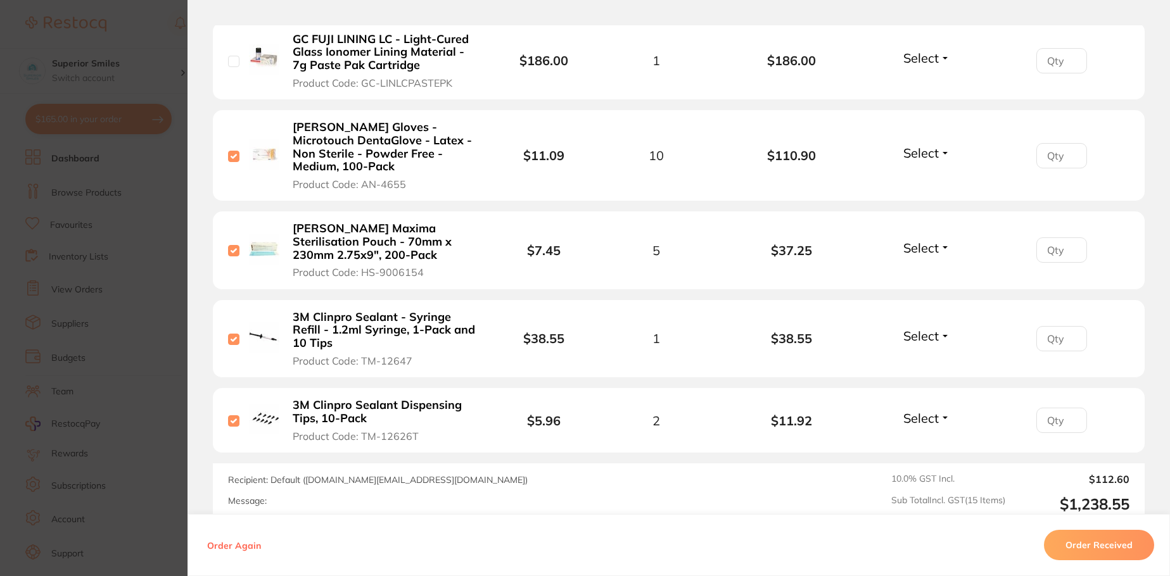
checkbox input "true"
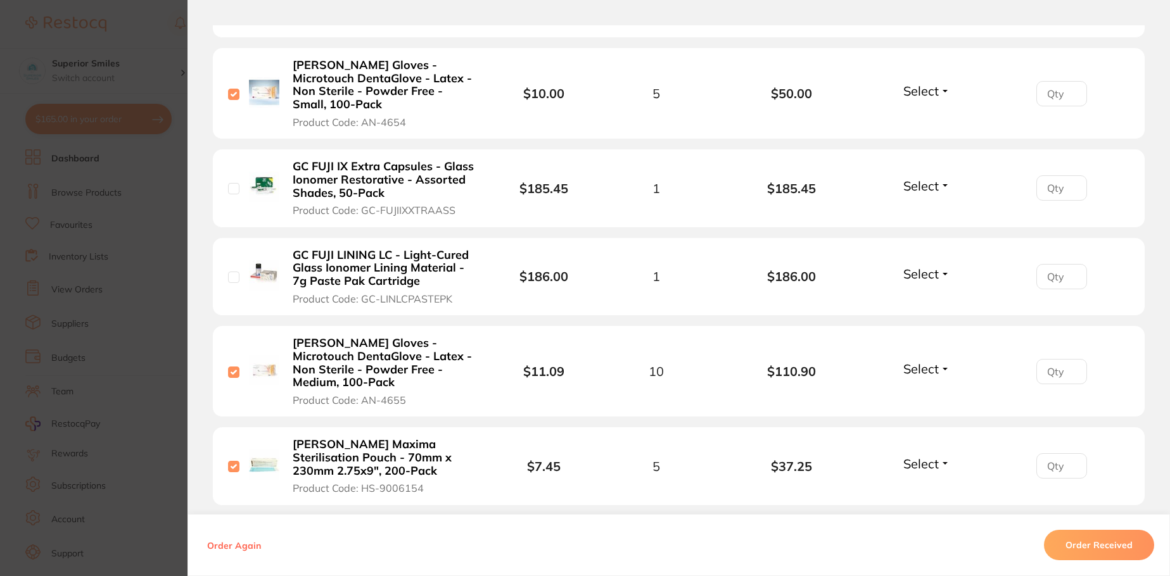
scroll to position [1047, 0]
